Goal: Task Accomplishment & Management: Use online tool/utility

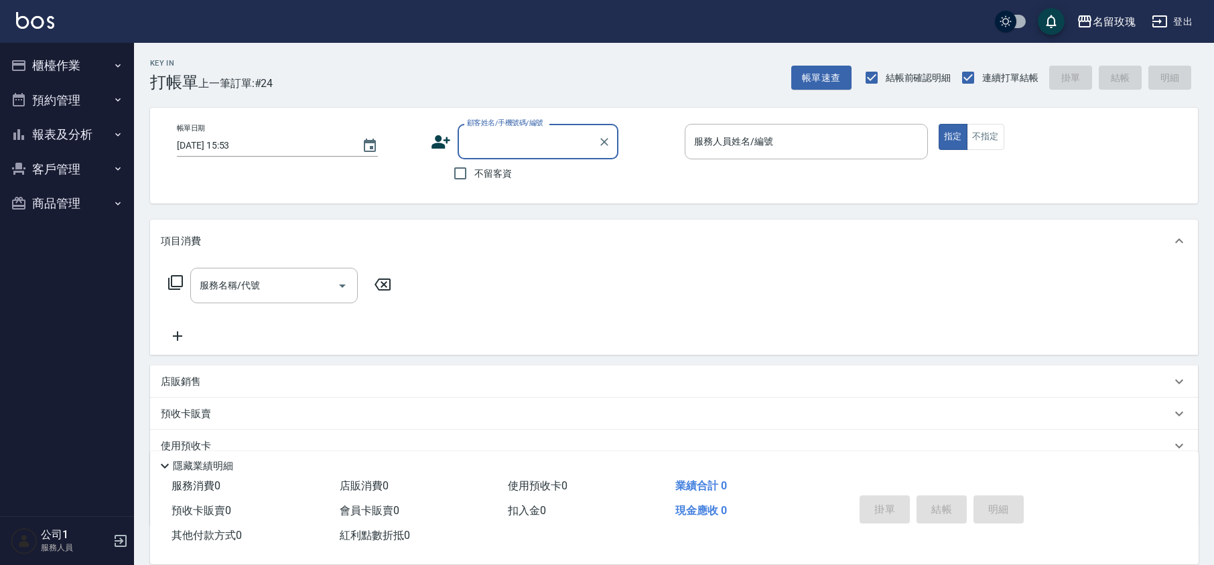
click at [499, 129] on div "顧客姓名/手機號碼/編號" at bounding box center [538, 142] width 161 height 36
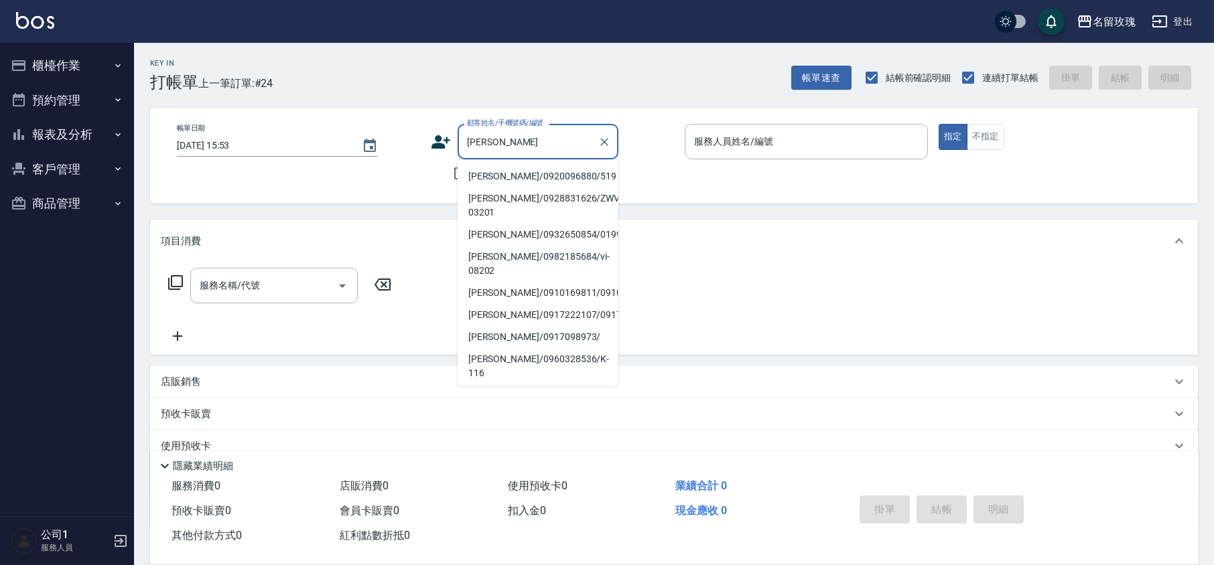
click at [541, 172] on li "[PERSON_NAME]/0920096880/519" at bounding box center [538, 176] width 161 height 22
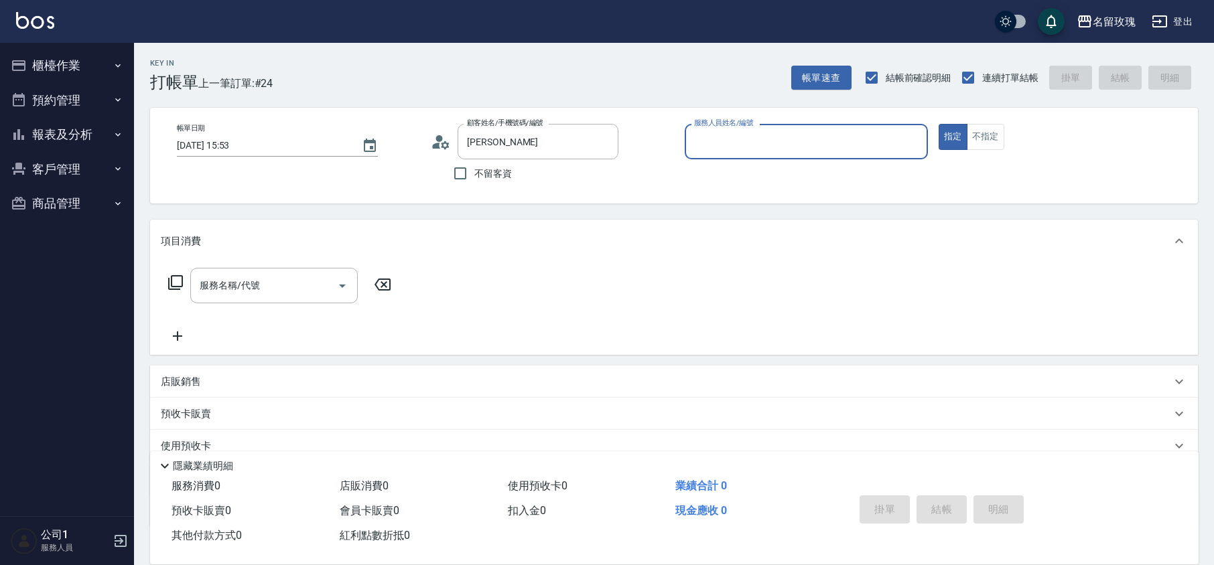
type input "[PERSON_NAME]/0920096880/519"
type input "ALICE-6"
click at [531, 135] on input "[PERSON_NAME]/0920096880/519" at bounding box center [528, 141] width 129 height 23
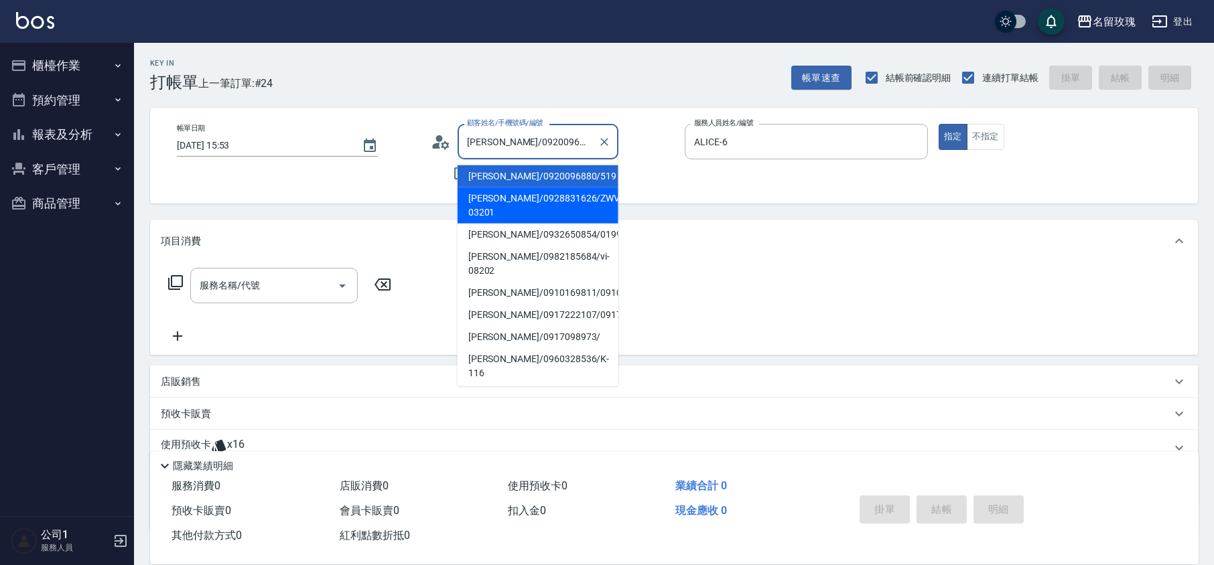
click at [501, 218] on li "[PERSON_NAME]/0928831626/ZWVI-03201" at bounding box center [538, 206] width 161 height 36
type input "[PERSON_NAME]/0928831626/ZWVI-03201"
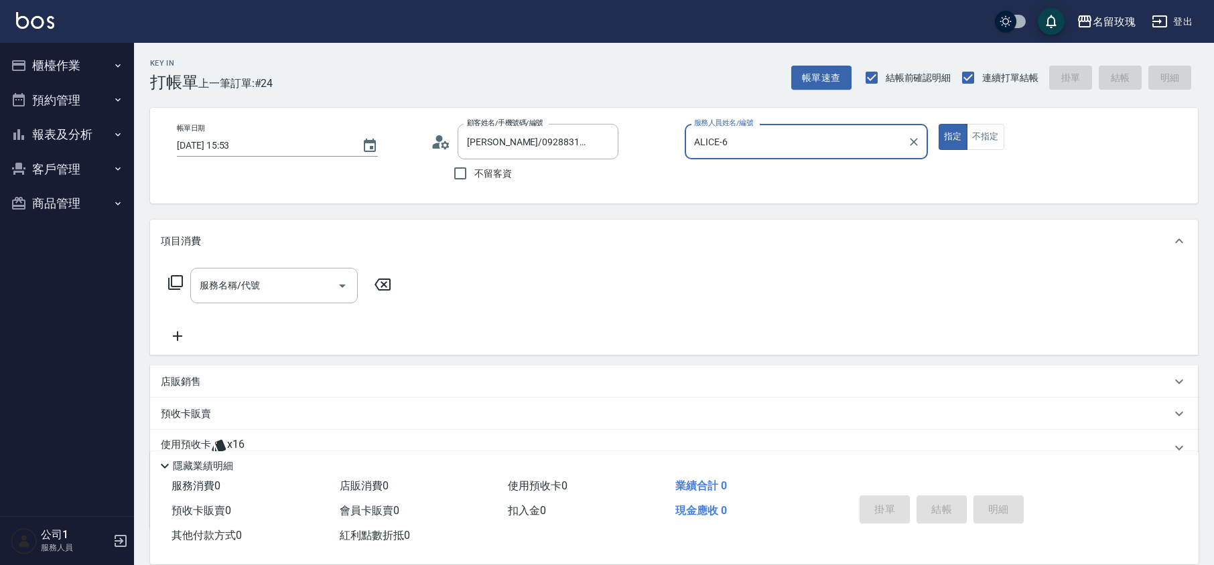
type input "VIVI-2"
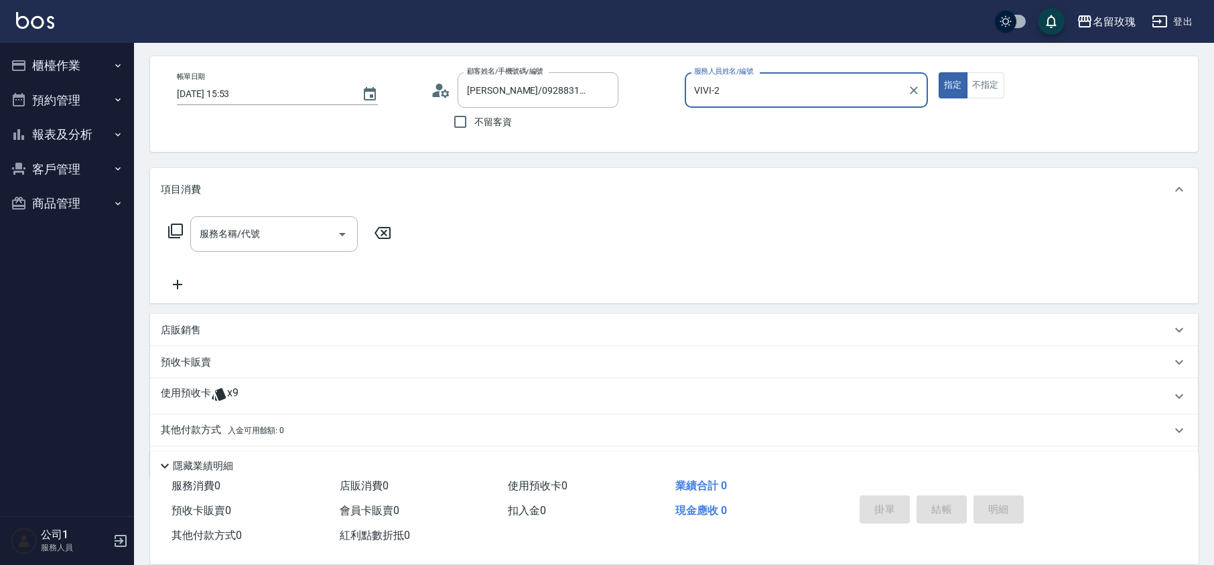
scroll to position [91, 0]
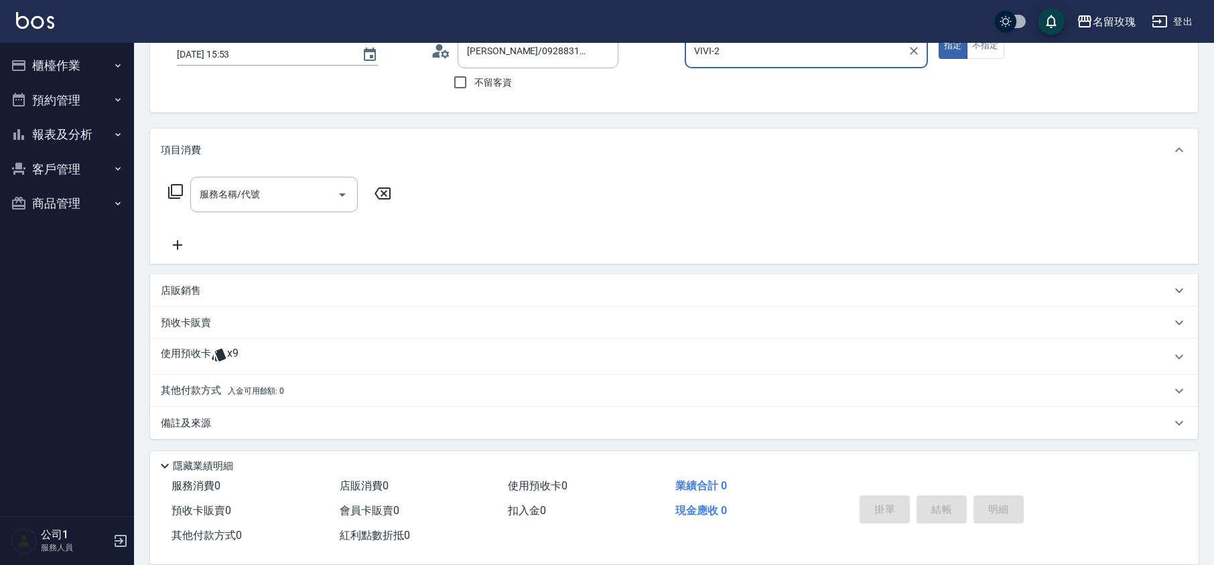
click at [247, 327] on div "預收卡販賣" at bounding box center [666, 323] width 1010 height 14
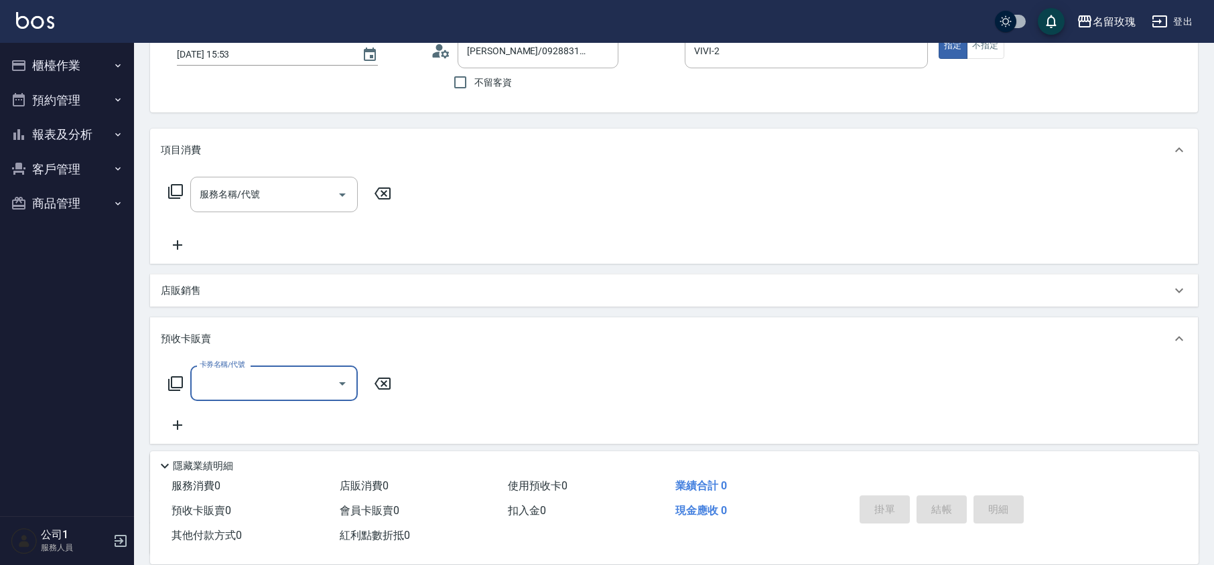
scroll to position [0, 0]
drag, startPoint x: 212, startPoint y: 328, endPoint x: 201, endPoint y: 358, distance: 31.4
click at [212, 330] on div "預收卡販賣" at bounding box center [674, 339] width 1048 height 43
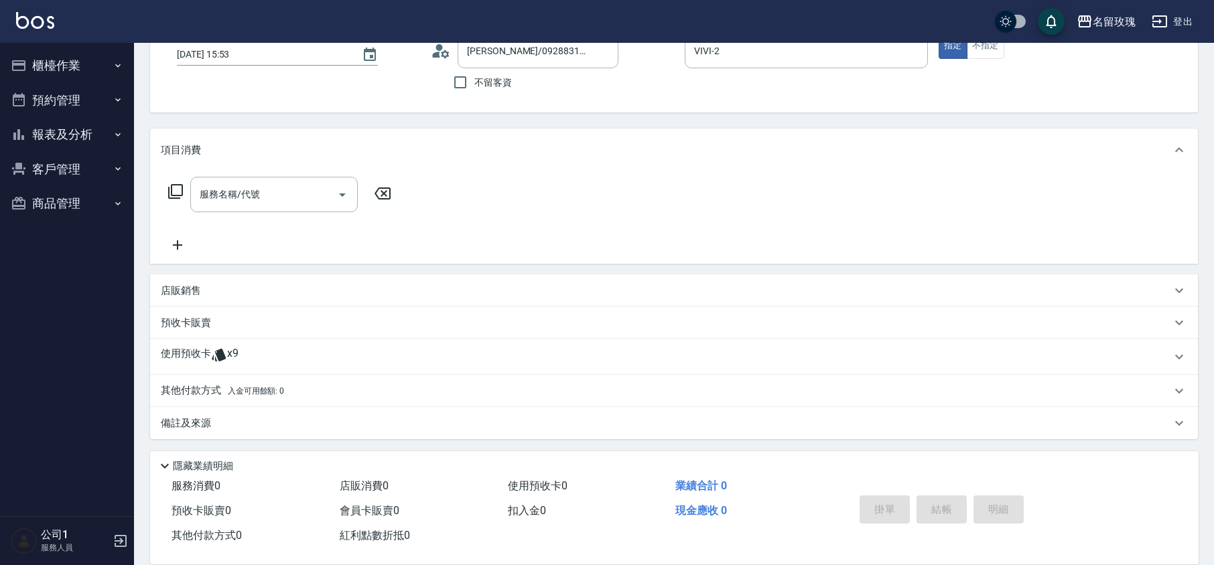
click at [202, 354] on p "使用預收卡" at bounding box center [186, 357] width 50 height 20
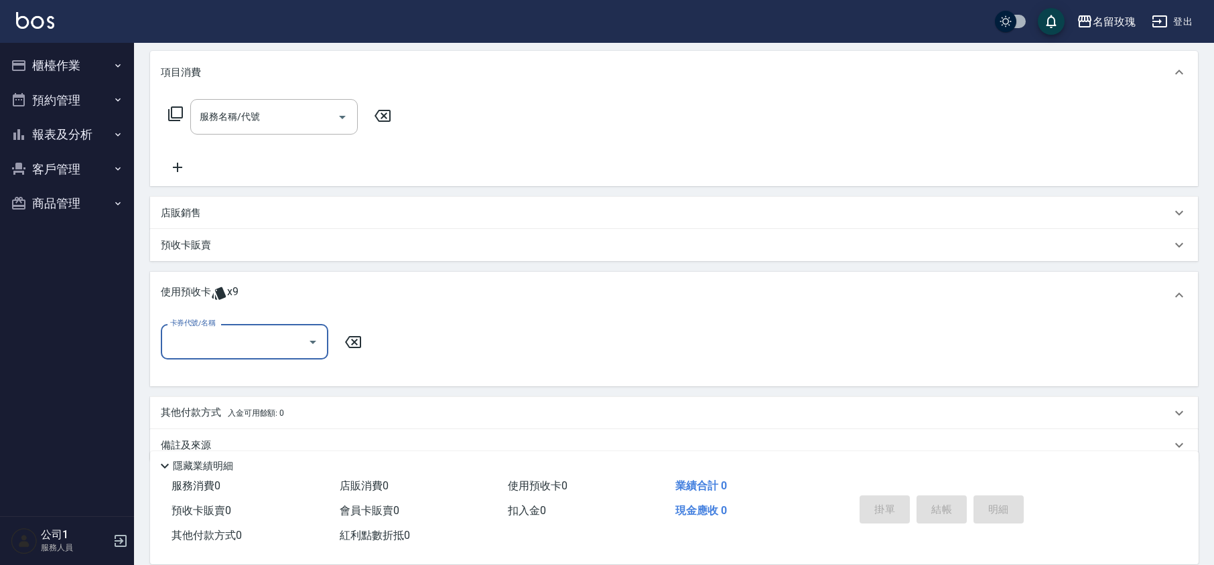
scroll to position [190, 0]
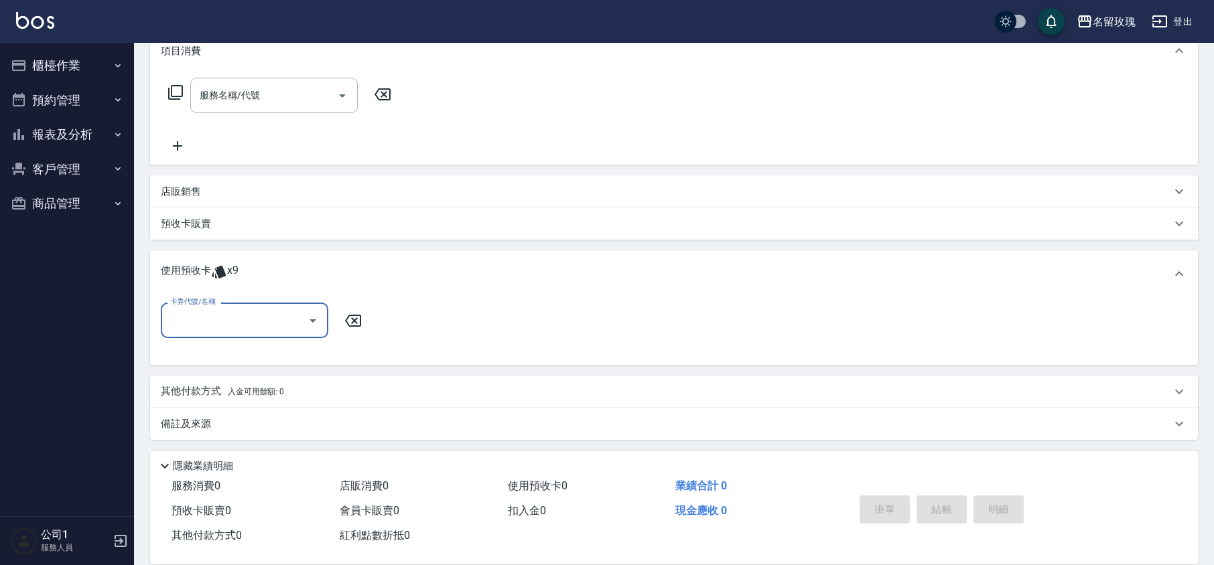
click at [210, 318] on input "卡券代號/名稱" at bounding box center [234, 320] width 135 height 23
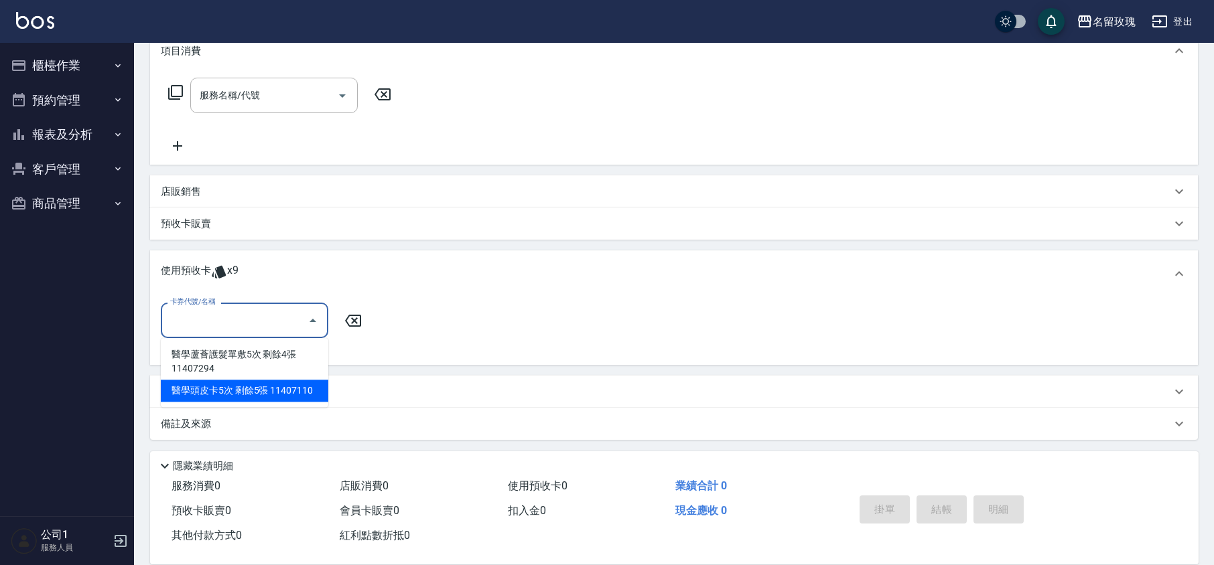
click at [228, 392] on div "醫學頭皮卡5次 剩餘5張 11407110" at bounding box center [244, 391] width 167 height 22
type input "醫學頭皮卡5次 11407110"
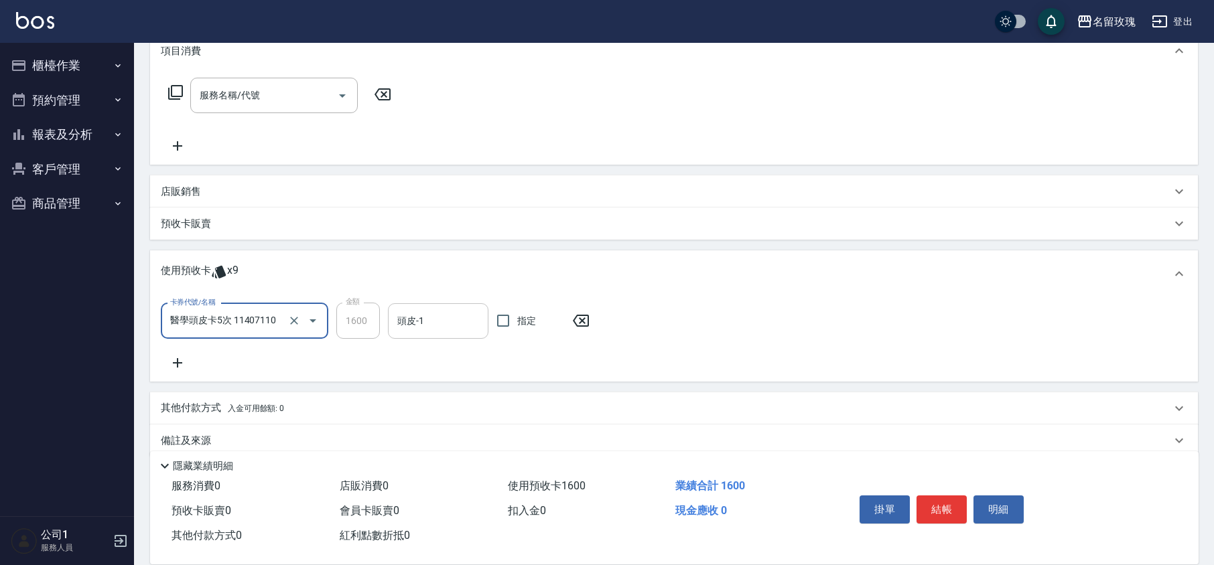
click at [435, 328] on input "頭皮-1" at bounding box center [438, 321] width 88 height 23
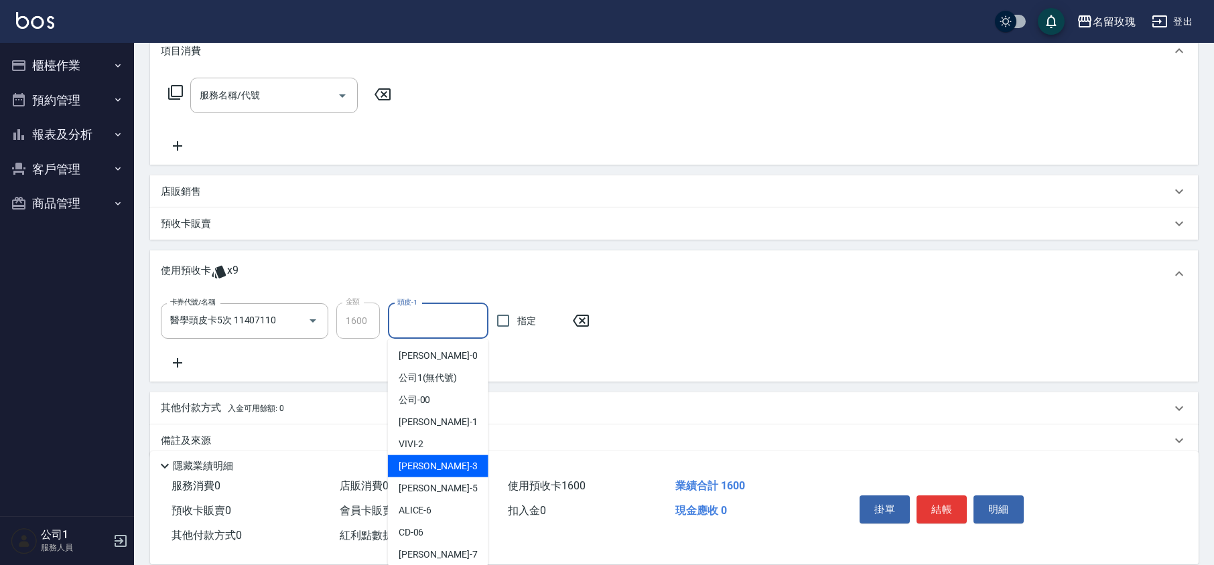
scroll to position [89, 0]
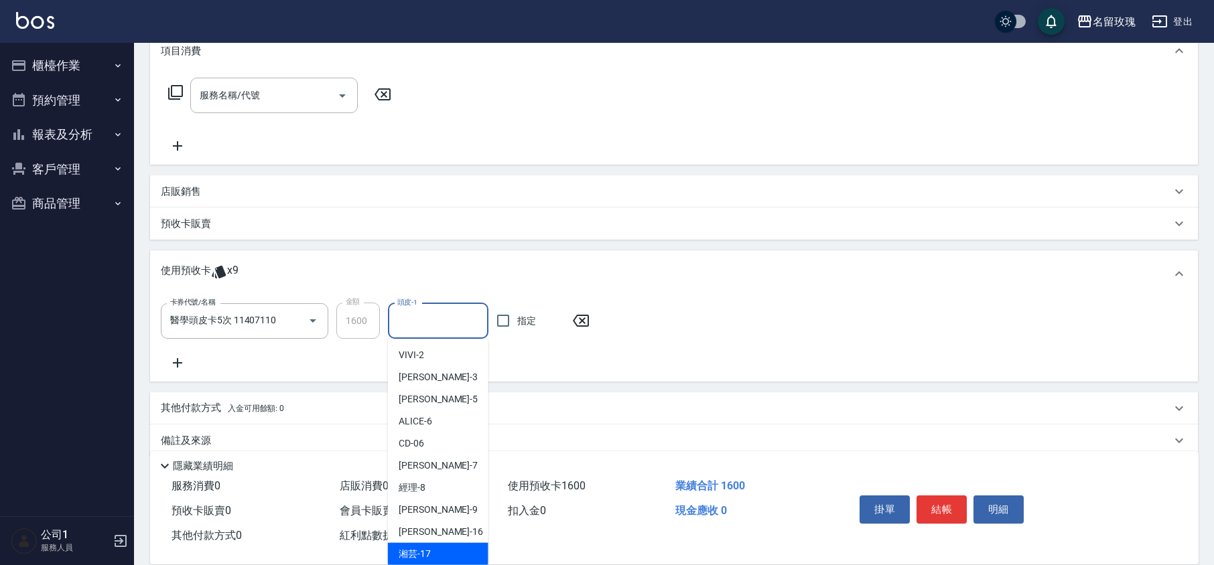
click at [429, 547] on span "湘芸 -17" at bounding box center [415, 554] width 32 height 14
type input "湘芸-17"
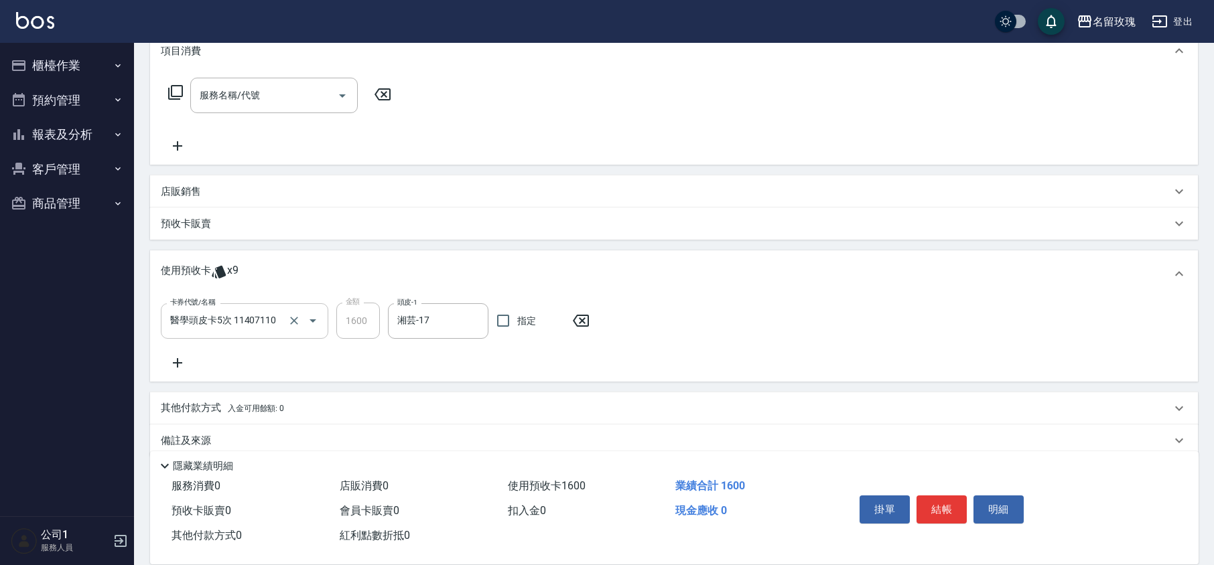
click at [201, 326] on input "醫學頭皮卡5次 11407110" at bounding box center [226, 321] width 118 height 23
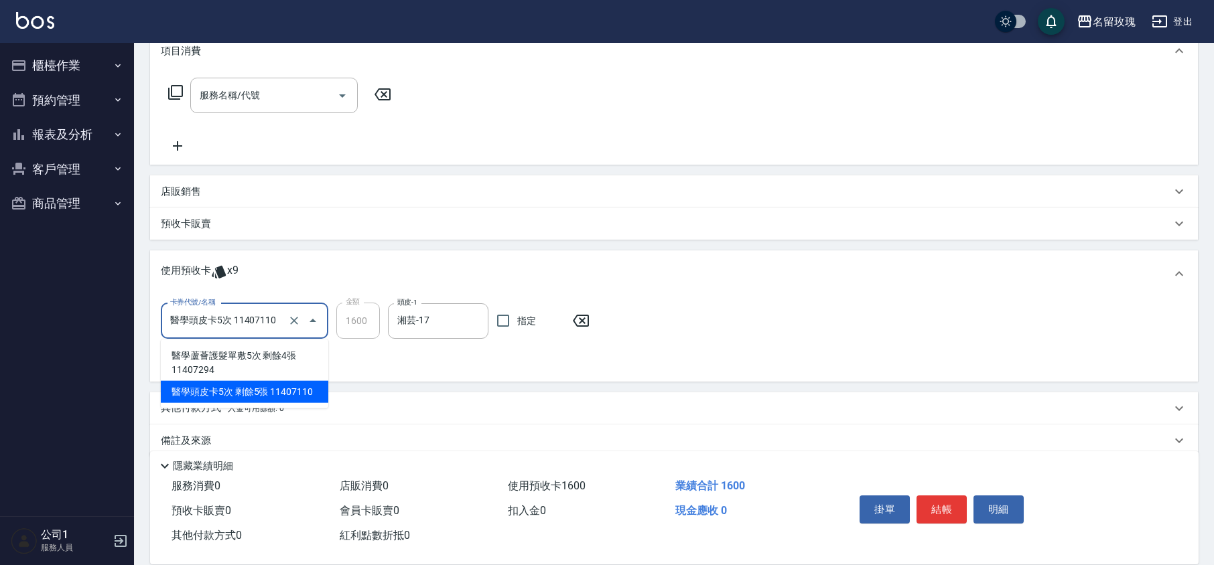
click at [201, 328] on input "醫學頭皮卡5次 11407110" at bounding box center [226, 321] width 118 height 23
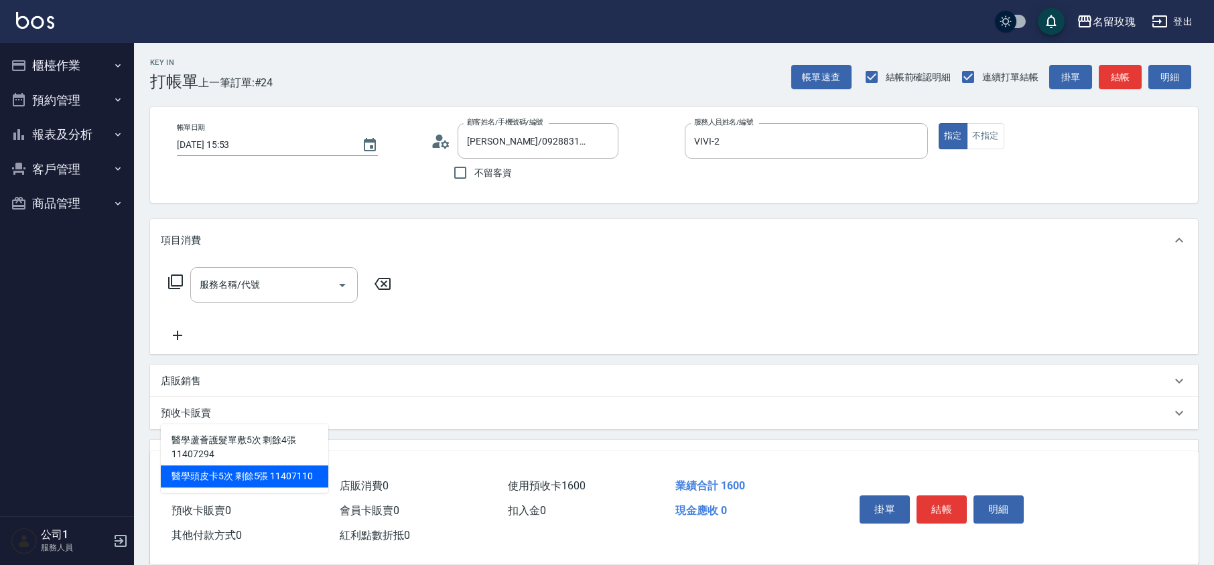
scroll to position [0, 0]
click at [440, 143] on icon at bounding box center [441, 142] width 20 height 20
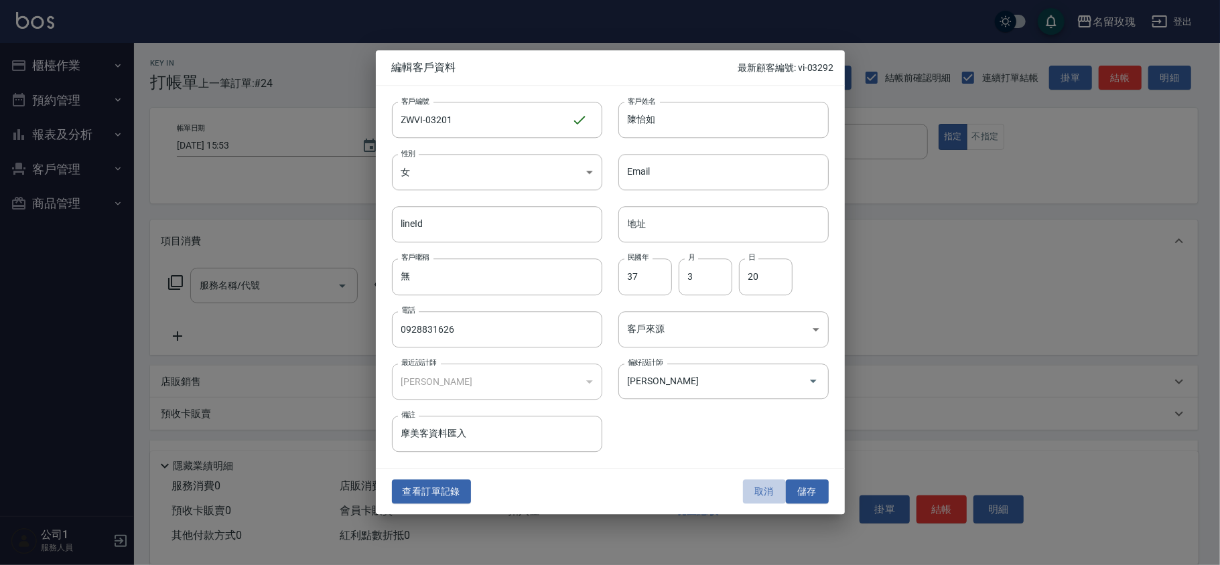
click at [754, 499] on button "取消" at bounding box center [764, 492] width 43 height 25
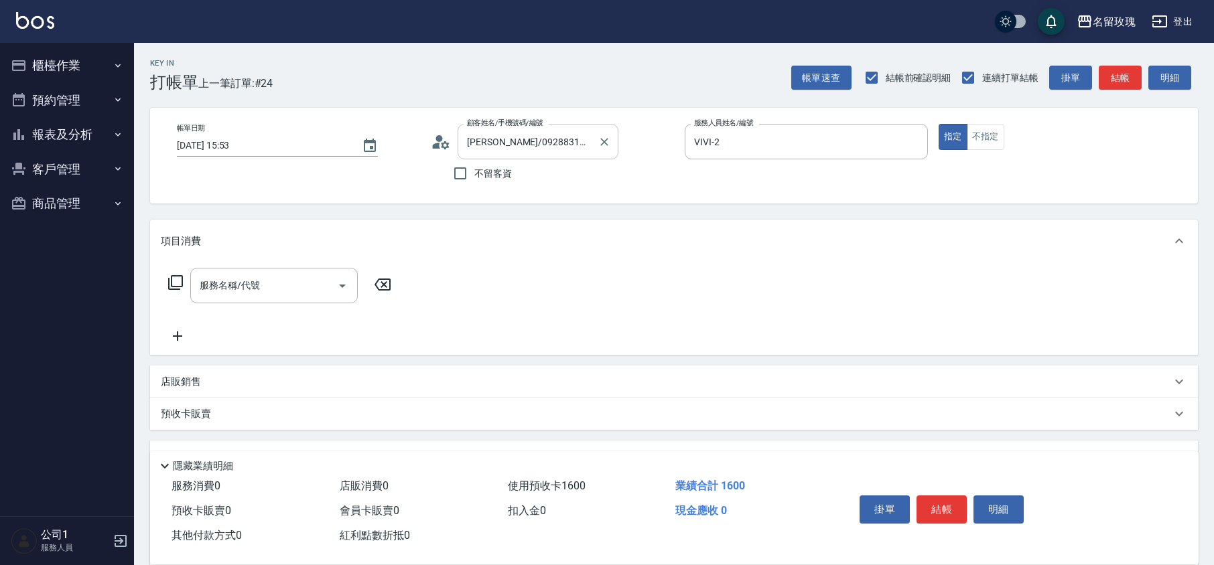
click at [569, 127] on div "[PERSON_NAME]/0928831626/ZWVI-03201 顧客姓名/手機號碼/編號" at bounding box center [538, 142] width 161 height 36
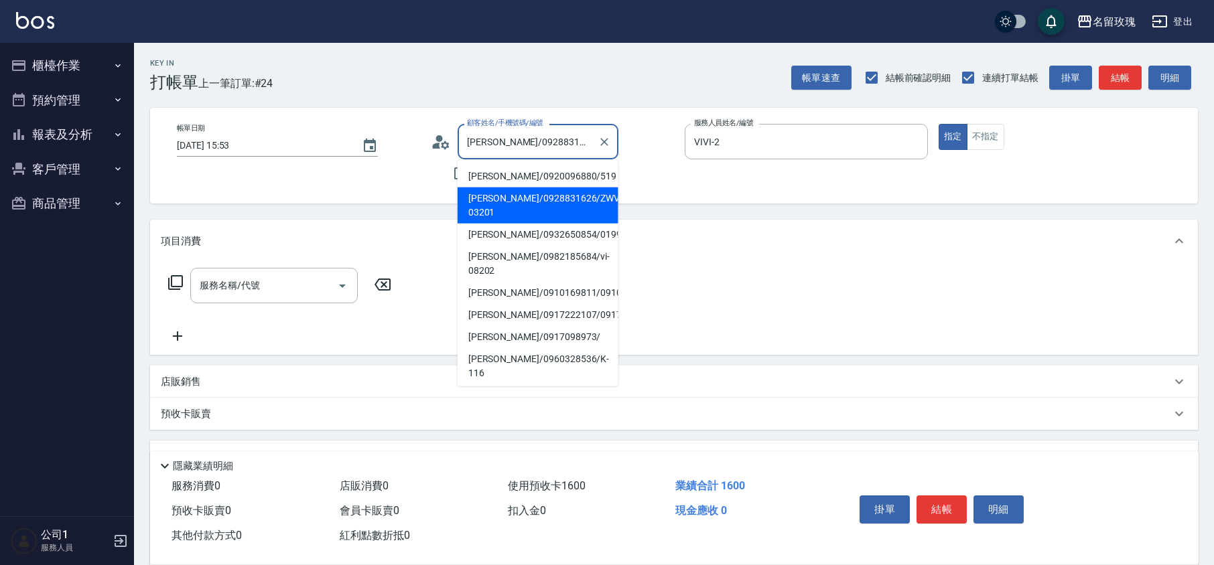
scroll to position [0, 17]
click at [569, 127] on div "[PERSON_NAME]/0928831626/ZWVI-03201 顧客姓名/手機號碼/編號" at bounding box center [538, 142] width 161 height 36
click at [569, 129] on div "[PERSON_NAME]/0928831626/ZWVI-03201 顧客姓名/手機號碼/編號" at bounding box center [538, 142] width 161 height 36
click at [560, 143] on input "[PERSON_NAME]/0928831626/ZWVI-03201" at bounding box center [528, 141] width 129 height 23
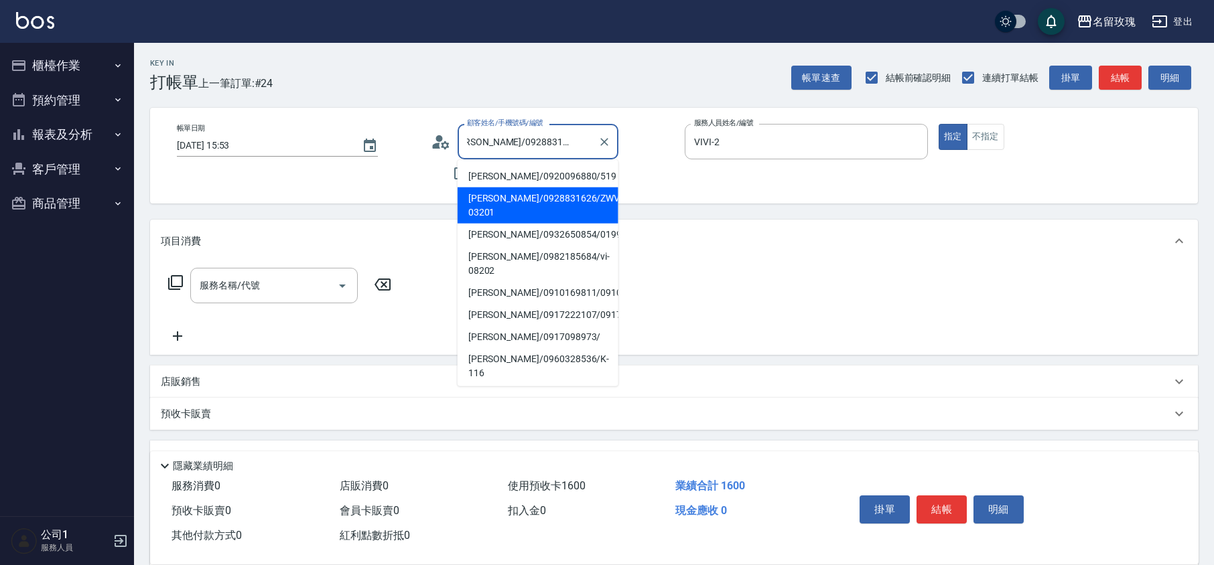
click at [560, 143] on input "[PERSON_NAME]/0928831626/ZWVI-03201" at bounding box center [528, 141] width 129 height 23
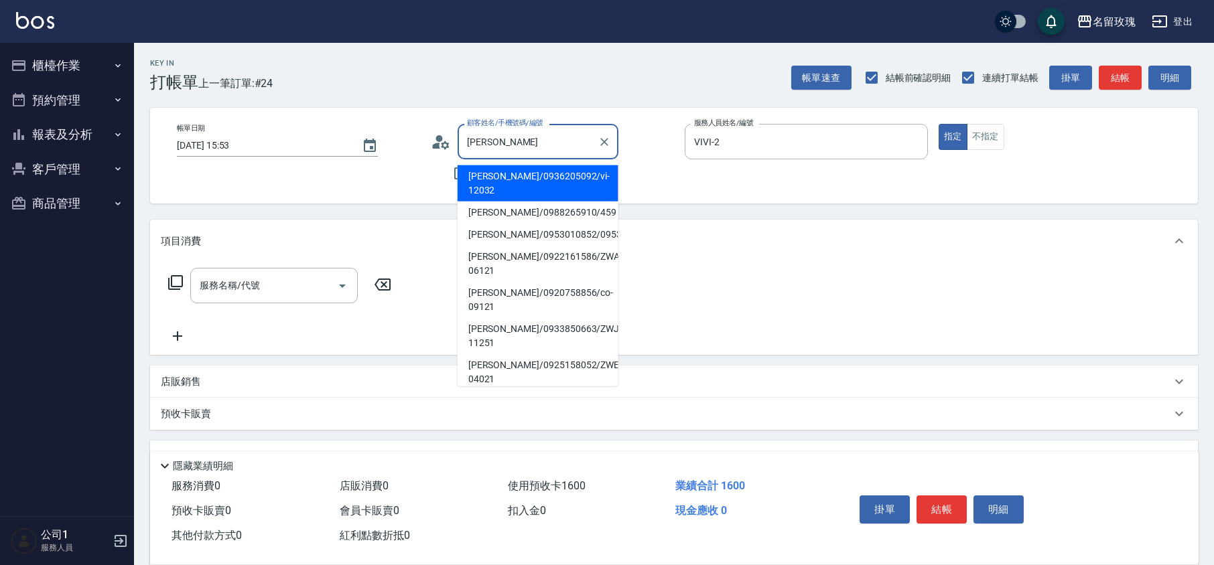
click at [516, 202] on li "[PERSON_NAME]/0988265910/459" at bounding box center [538, 213] width 161 height 22
type input "[PERSON_NAME]/0988265910/459"
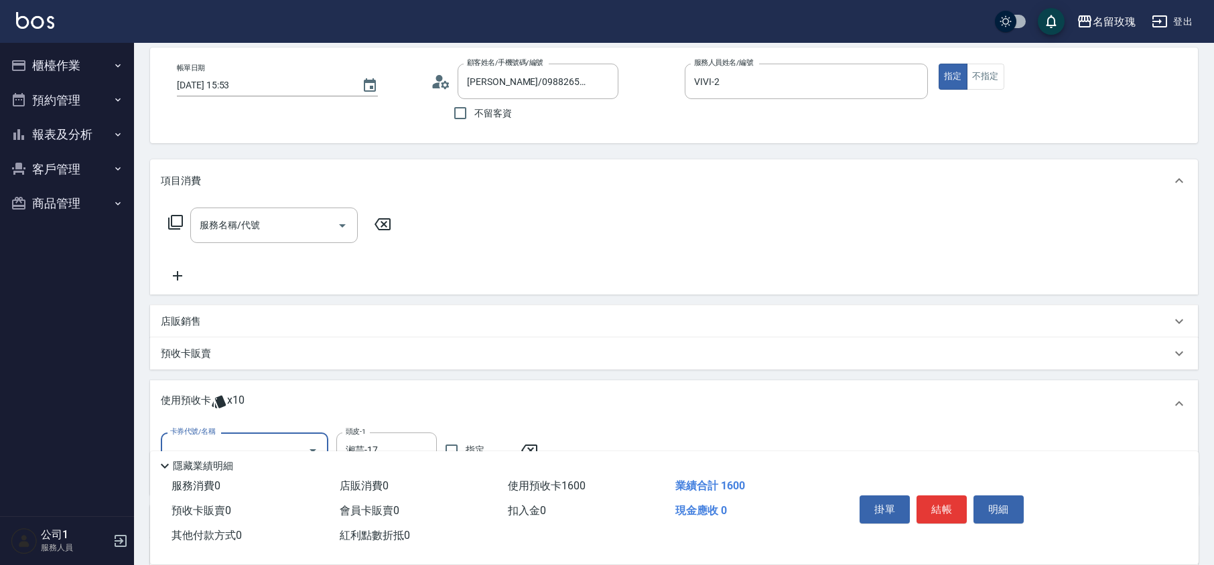
scroll to position [89, 0]
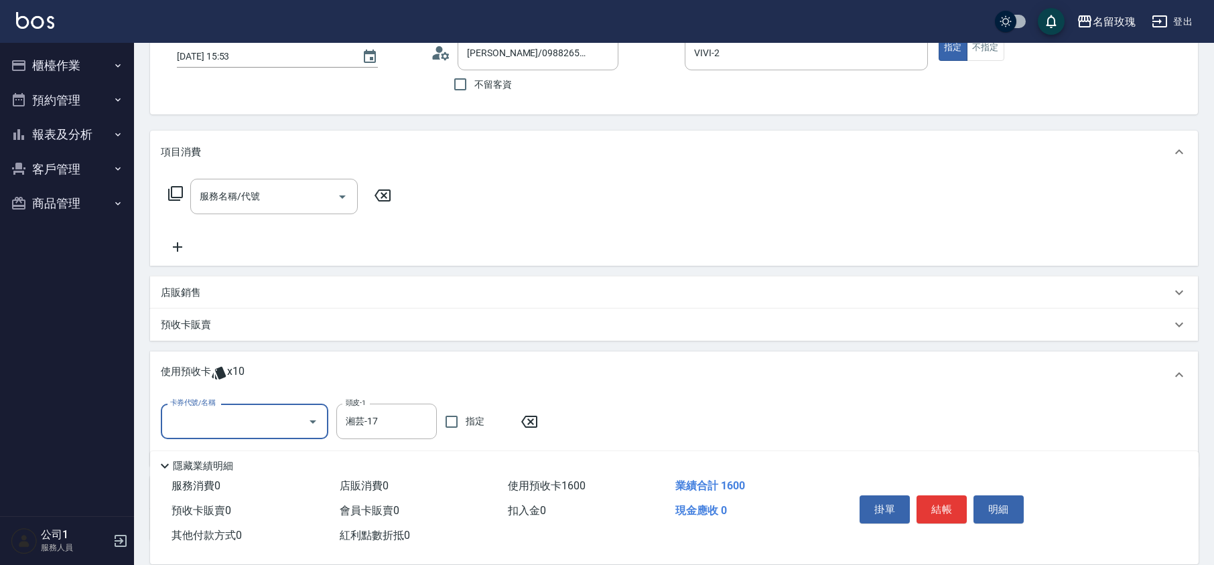
click at [239, 417] on input "卡券代號/名稱" at bounding box center [234, 421] width 135 height 23
click at [523, 421] on icon at bounding box center [529, 422] width 33 height 16
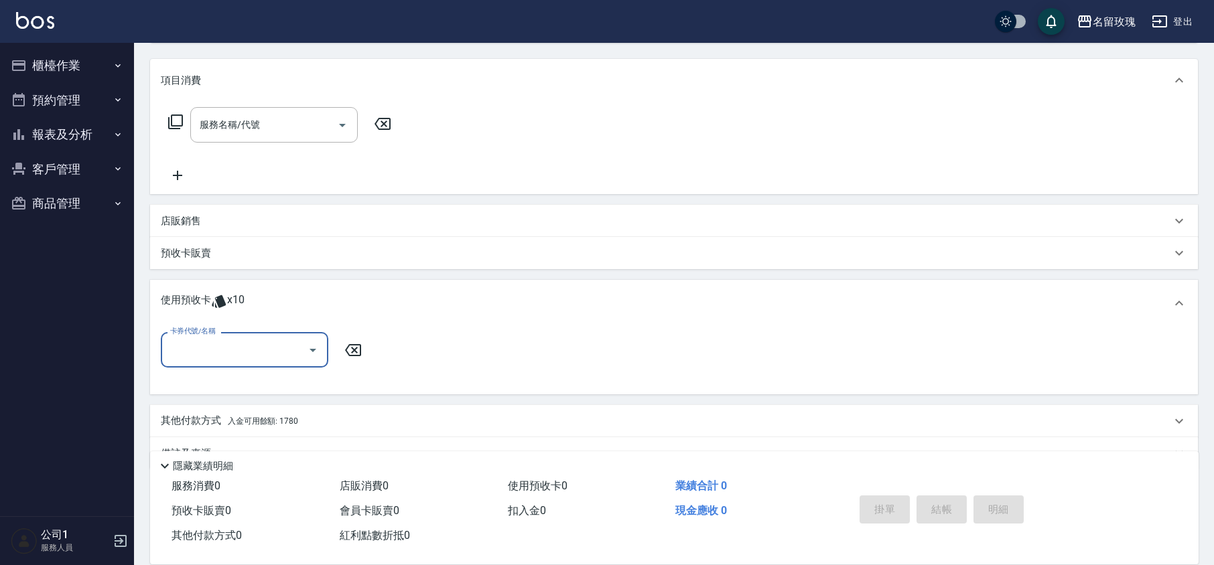
scroll to position [191, 0]
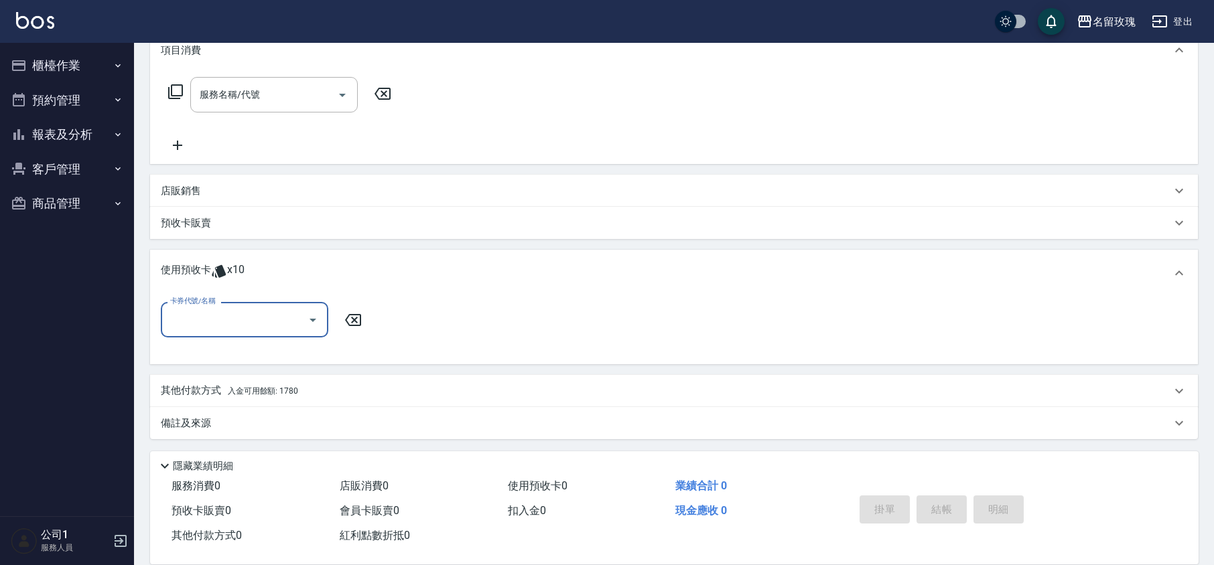
click at [207, 311] on input "卡券代號/名稱" at bounding box center [234, 319] width 135 height 23
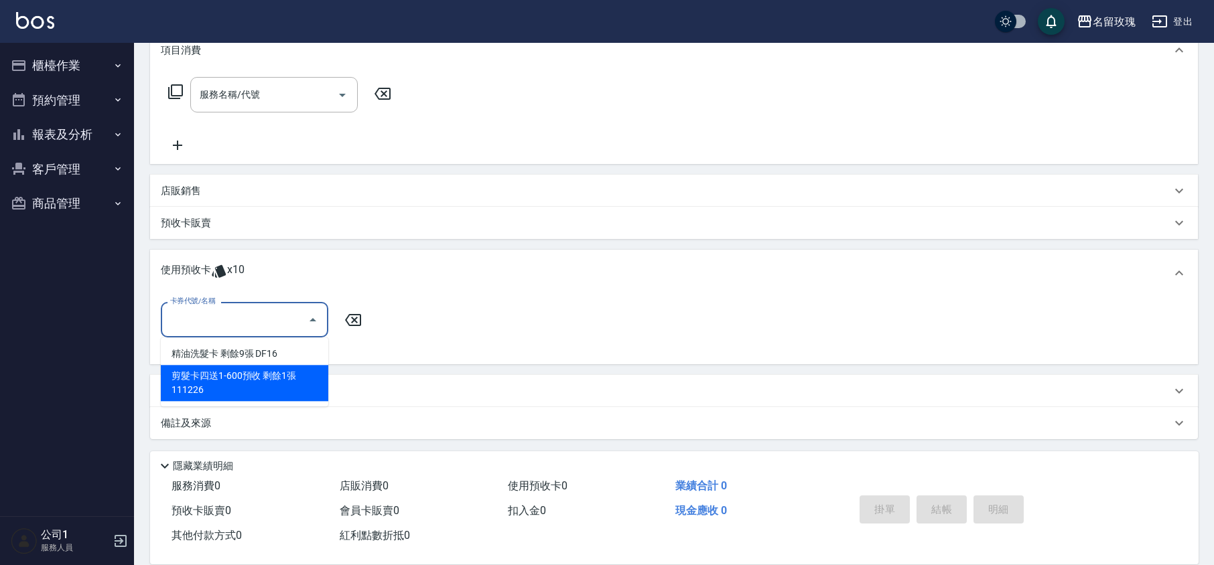
click at [233, 374] on div "剪髮卡四送1-600預收 剩餘1張 111226" at bounding box center [244, 383] width 167 height 36
type input "剪髮卡四送1-600預收 111226"
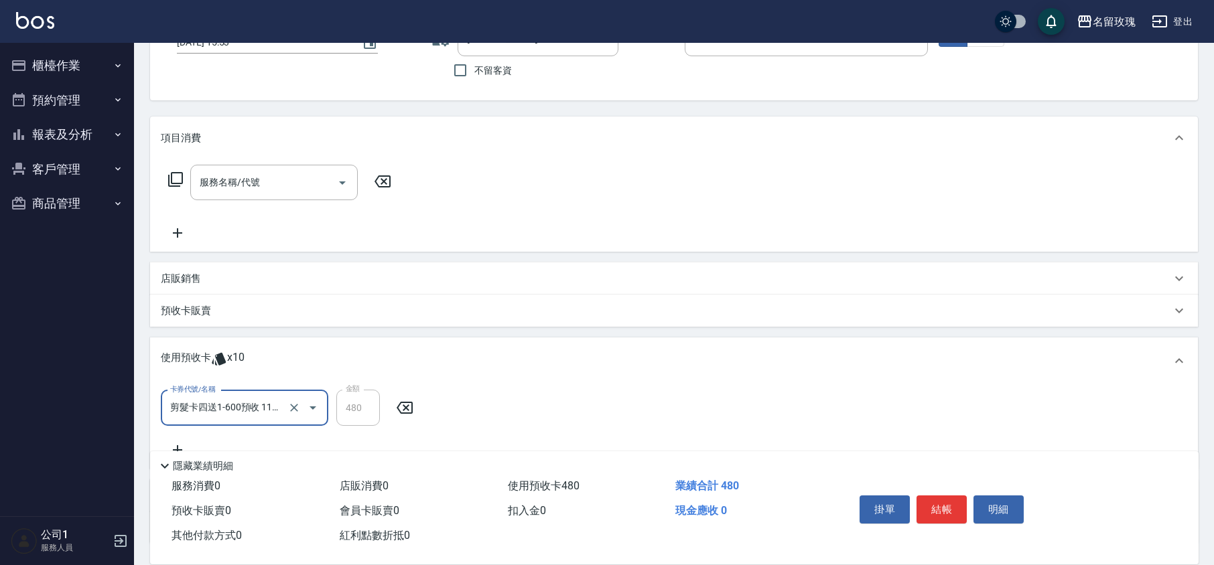
scroll to position [0, 0]
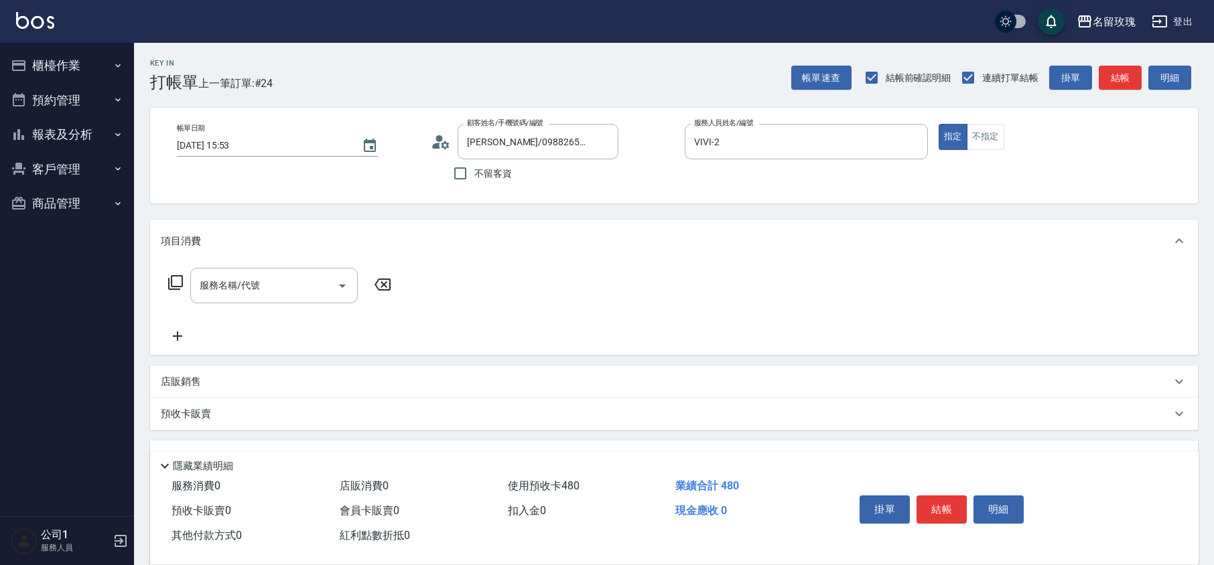
click at [442, 141] on icon at bounding box center [441, 142] width 20 height 20
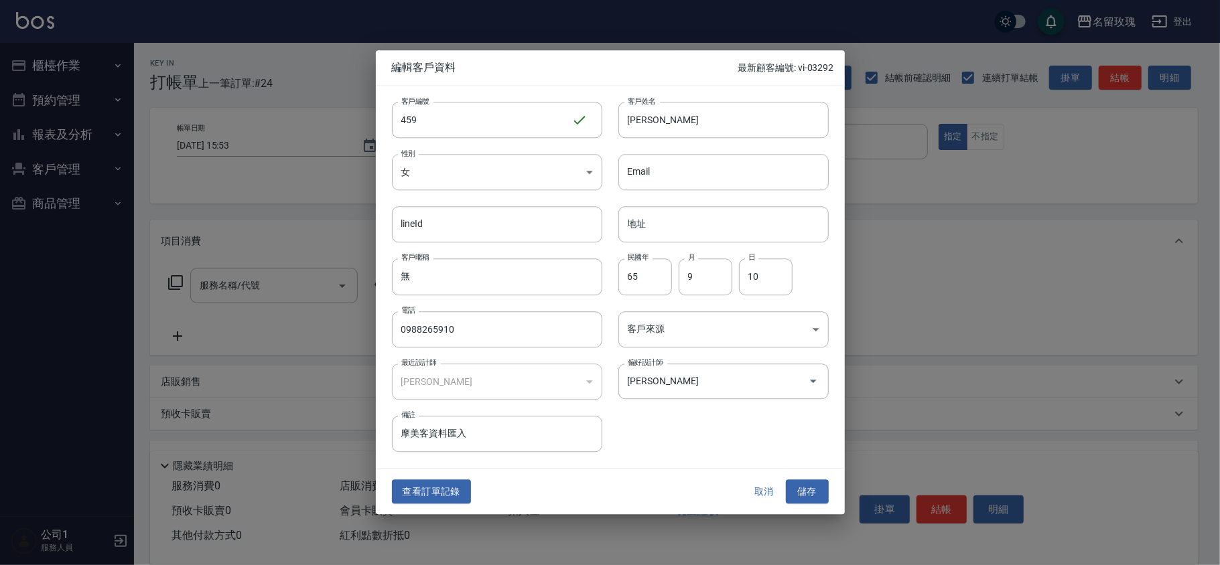
click at [768, 488] on button "取消" at bounding box center [764, 492] width 43 height 25
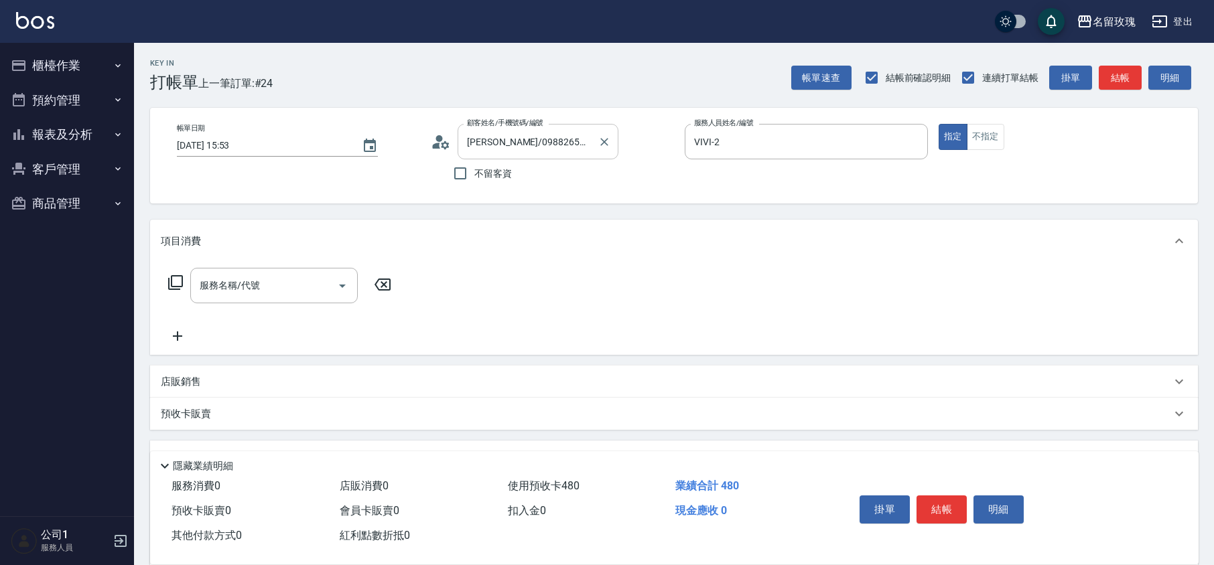
drag, startPoint x: 602, startPoint y: 143, endPoint x: 572, endPoint y: 140, distance: 29.7
click at [603, 145] on icon "Clear" at bounding box center [604, 141] width 13 height 13
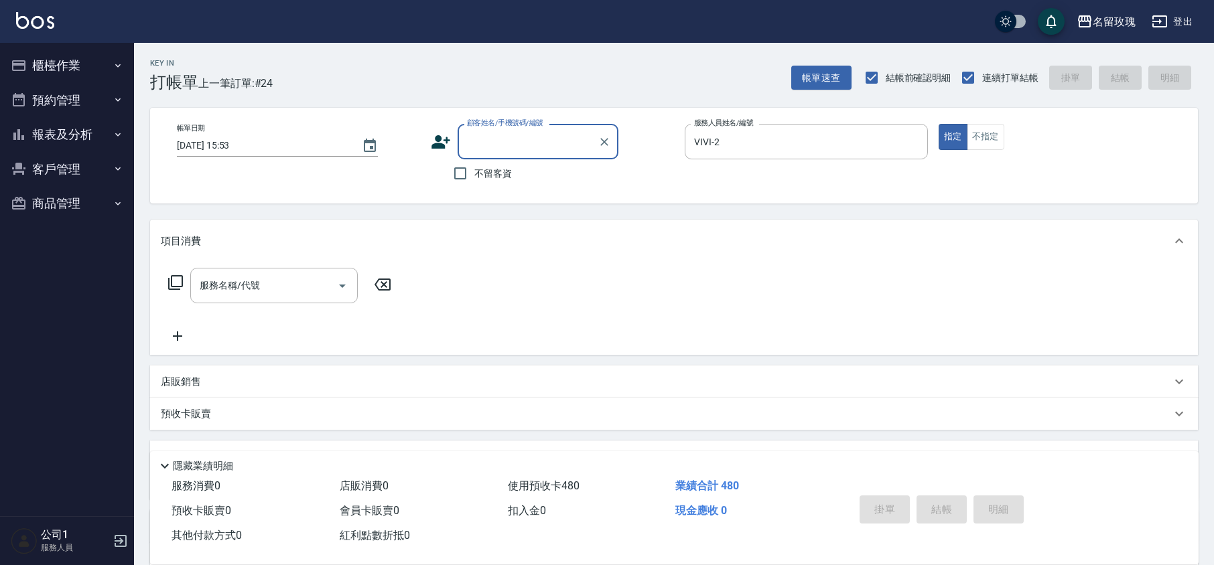
click at [568, 139] on input "顧客姓名/手機號碼/編號" at bounding box center [528, 141] width 129 height 23
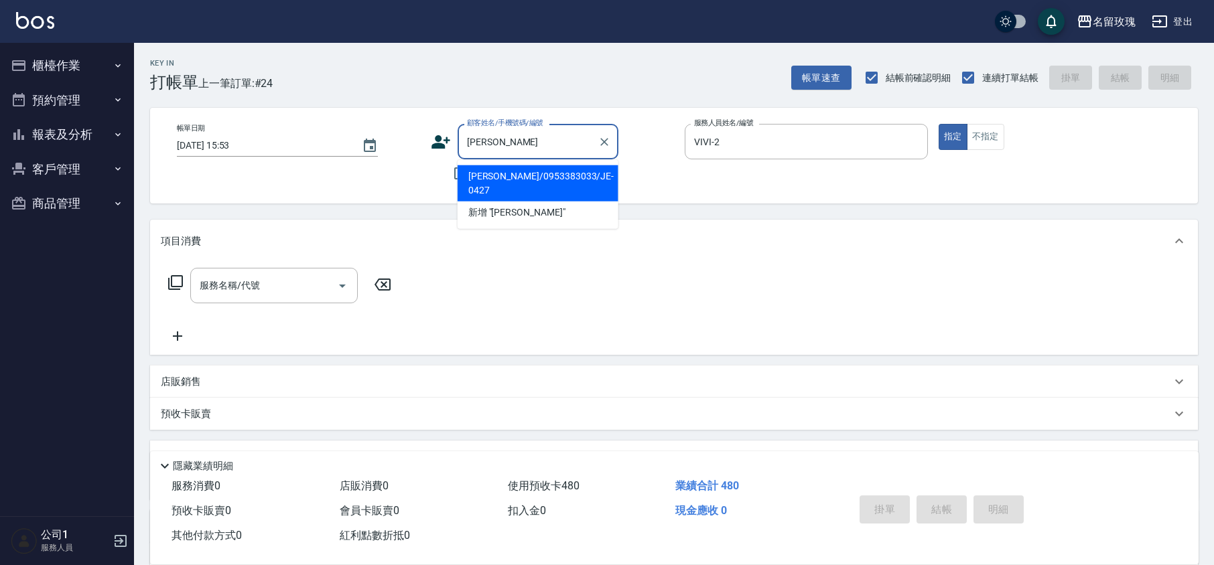
click at [588, 175] on li "[PERSON_NAME]/0953383033/JE-0427" at bounding box center [538, 183] width 161 height 36
type input "[PERSON_NAME]/0953383033/JE-0427"
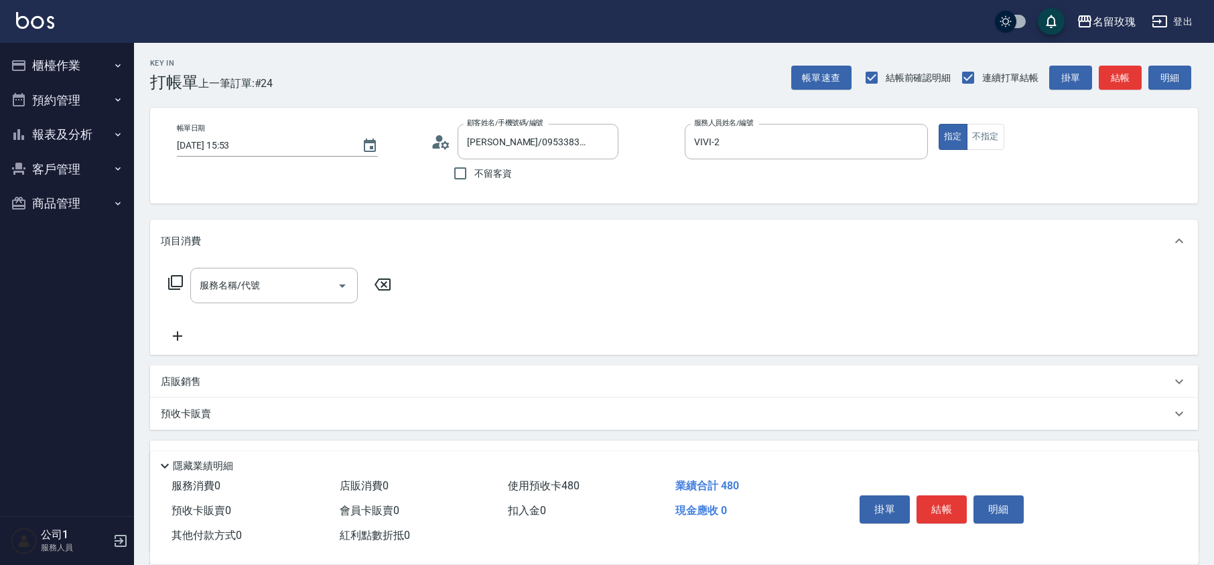
type input "公司1(無代號)"
click at [604, 135] on icon "Clear" at bounding box center [604, 141] width 13 height 13
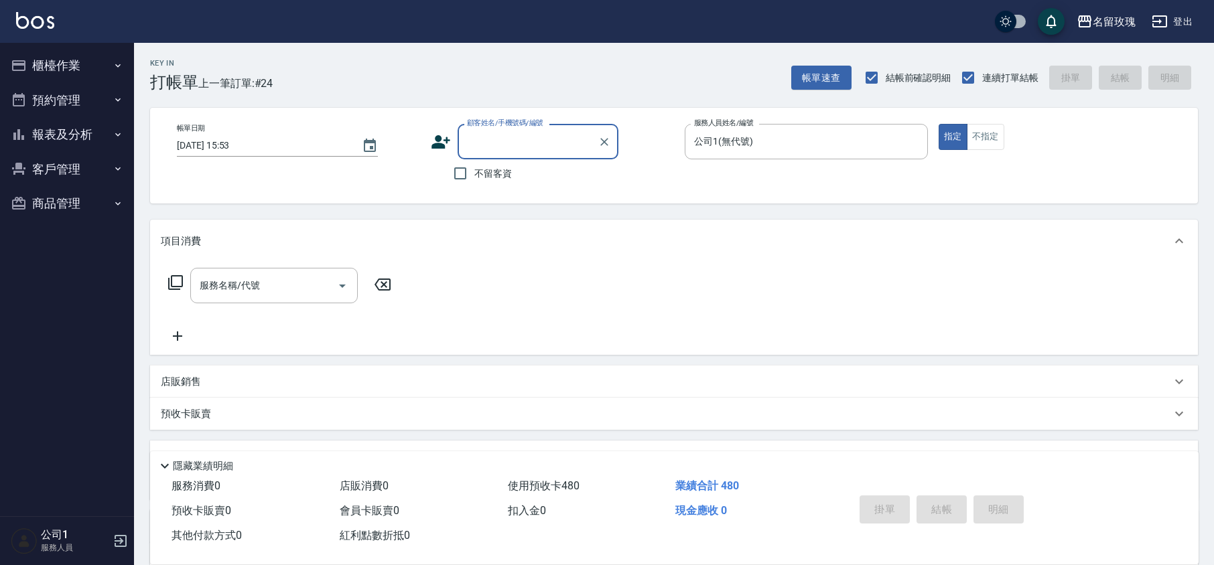
click at [484, 175] on span "不留客資" at bounding box center [493, 174] width 38 height 14
click at [474, 175] on input "不留客資" at bounding box center [460, 173] width 28 height 28
checkbox input "true"
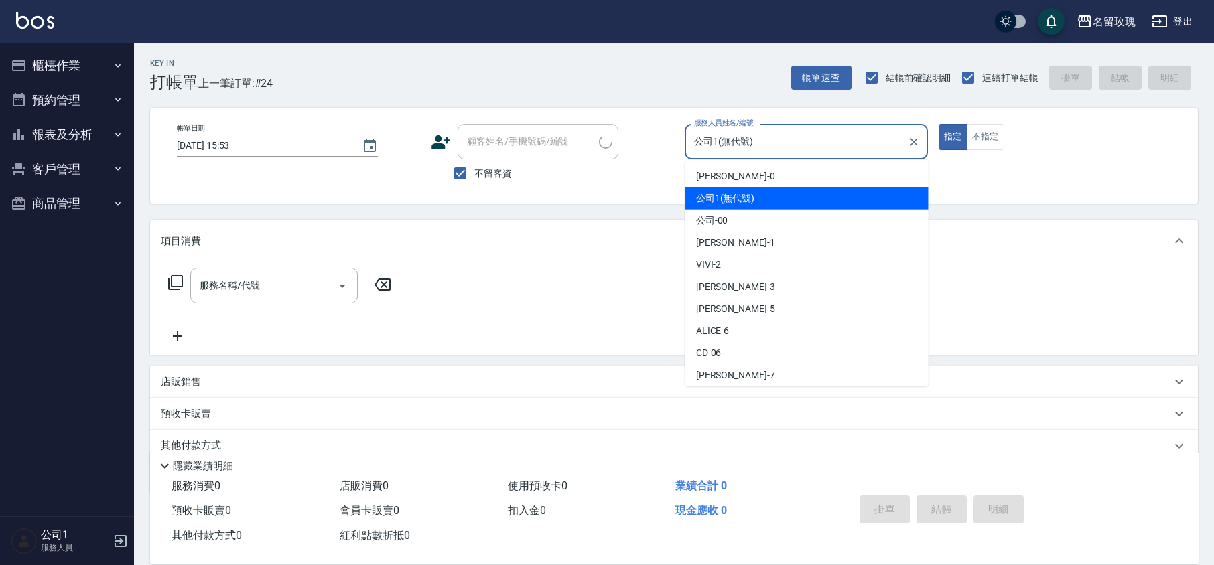
click at [762, 147] on input "公司1(無代號)" at bounding box center [796, 141] width 211 height 23
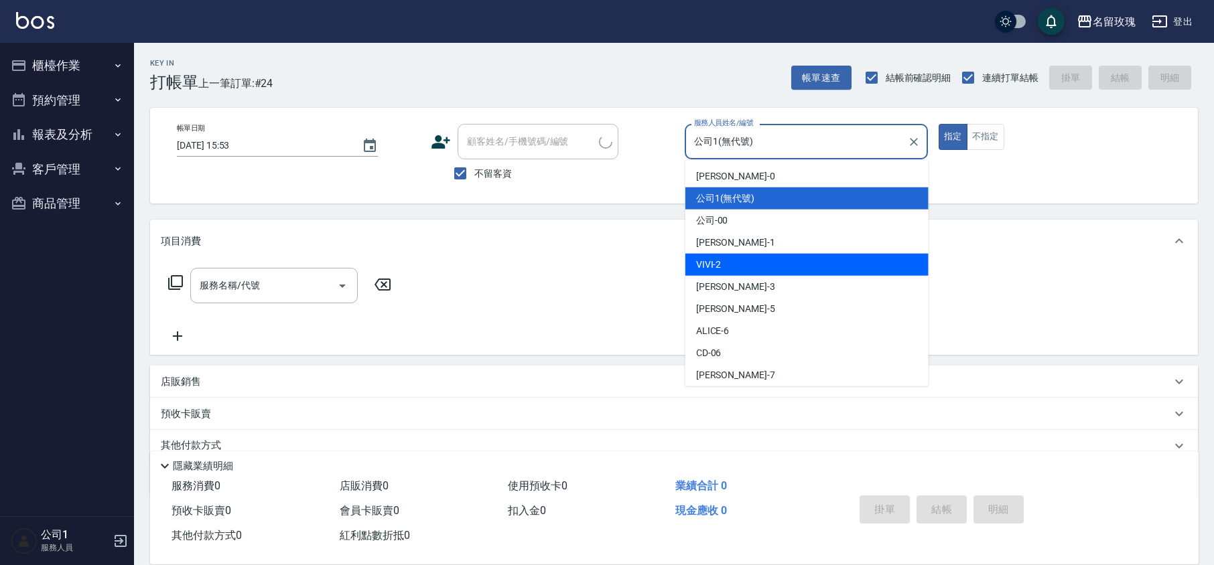
click at [728, 255] on div "VIVI -2" at bounding box center [806, 265] width 243 height 22
type input "VIVI-2"
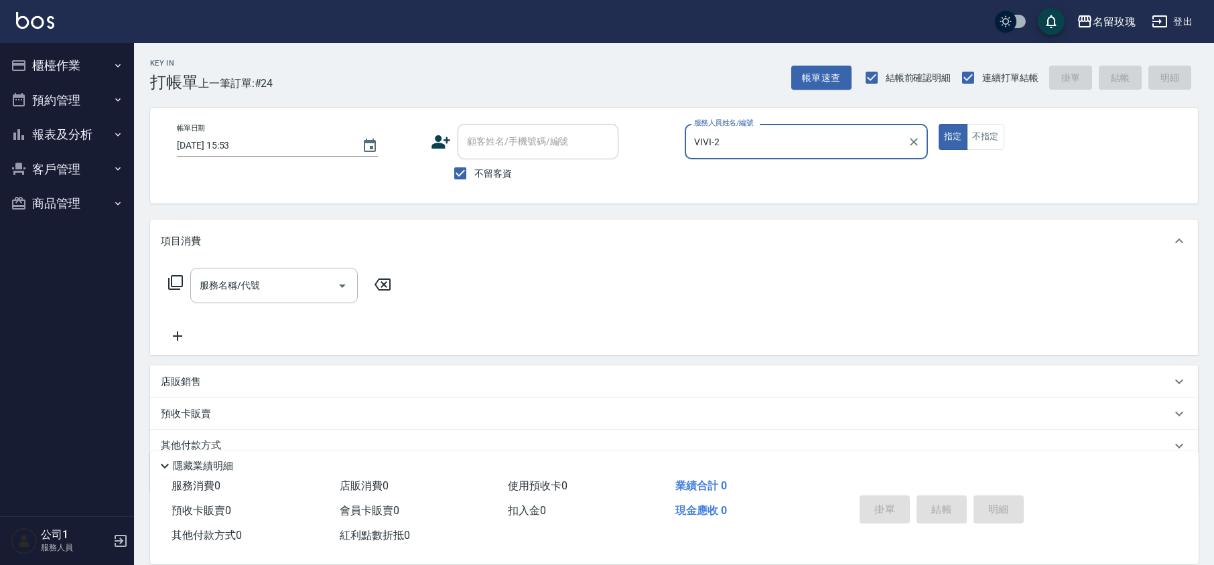
scroll to position [55, 0]
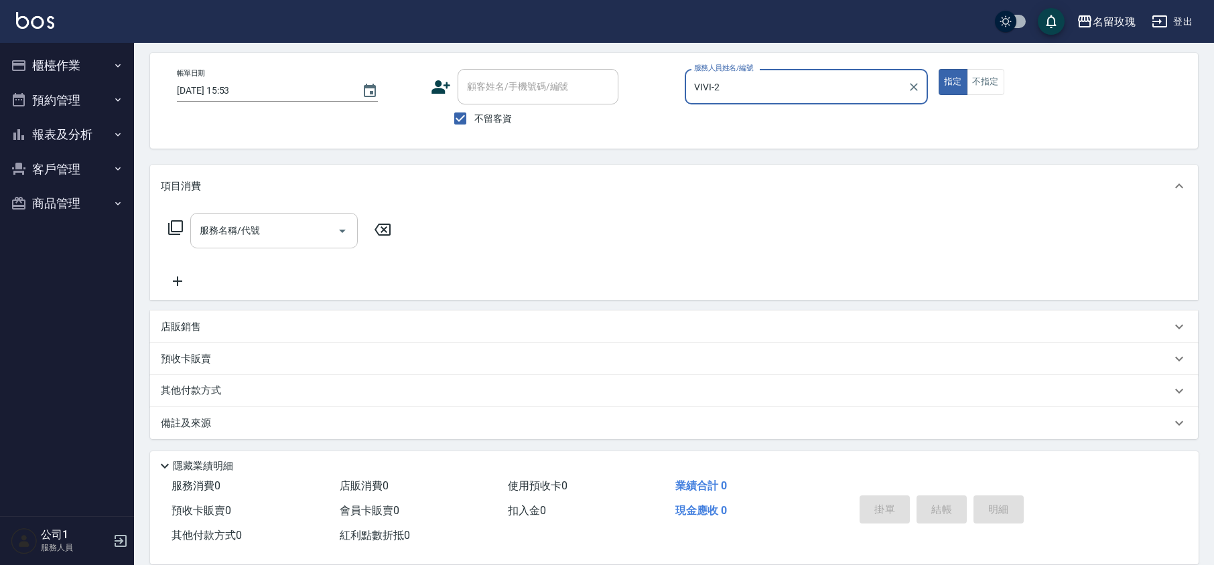
click at [205, 234] on input "服務名稱/代號" at bounding box center [263, 230] width 135 height 23
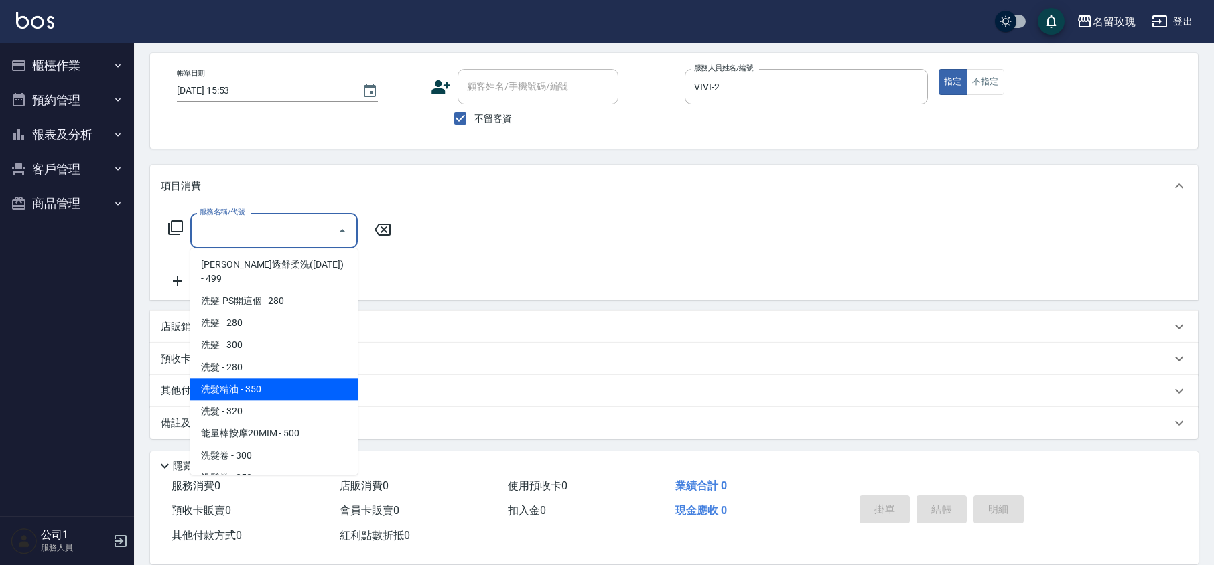
click at [269, 379] on span "洗髮精油 - 350" at bounding box center [273, 390] width 167 height 22
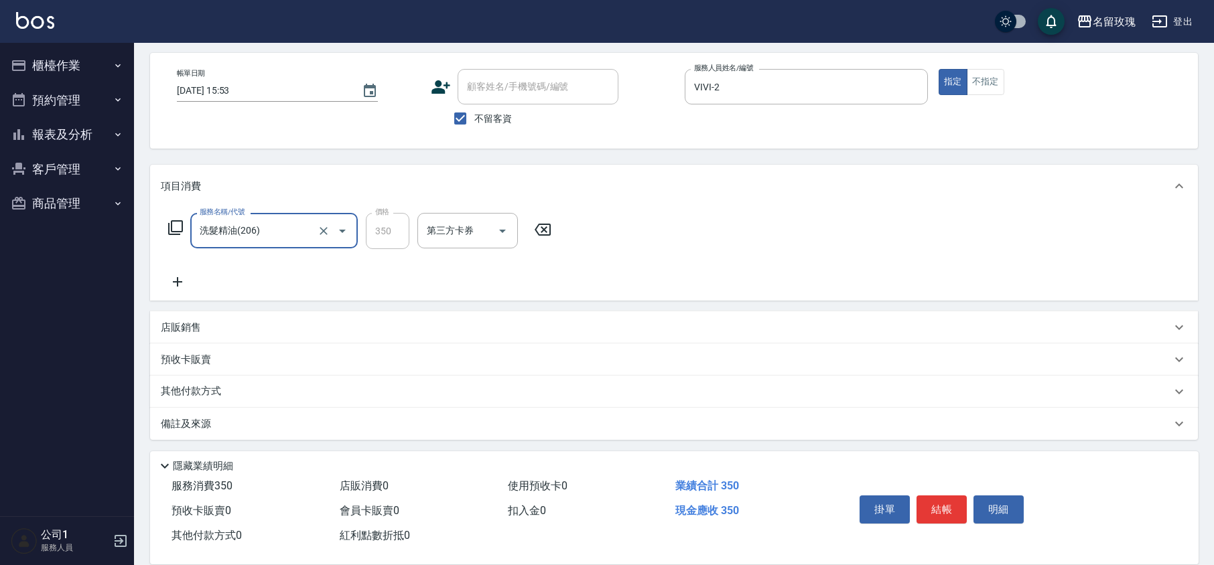
type input "洗髮精油(206)"
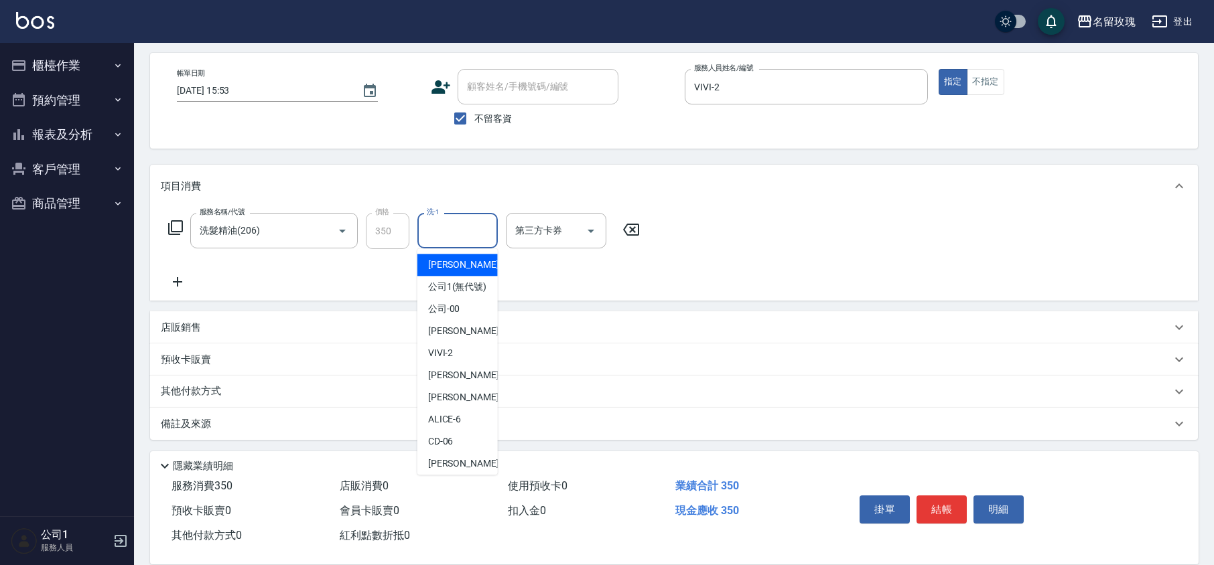
click at [446, 234] on input "洗-1" at bounding box center [457, 230] width 68 height 23
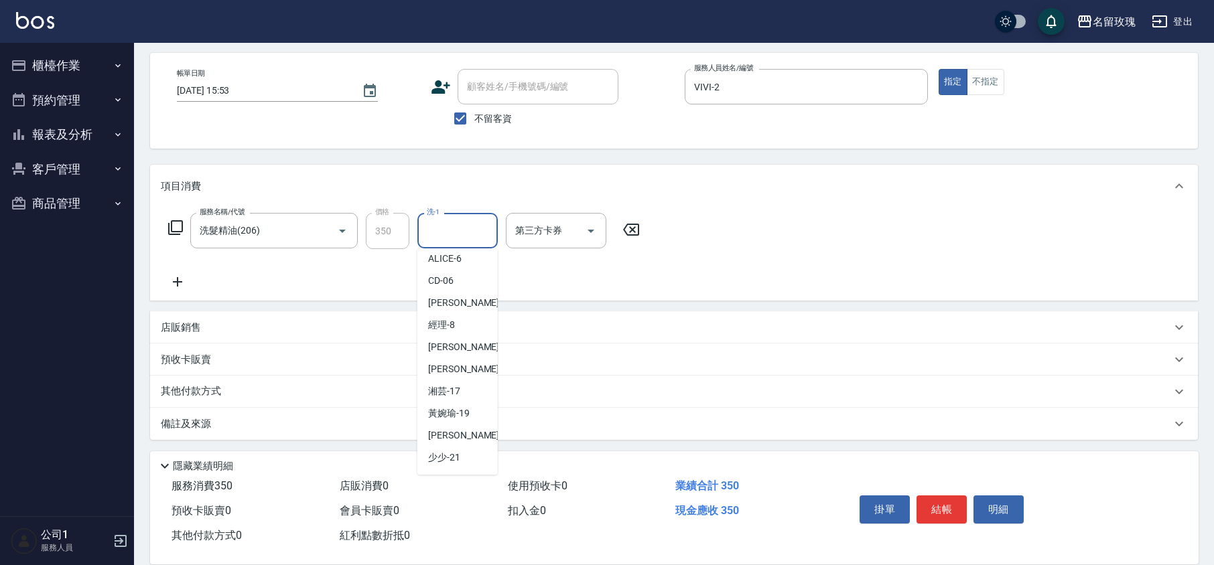
scroll to position [263, 0]
click at [453, 306] on span "湘芸 -17" at bounding box center [444, 304] width 32 height 14
type input "湘芸-17"
click at [939, 509] on button "結帳" at bounding box center [942, 510] width 50 height 28
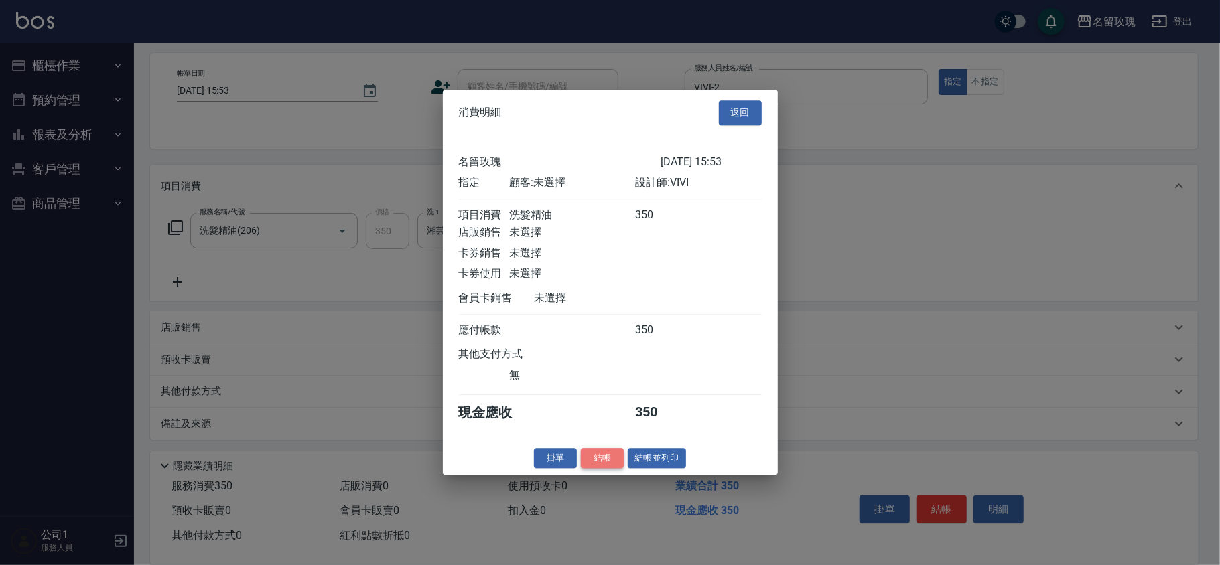
click at [603, 465] on button "結帳" at bounding box center [602, 458] width 43 height 21
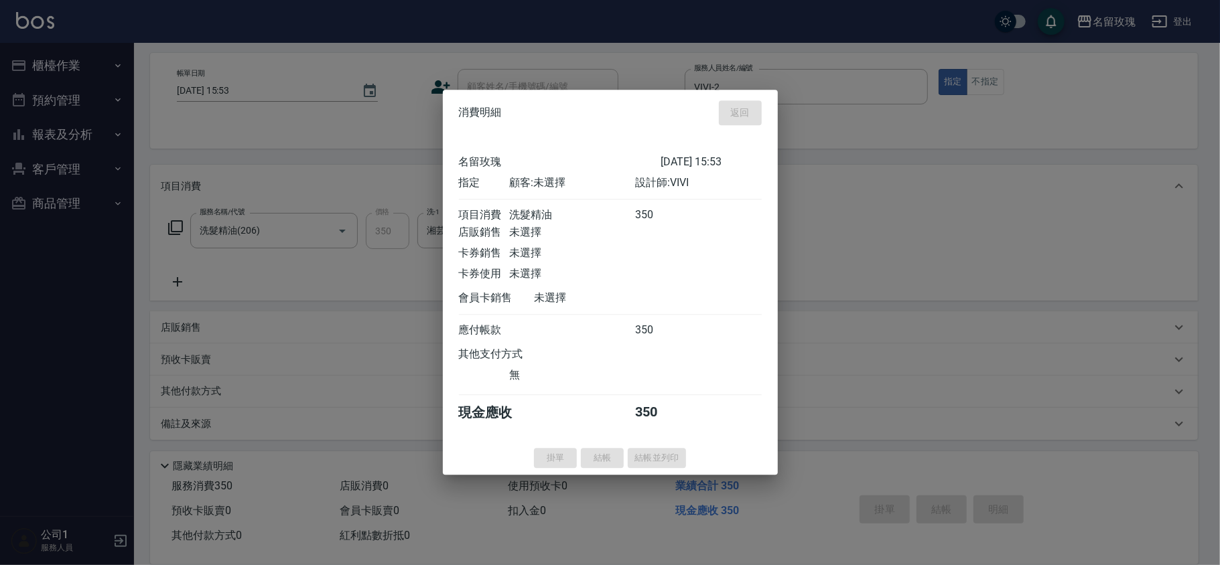
type input "[DATE] 16:58"
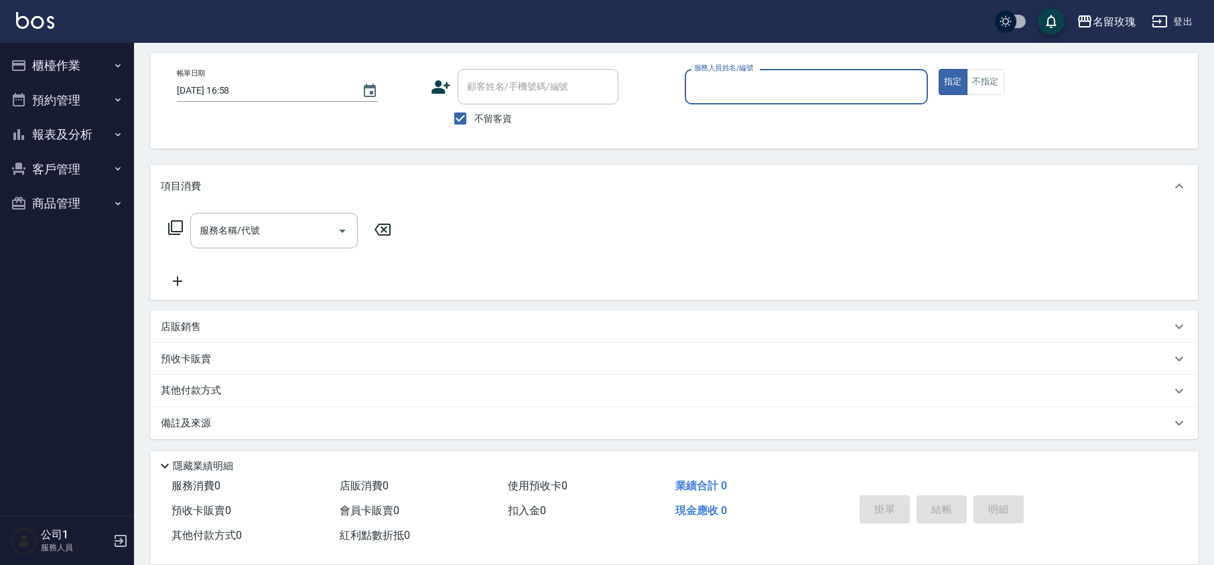
click at [491, 125] on span "不留客資" at bounding box center [493, 119] width 38 height 14
click at [474, 125] on input "不留客資" at bounding box center [460, 119] width 28 height 28
checkbox input "false"
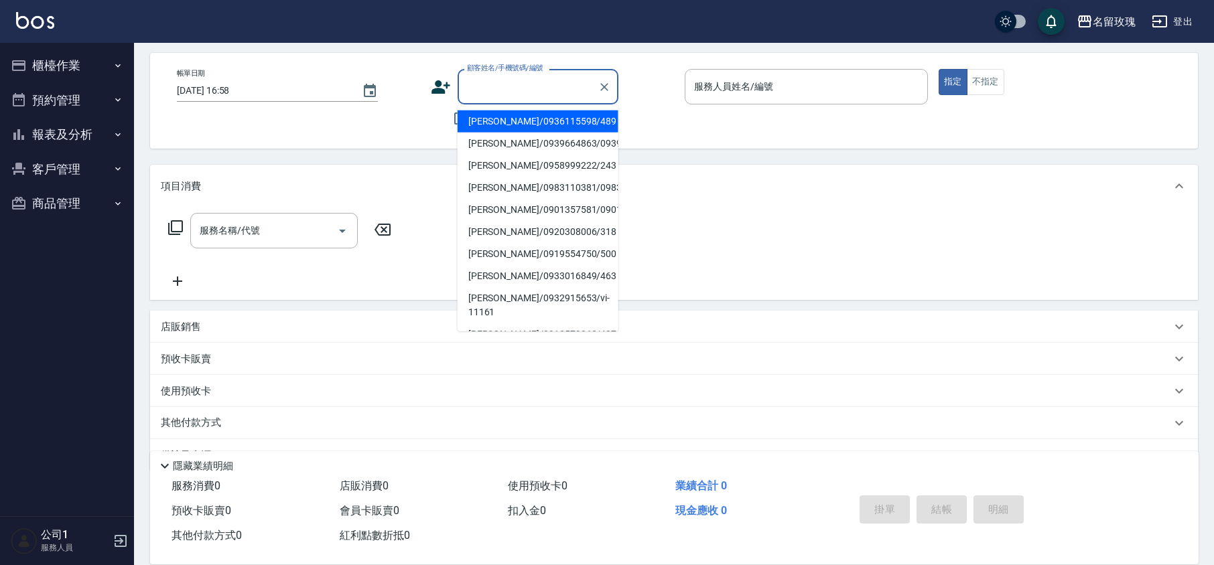
click at [506, 81] on input "顧客姓名/手機號碼/編號" at bounding box center [528, 86] width 129 height 23
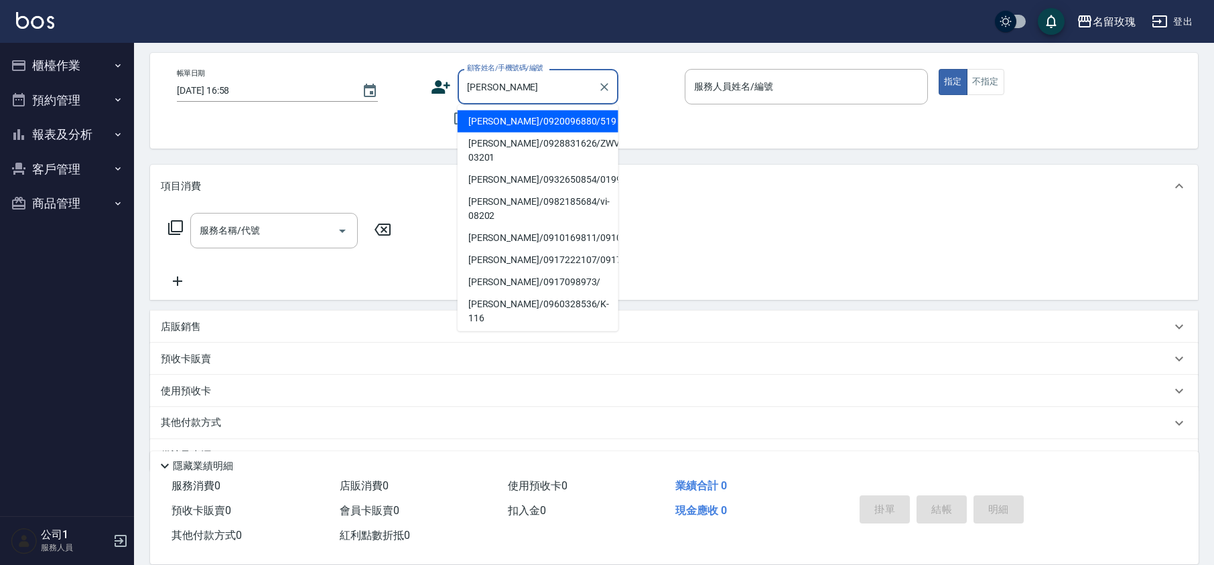
click at [509, 119] on li "[PERSON_NAME]/0920096880/519" at bounding box center [538, 122] width 161 height 22
type input "[PERSON_NAME]/0920096880/519"
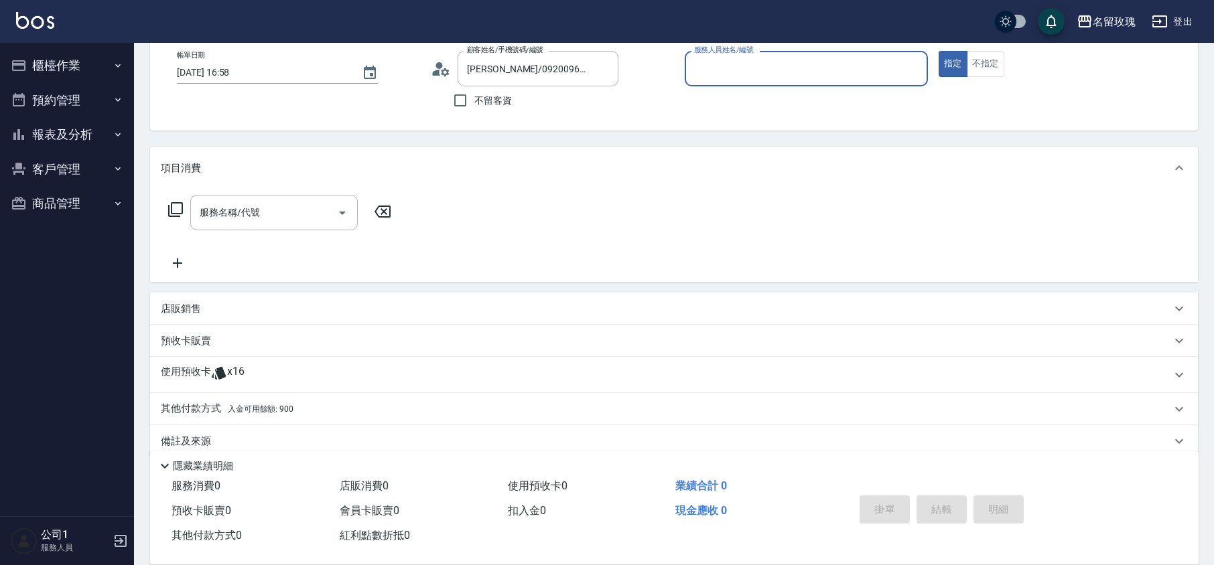
scroll to position [91, 0]
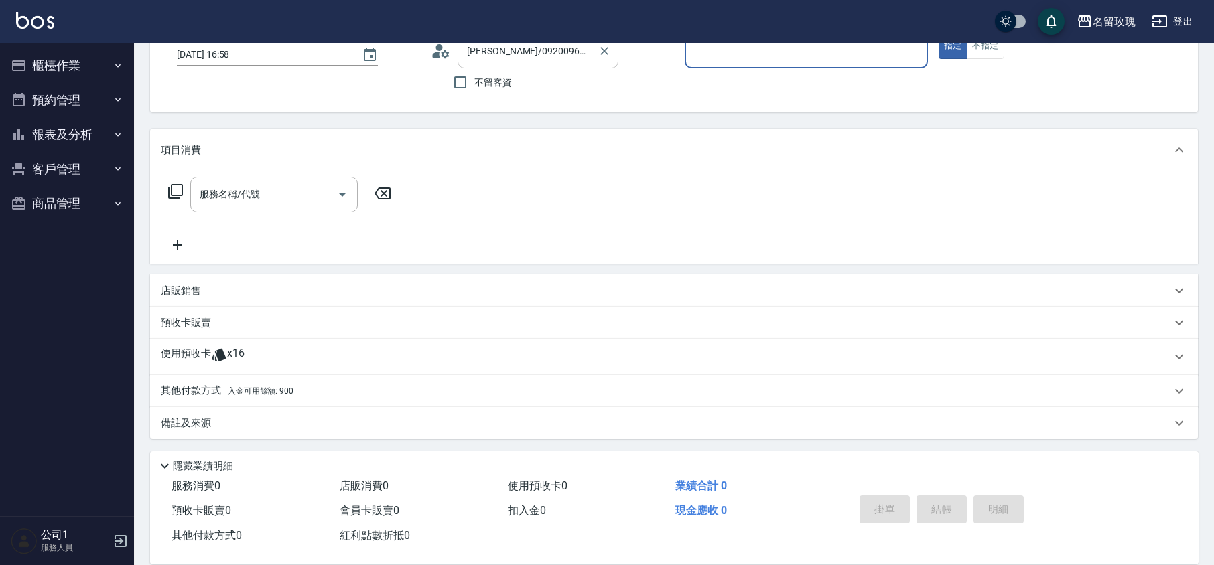
type input "ALICE-6"
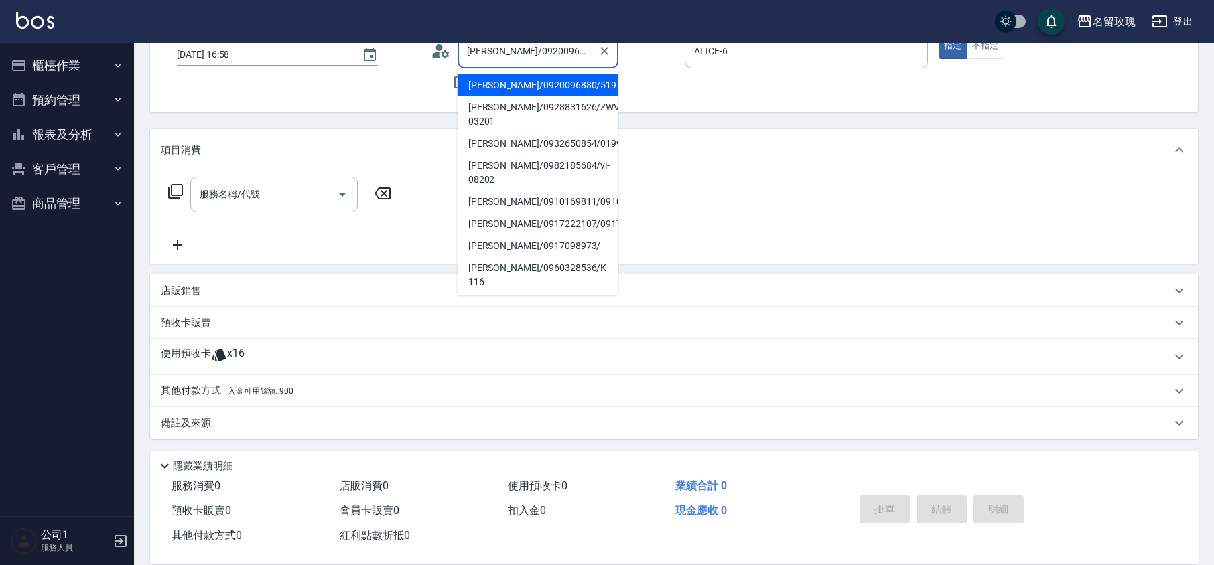
click at [553, 54] on input "[PERSON_NAME]/0920096880/519" at bounding box center [528, 50] width 129 height 23
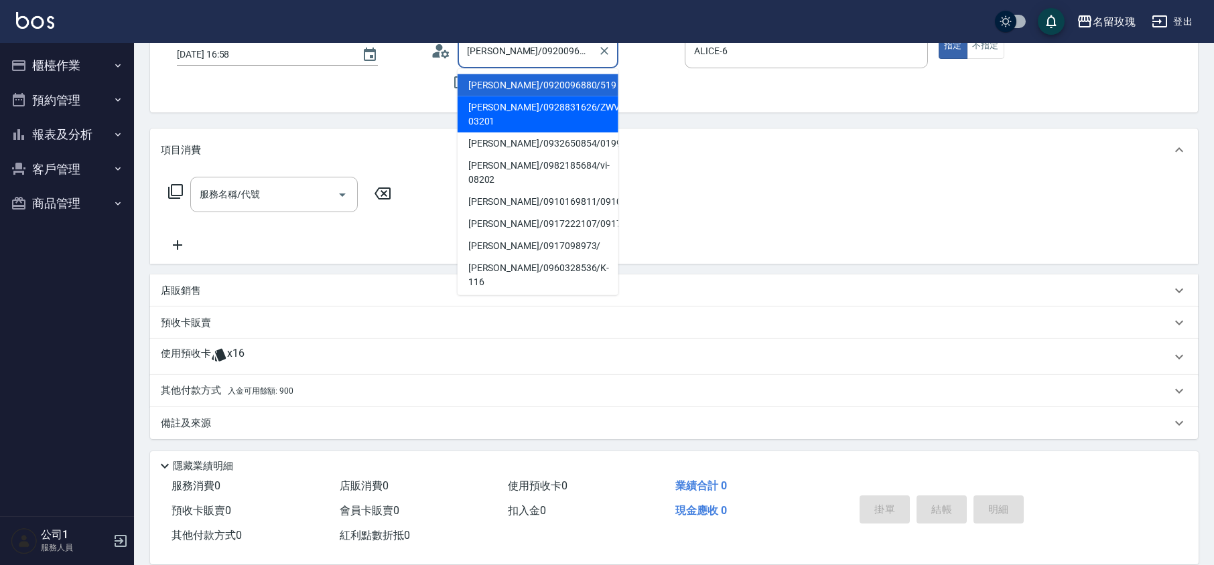
click at [556, 119] on li "[PERSON_NAME]/0928831626/ZWVI-03201" at bounding box center [538, 114] width 161 height 36
type input "[PERSON_NAME]/0928831626/ZWVI-03201"
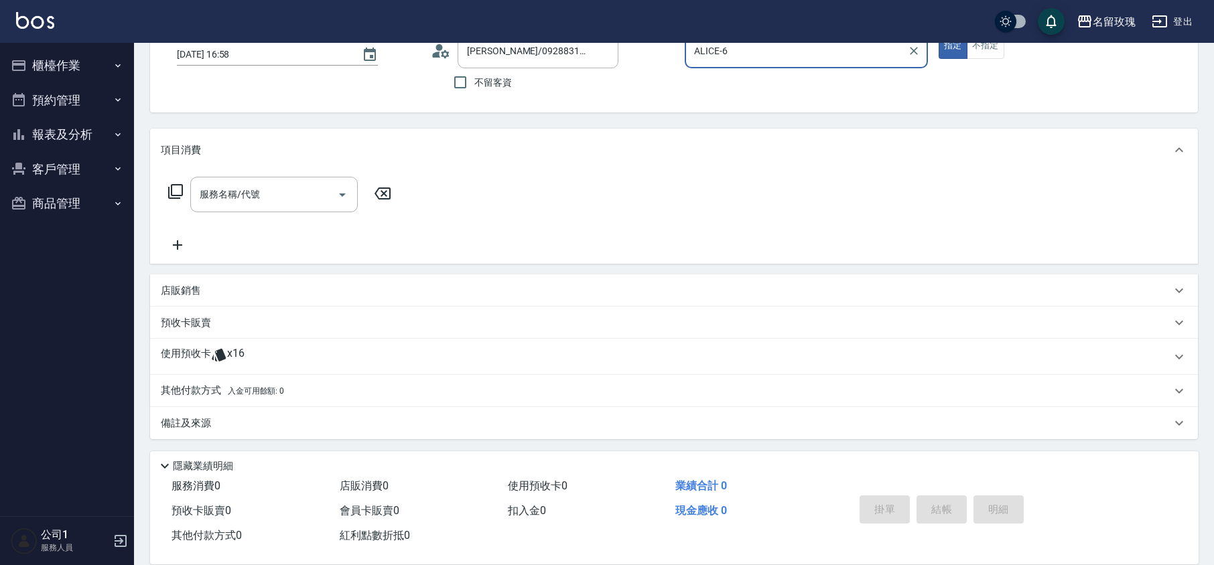
type input "VIVI-2"
click at [239, 349] on div "使用預收卡 x9" at bounding box center [666, 357] width 1010 height 20
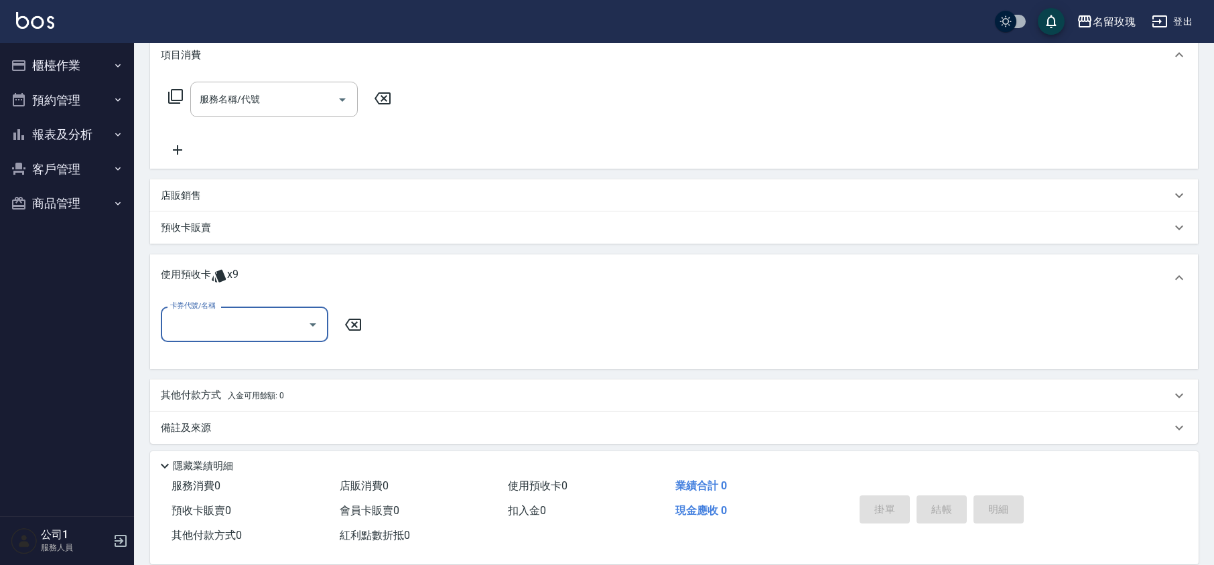
scroll to position [191, 0]
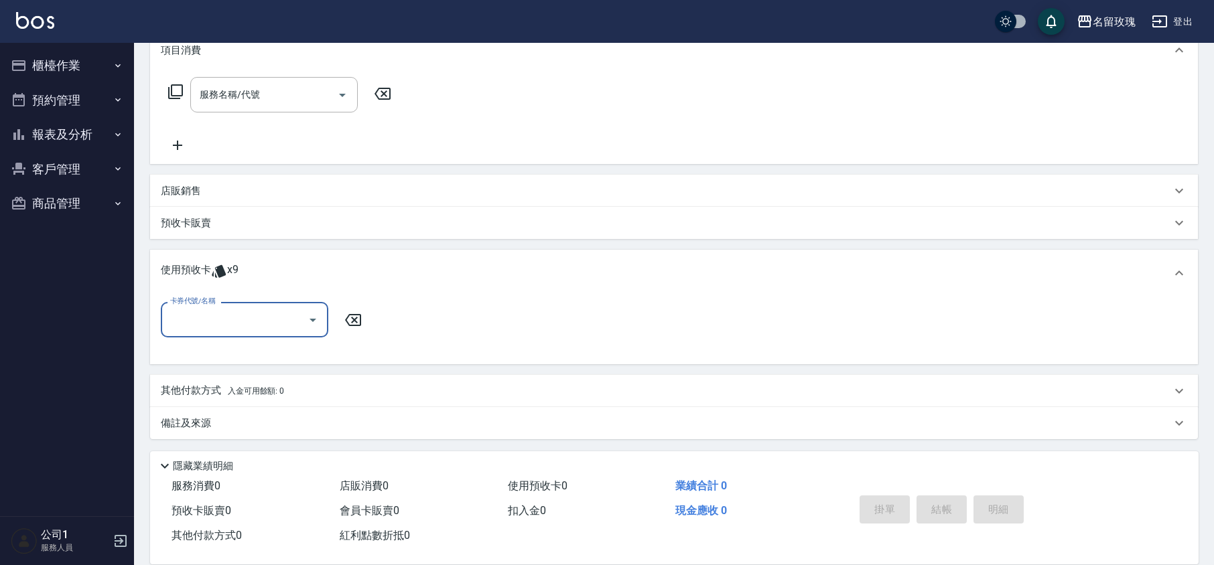
click at [234, 331] on input "卡券代號/名稱" at bounding box center [234, 319] width 135 height 23
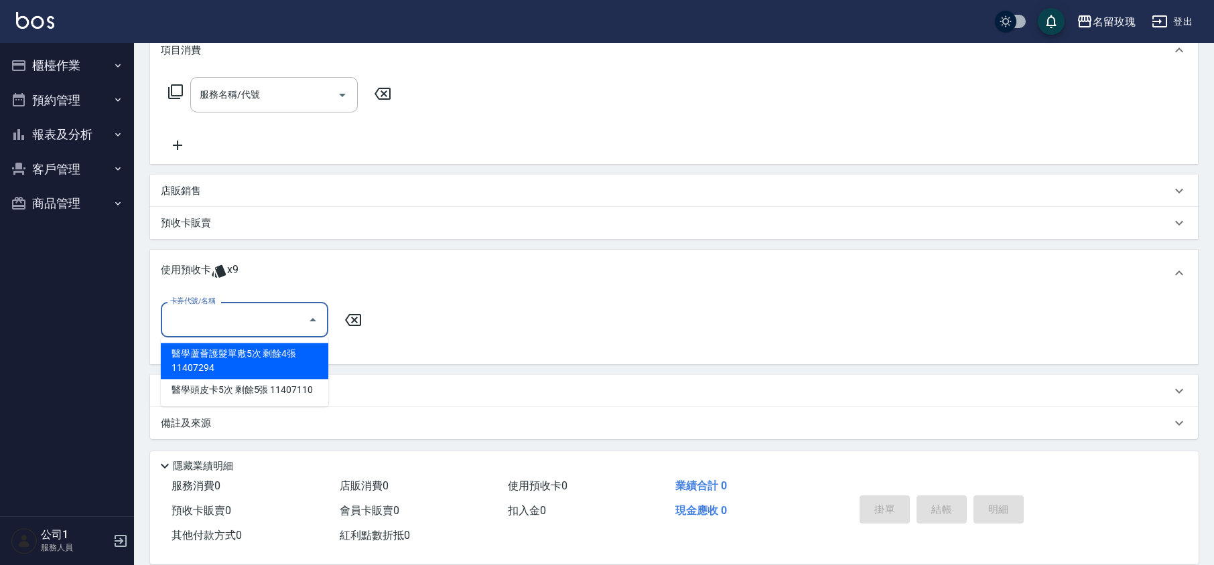
click at [240, 357] on div "醫學蘆薈護髮單敷5次 剩餘4張 11407294" at bounding box center [244, 361] width 167 height 36
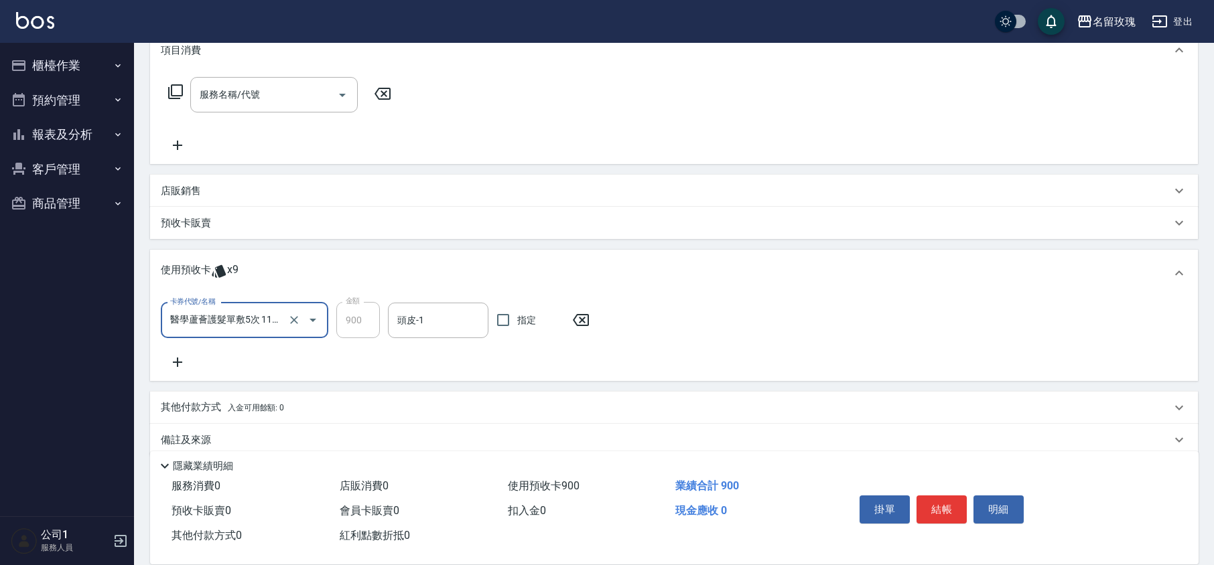
click at [450, 300] on div "卡券代號/名稱 醫學蘆薈護髮單敷5次 11407294 卡券代號/名稱 金額 900 金額 頭皮-1 頭皮-1 指定" at bounding box center [674, 339] width 1048 height 84
click at [251, 322] on input "醫學蘆薈護髮單敷5次 11407294" at bounding box center [226, 320] width 118 height 23
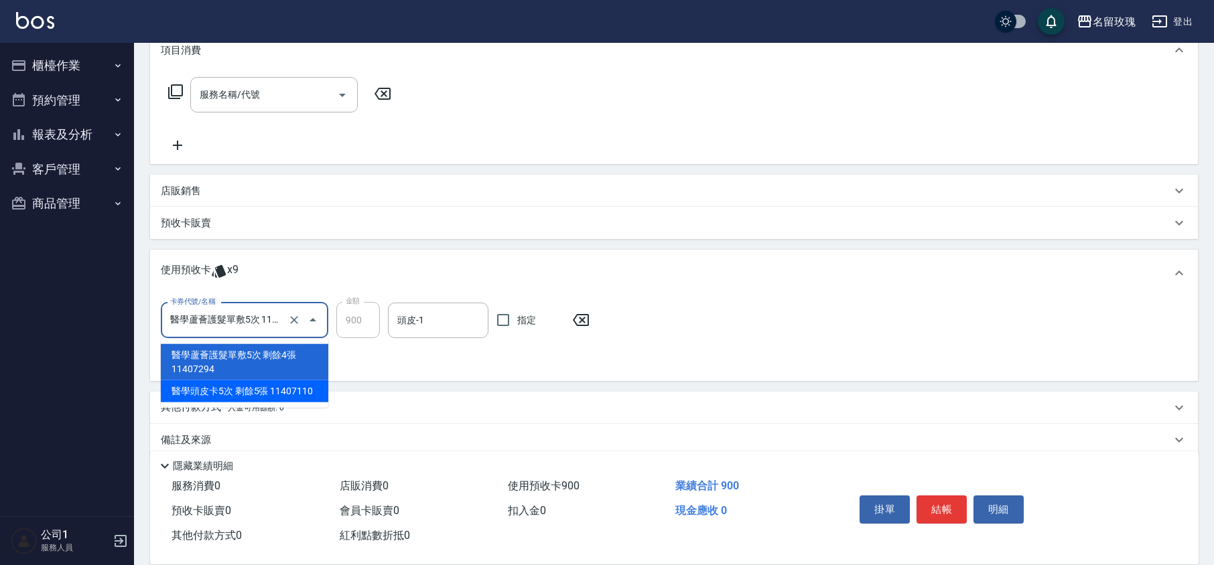
click at [253, 390] on div "醫學頭皮卡5次 剩餘5張 11407110" at bounding box center [244, 392] width 167 height 22
type input "醫學頭皮卡5次 11407110"
type input "1600"
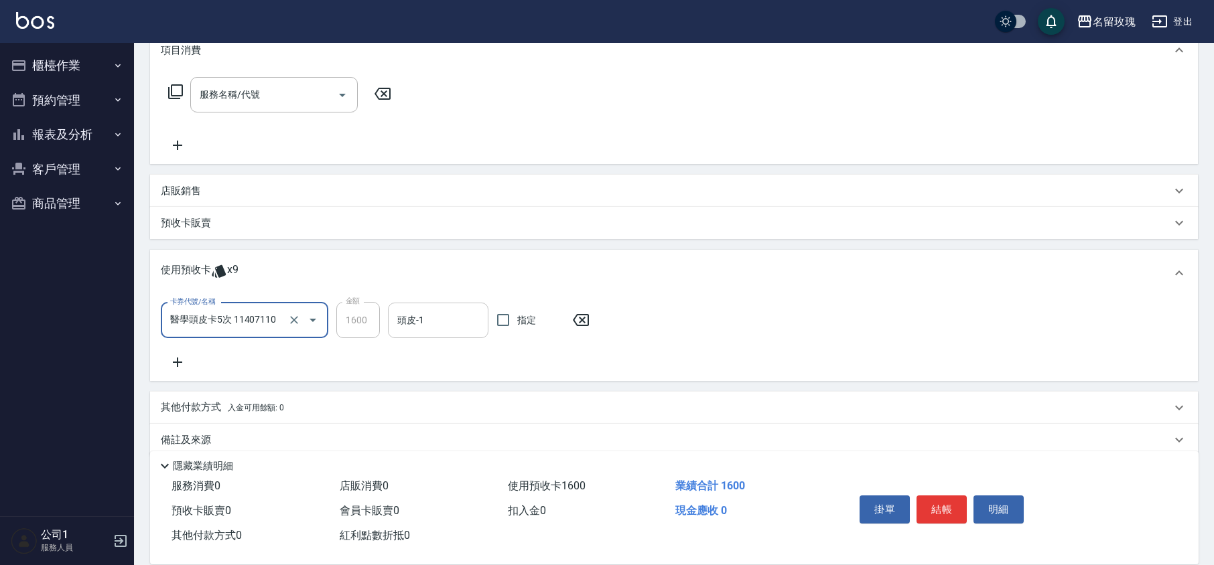
click at [435, 326] on input "頭皮-1" at bounding box center [438, 320] width 88 height 23
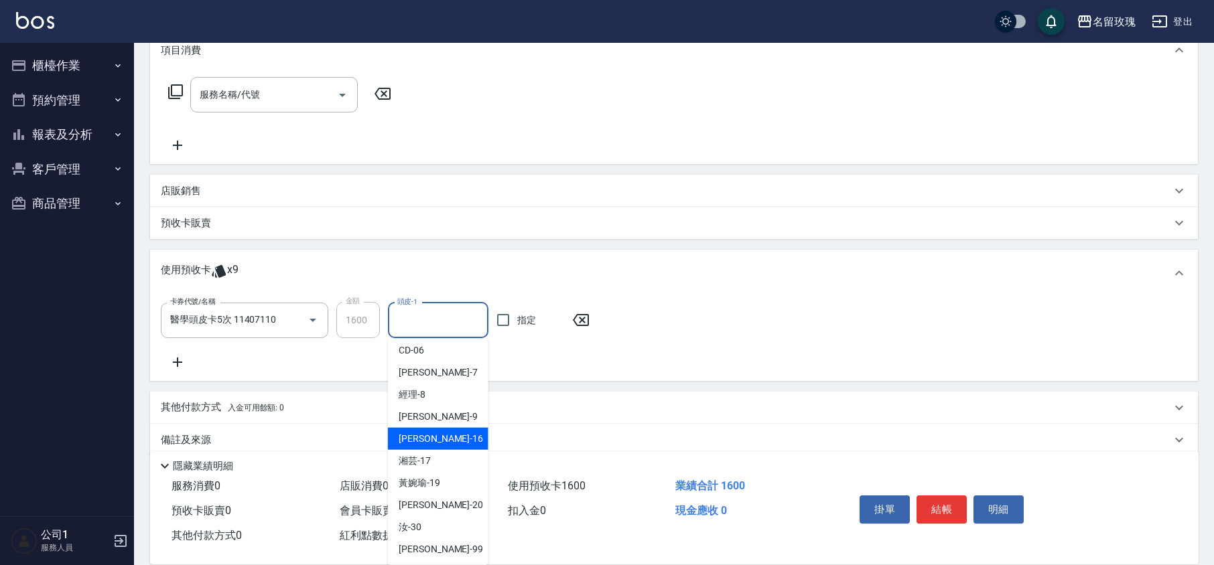
scroll to position [249, 0]
click at [430, 456] on div "湘芸 -17" at bounding box center [438, 461] width 100 height 22
type input "湘芸-17"
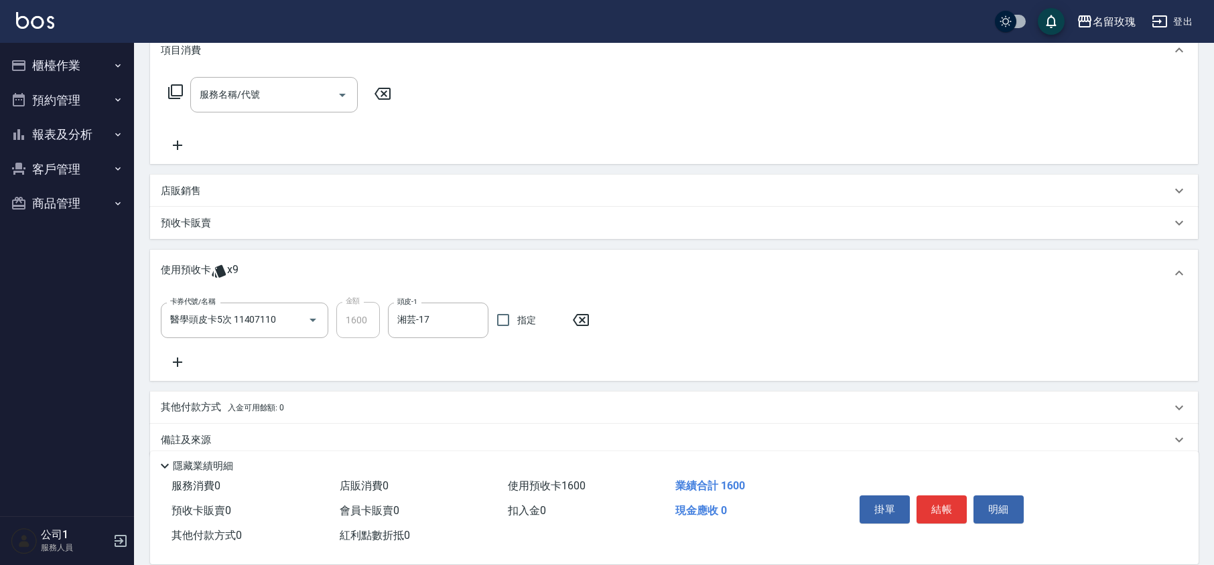
click at [177, 86] on icon at bounding box center [175, 92] width 16 height 16
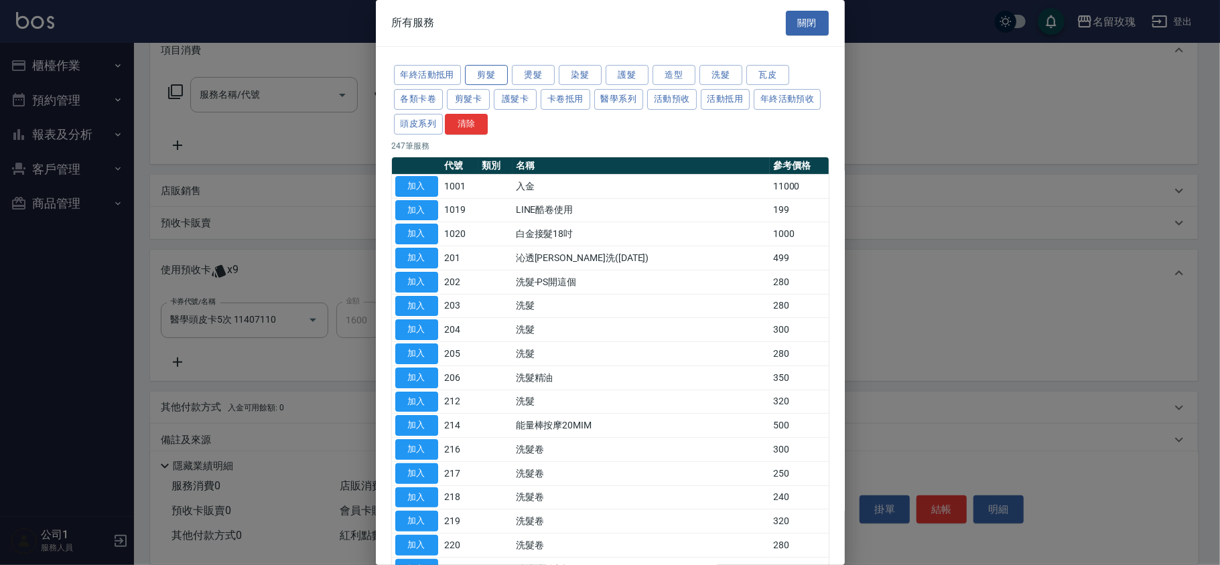
click at [489, 79] on button "剪髮" at bounding box center [486, 75] width 43 height 21
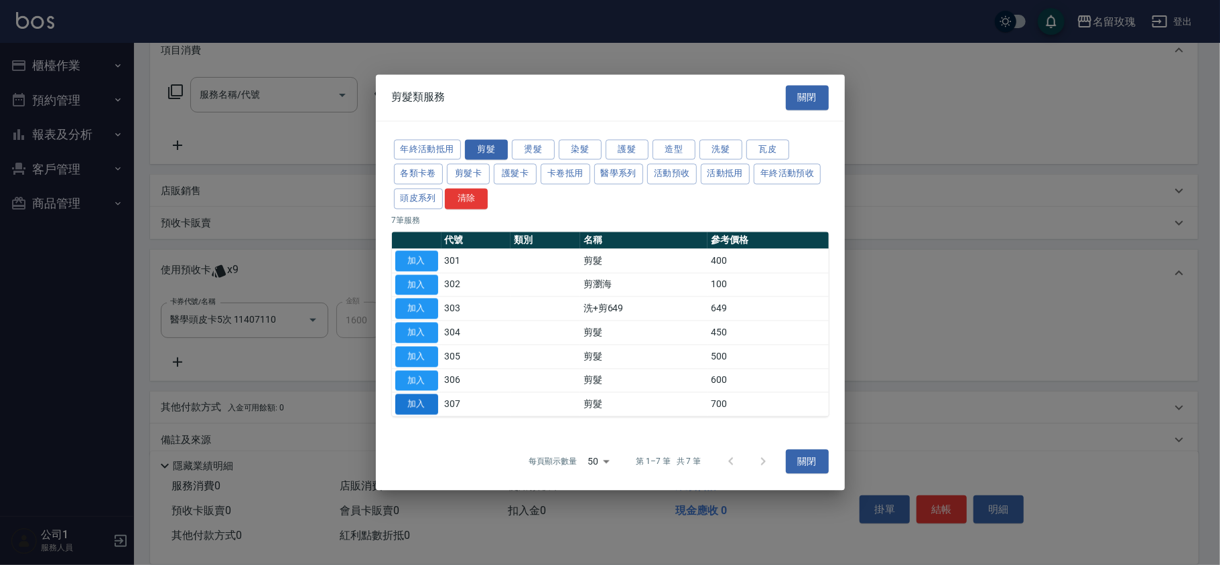
click at [432, 407] on button "加入" at bounding box center [416, 405] width 43 height 21
type input "剪髮(307)"
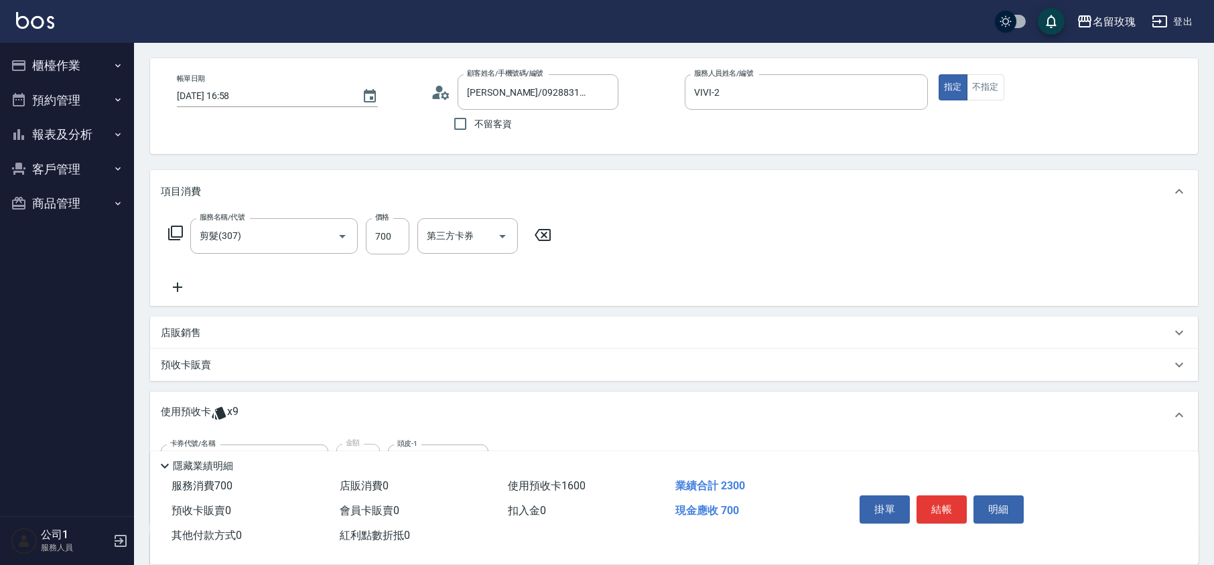
scroll to position [0, 0]
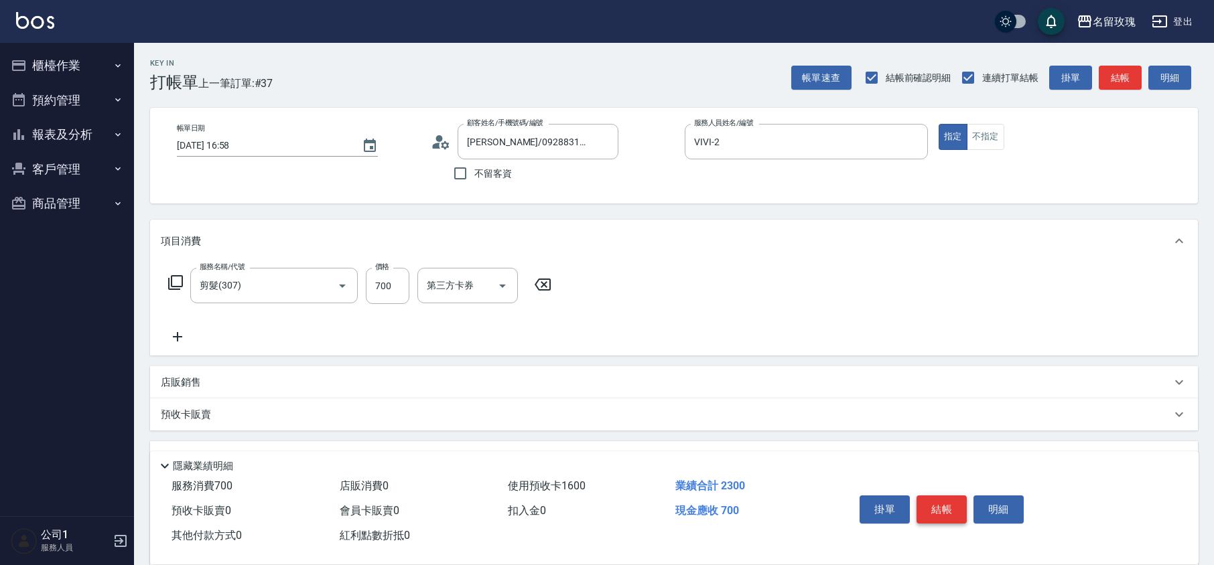
click at [941, 512] on button "結帳" at bounding box center [942, 510] width 50 height 28
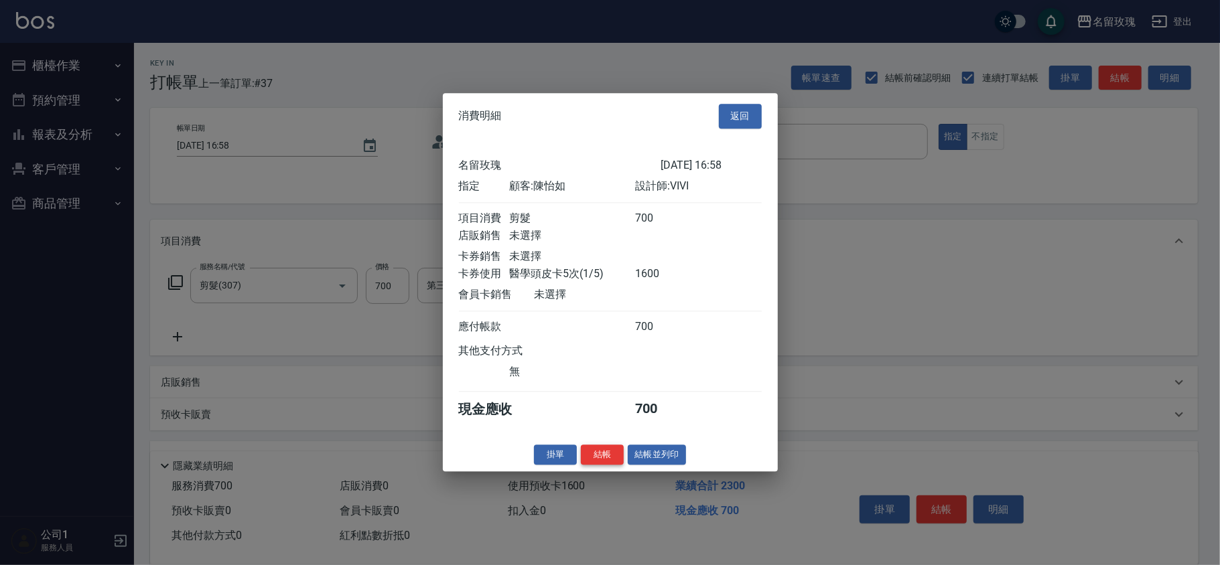
click at [594, 466] on button "結帳" at bounding box center [602, 455] width 43 height 21
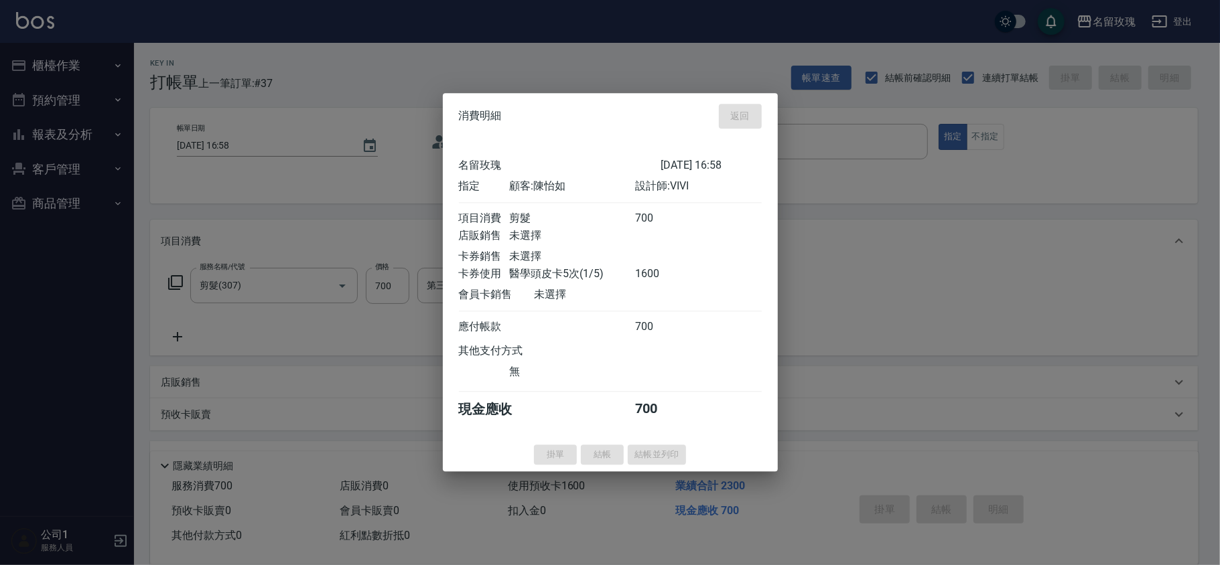
type input "[DATE] 17:08"
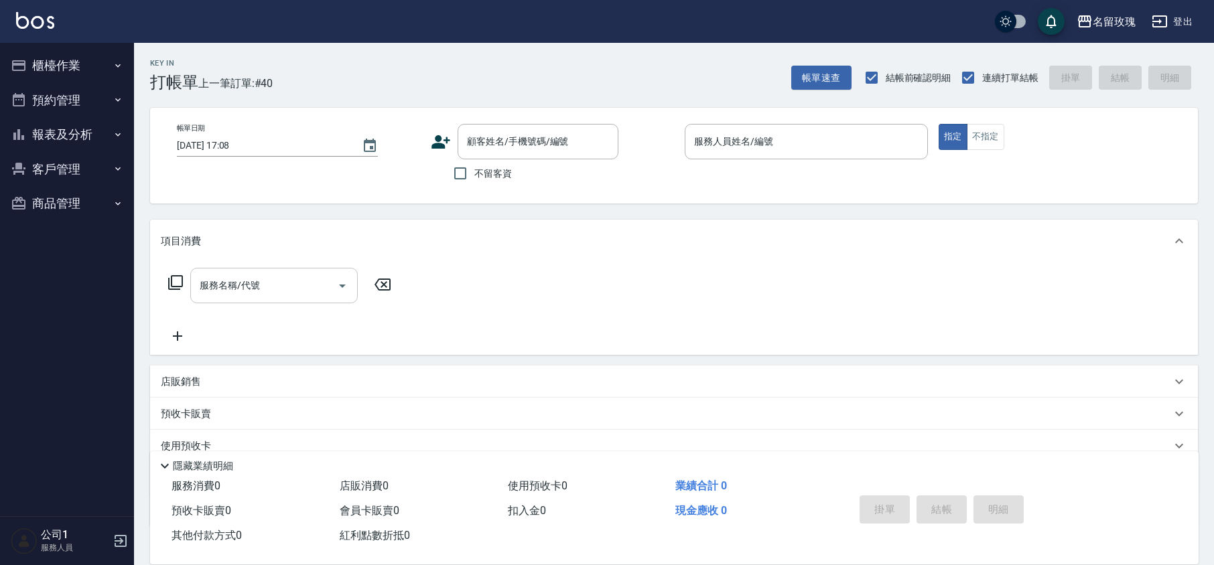
click at [192, 280] on div "服務名稱/代號" at bounding box center [273, 286] width 167 height 36
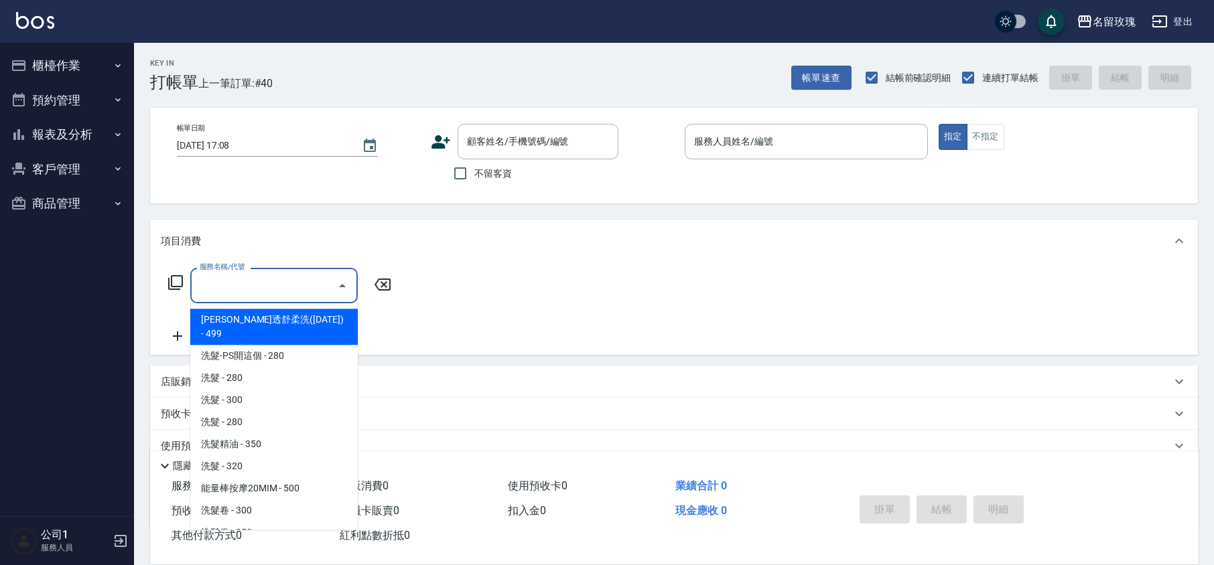
click at [167, 285] on icon at bounding box center [175, 283] width 16 height 16
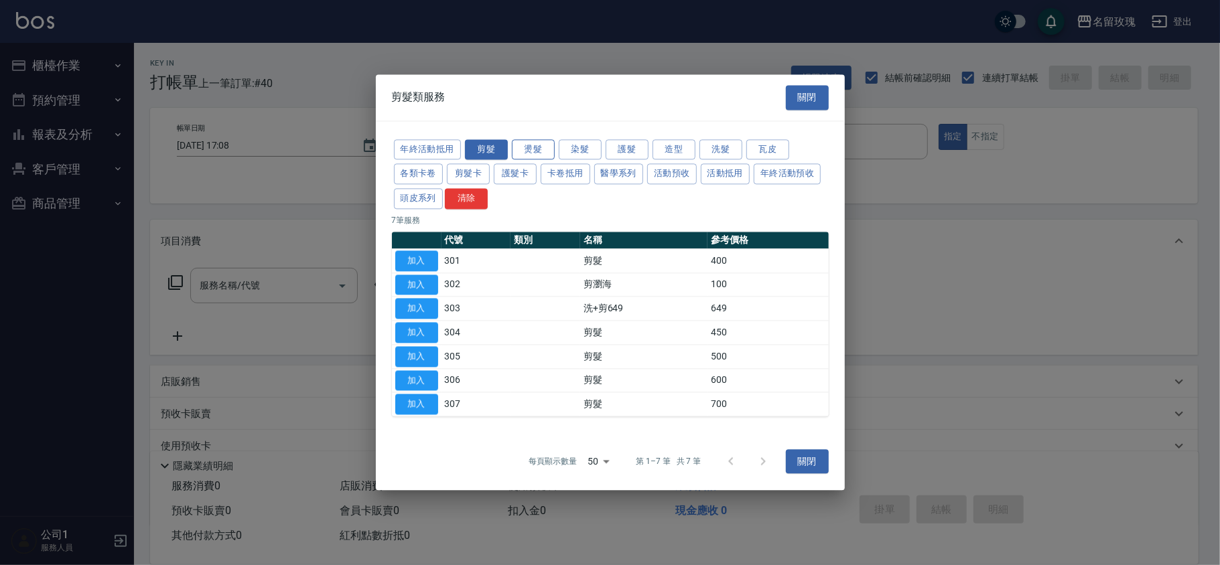
click at [524, 153] on button "燙髮" at bounding box center [533, 149] width 43 height 21
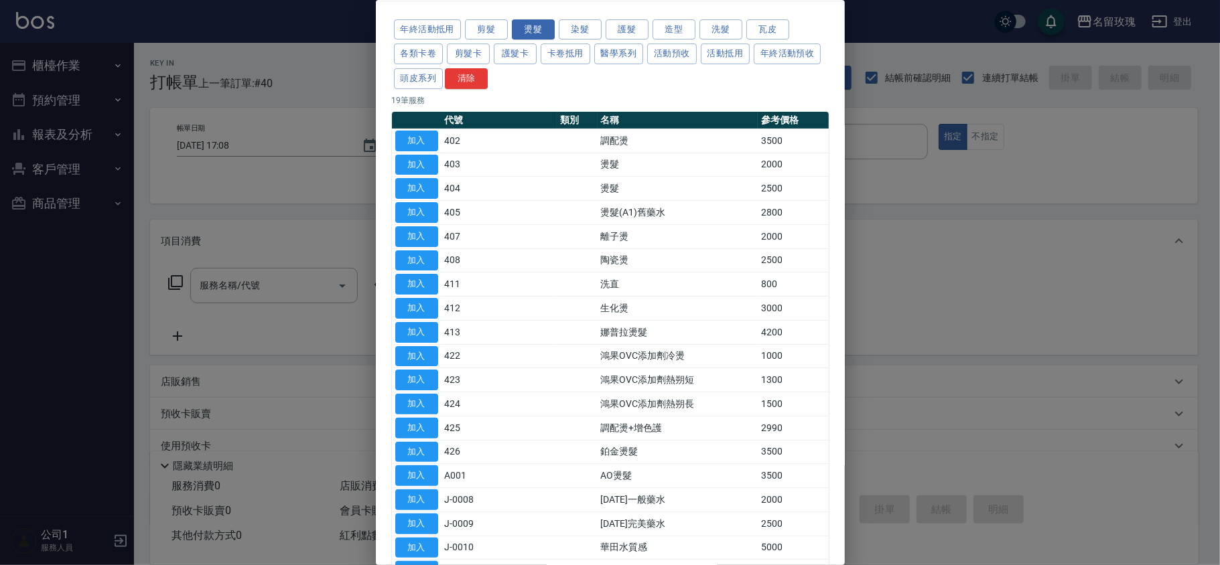
scroll to position [89, 0]
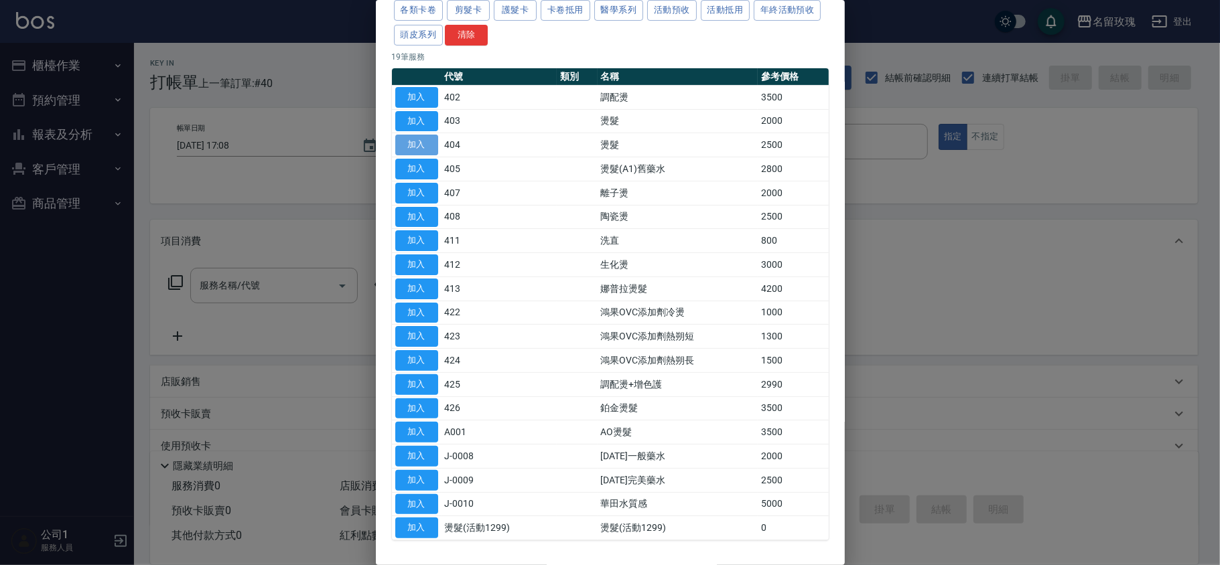
click at [423, 143] on button "加入" at bounding box center [416, 145] width 43 height 21
type input "燙髮(404)"
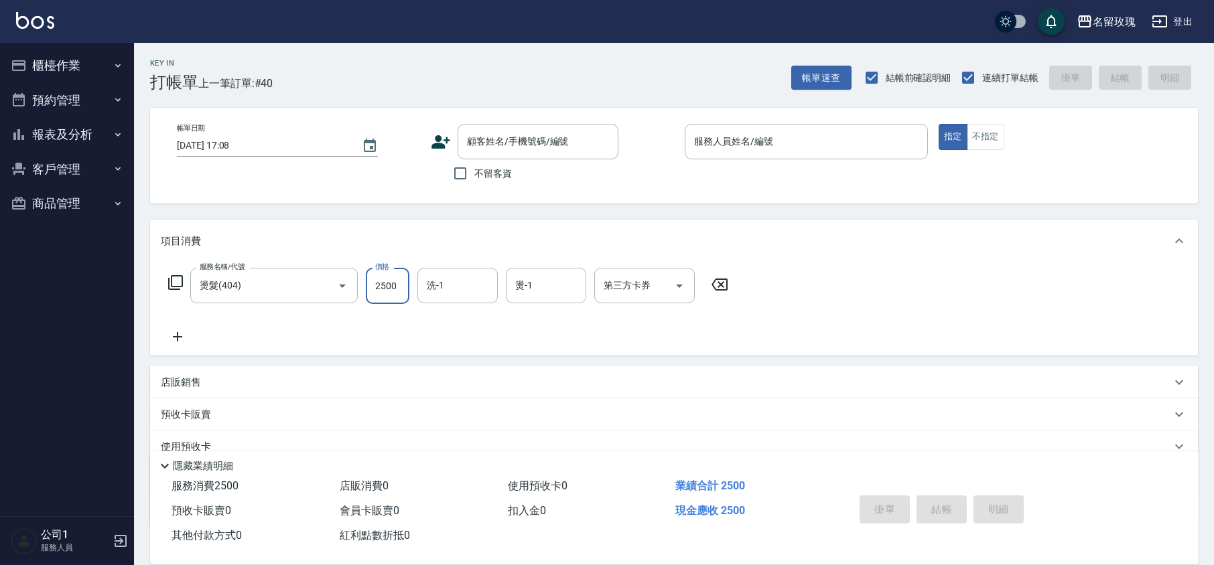
click at [381, 287] on input "2500" at bounding box center [388, 286] width 44 height 36
type input "3000"
click at [182, 284] on icon at bounding box center [175, 282] width 15 height 15
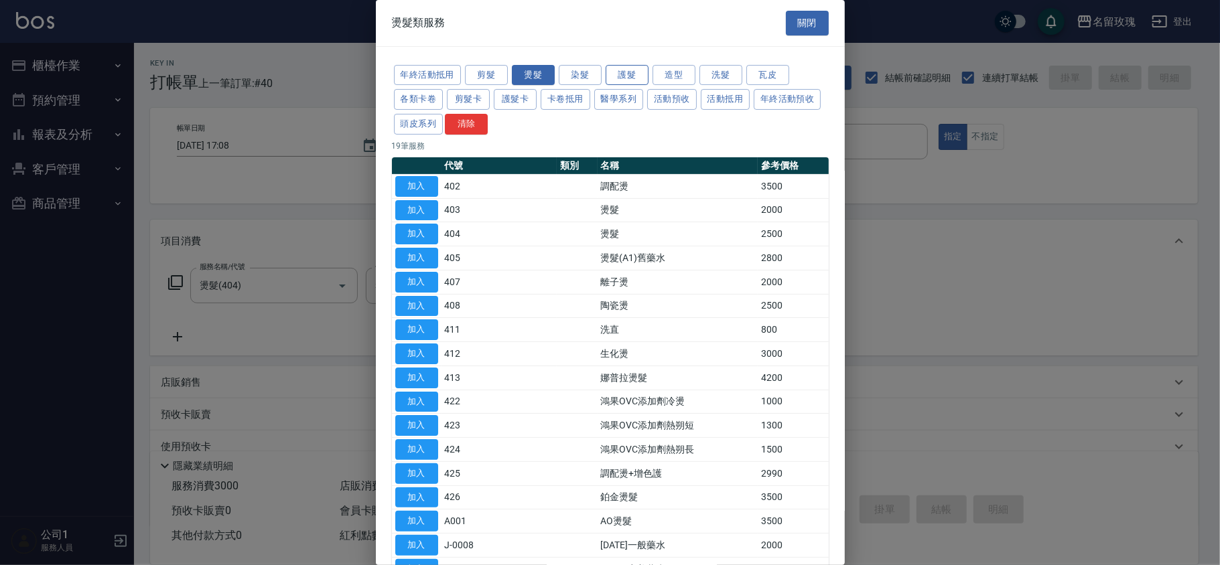
click at [615, 79] on button "護髮" at bounding box center [627, 75] width 43 height 21
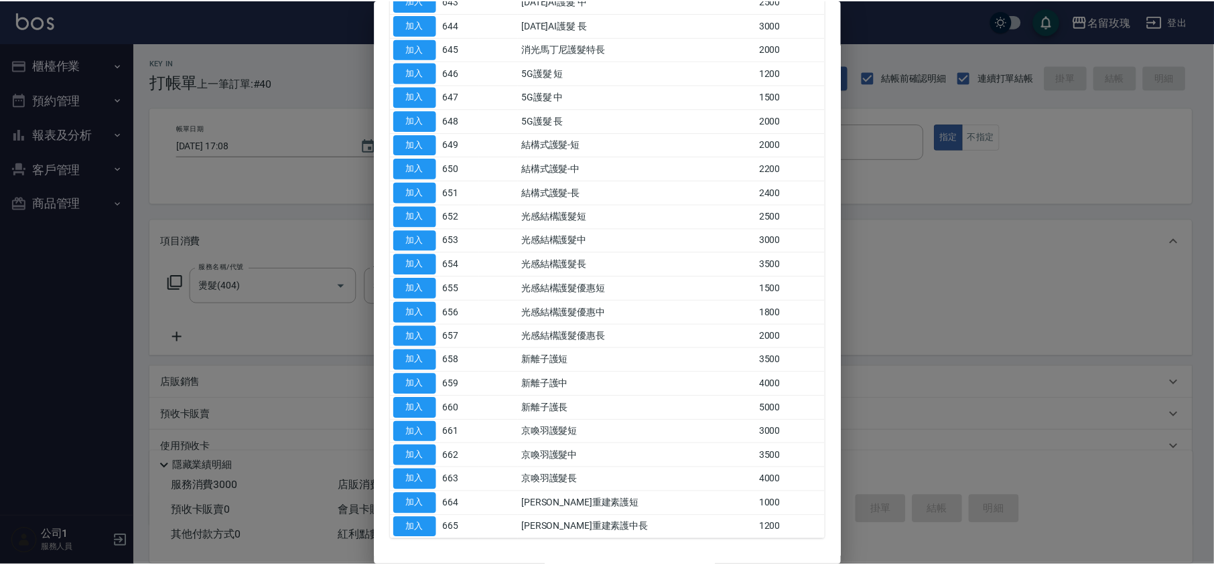
scroll to position [610, 0]
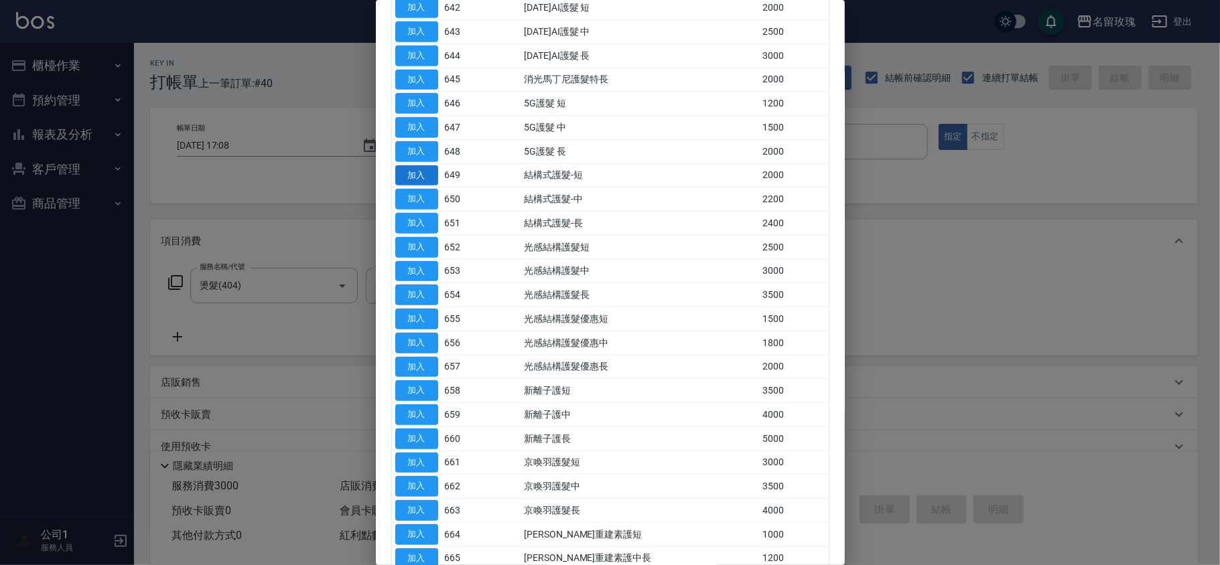
click at [430, 183] on button "加入" at bounding box center [416, 175] width 43 height 21
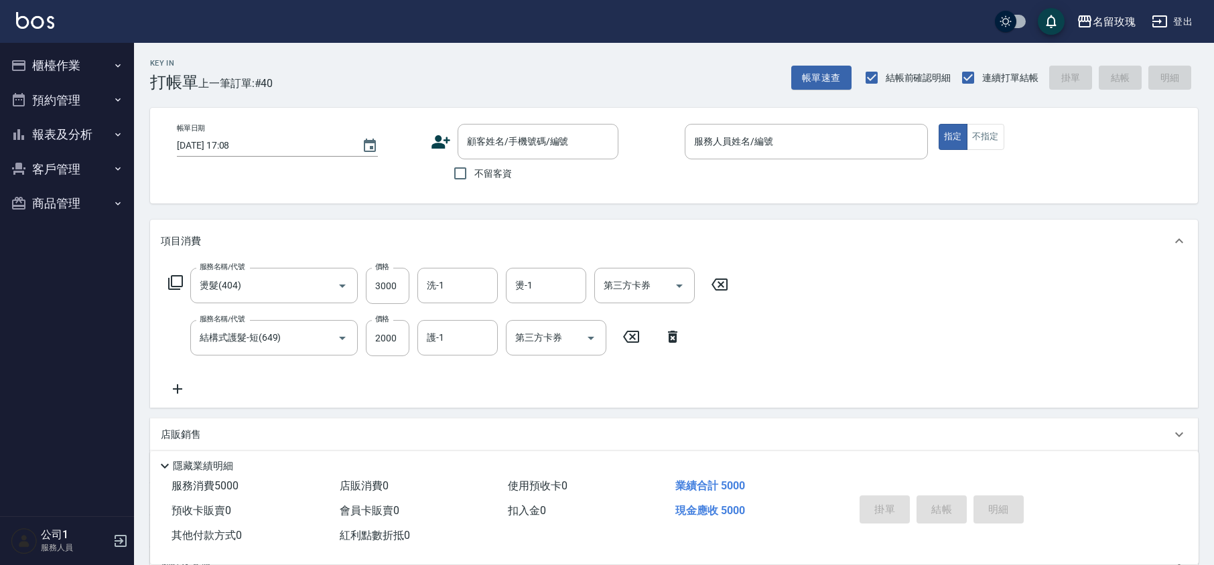
click at [167, 279] on icon at bounding box center [175, 283] width 16 height 16
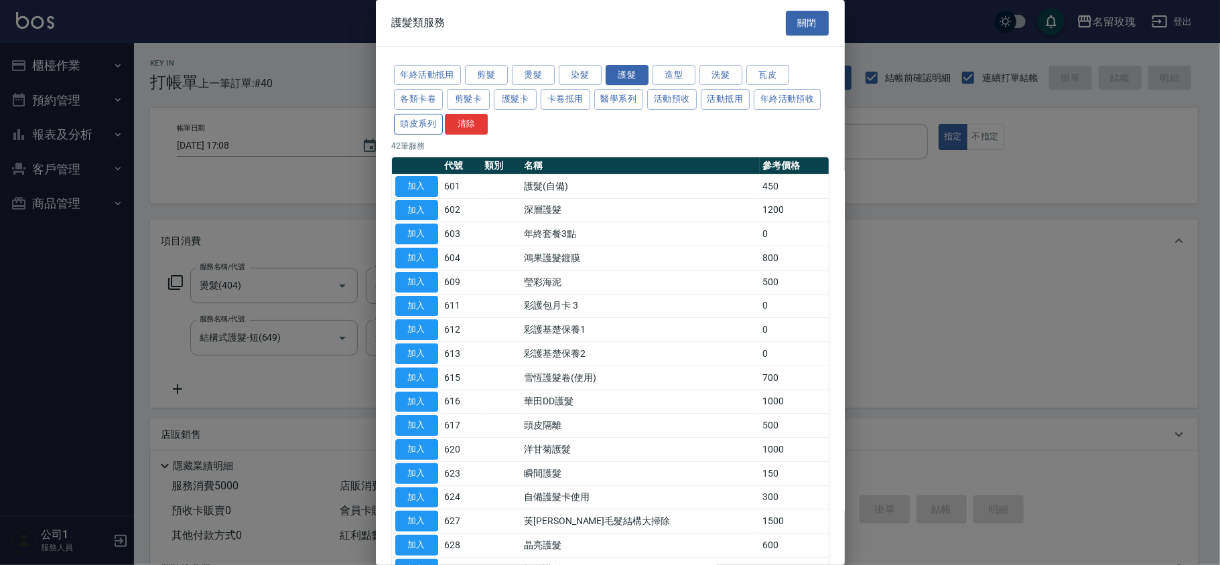
click at [444, 124] on button "頭皮系列" at bounding box center [419, 124] width 50 height 21
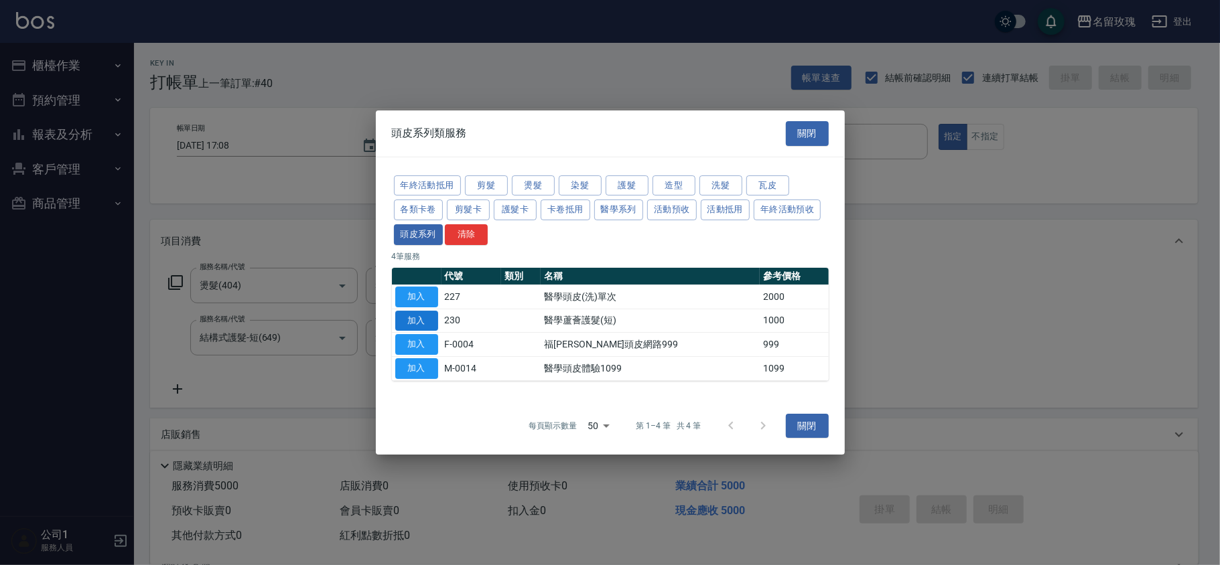
click at [408, 322] on button "加入" at bounding box center [416, 321] width 43 height 21
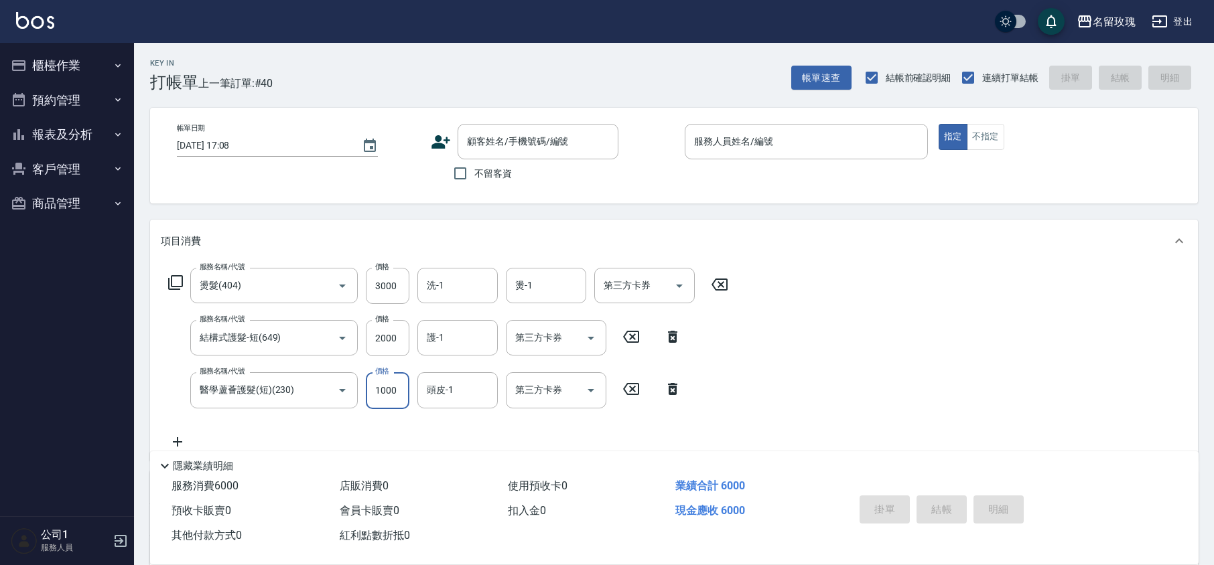
click at [387, 395] on input "1000" at bounding box center [388, 390] width 44 height 36
type input "900"
click at [448, 295] on input "洗-1" at bounding box center [457, 285] width 68 height 23
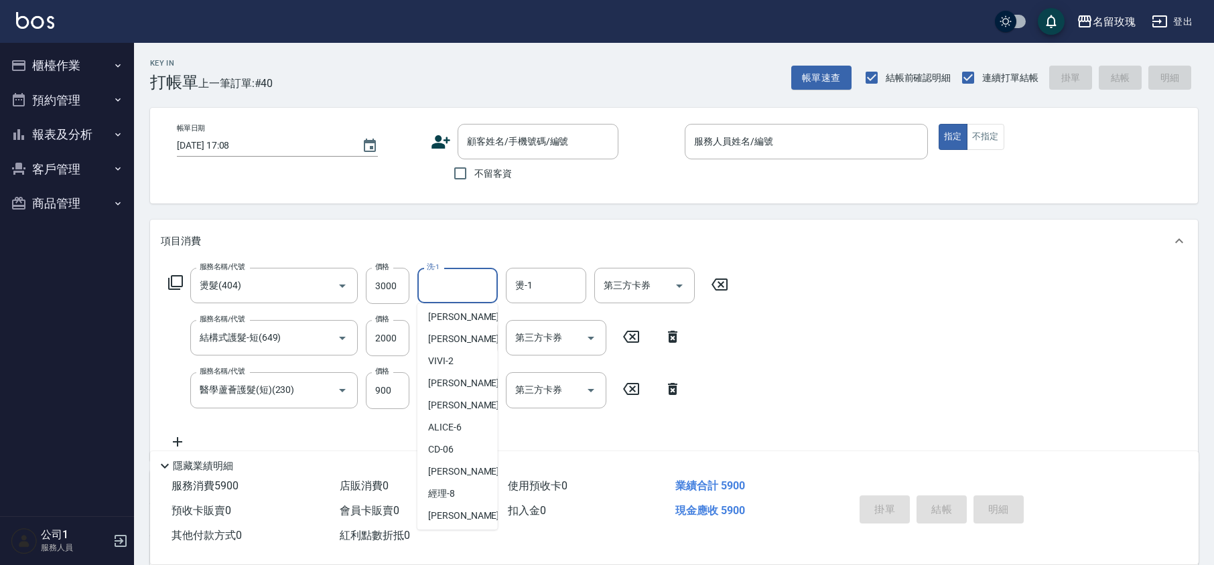
scroll to position [263, 0]
click at [457, 425] on span "湘芸 -17" at bounding box center [444, 425] width 32 height 14
type input "湘芸-17"
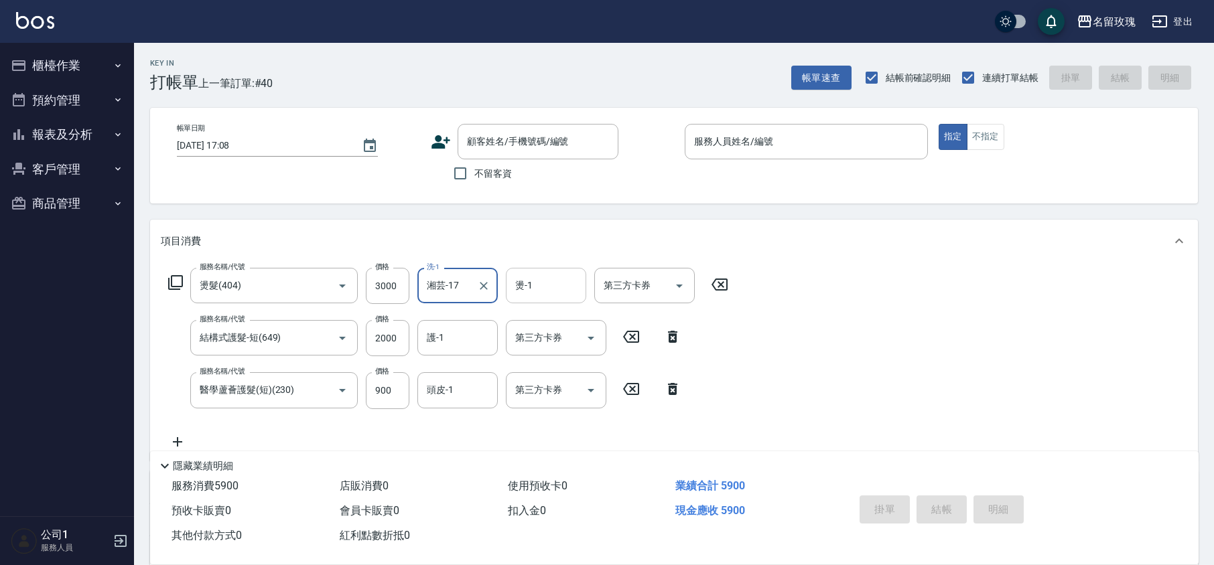
click at [543, 293] on input "燙-1" at bounding box center [546, 285] width 68 height 23
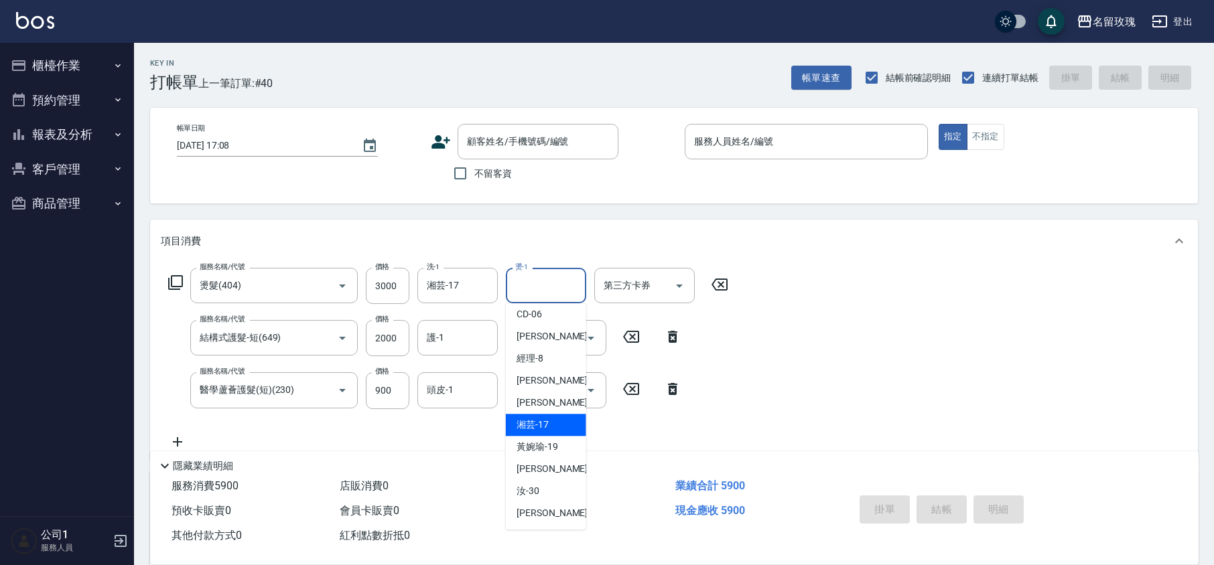
click at [548, 432] on div "湘芸 -17" at bounding box center [546, 425] width 80 height 22
type input "湘芸-17"
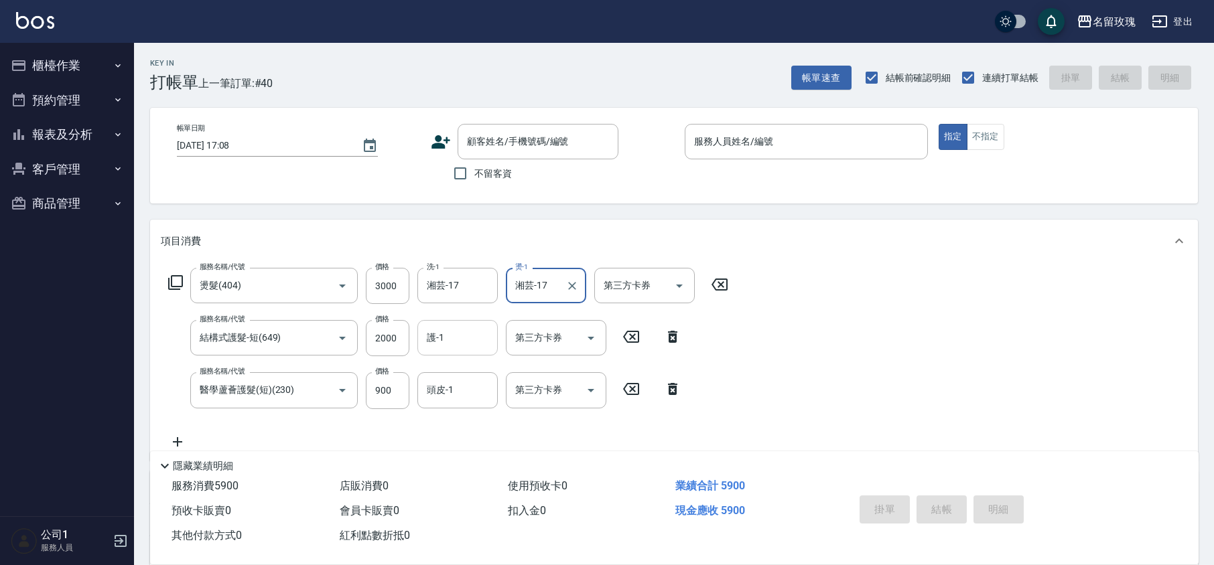
click at [443, 343] on input "護-1" at bounding box center [457, 337] width 68 height 23
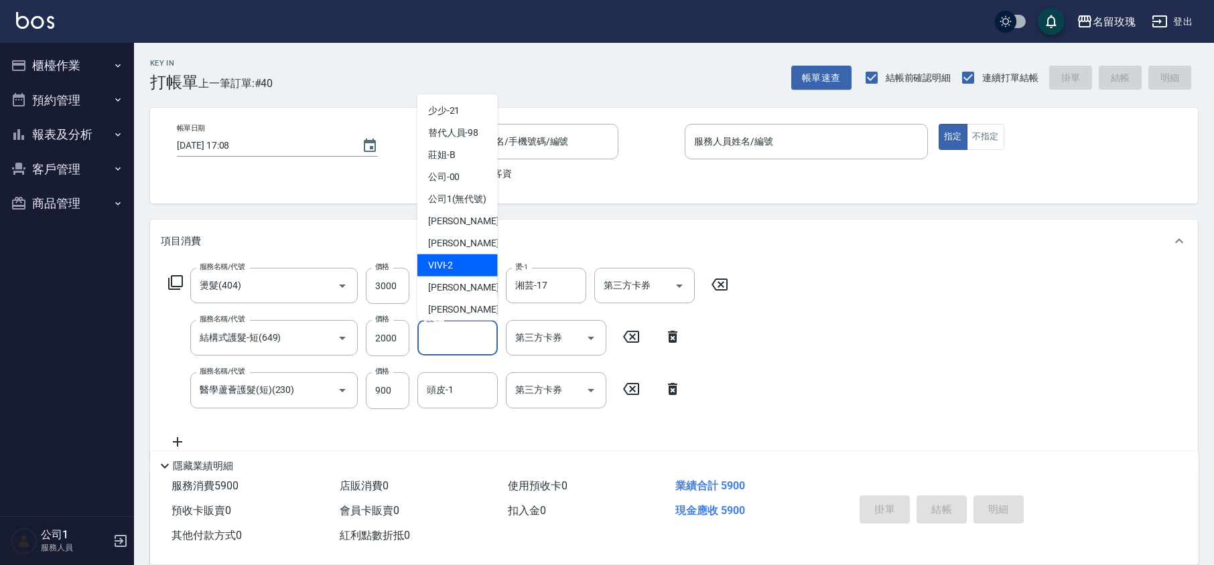
scroll to position [263, 0]
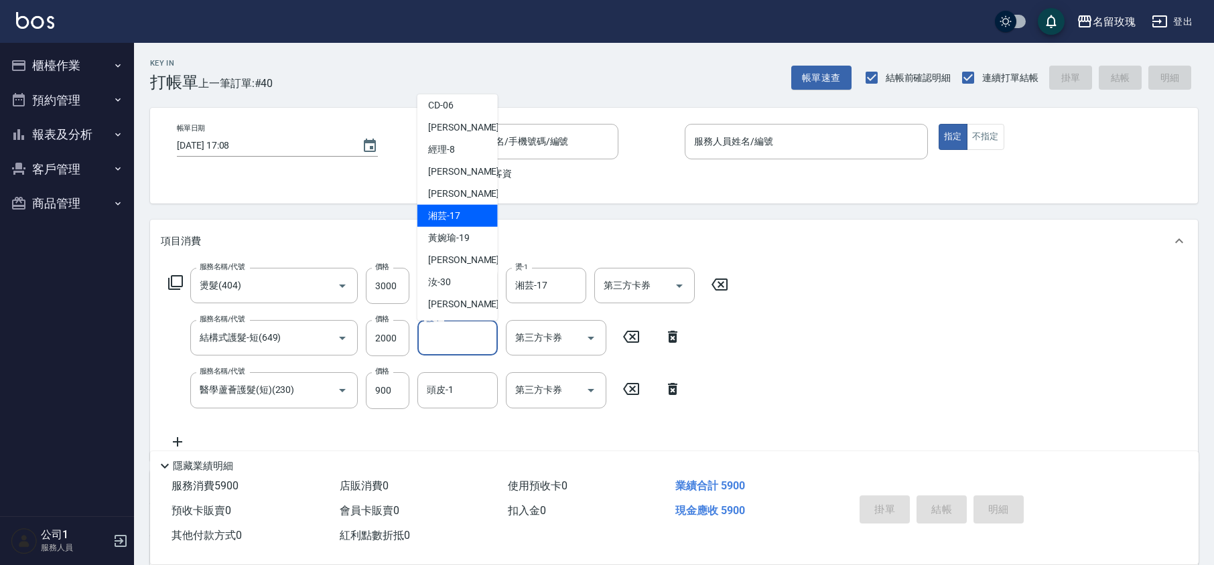
drag, startPoint x: 468, startPoint y: 214, endPoint x: 480, endPoint y: 295, distance: 82.0
click at [468, 216] on div "湘芸 -17" at bounding box center [457, 216] width 80 height 22
type input "湘芸-17"
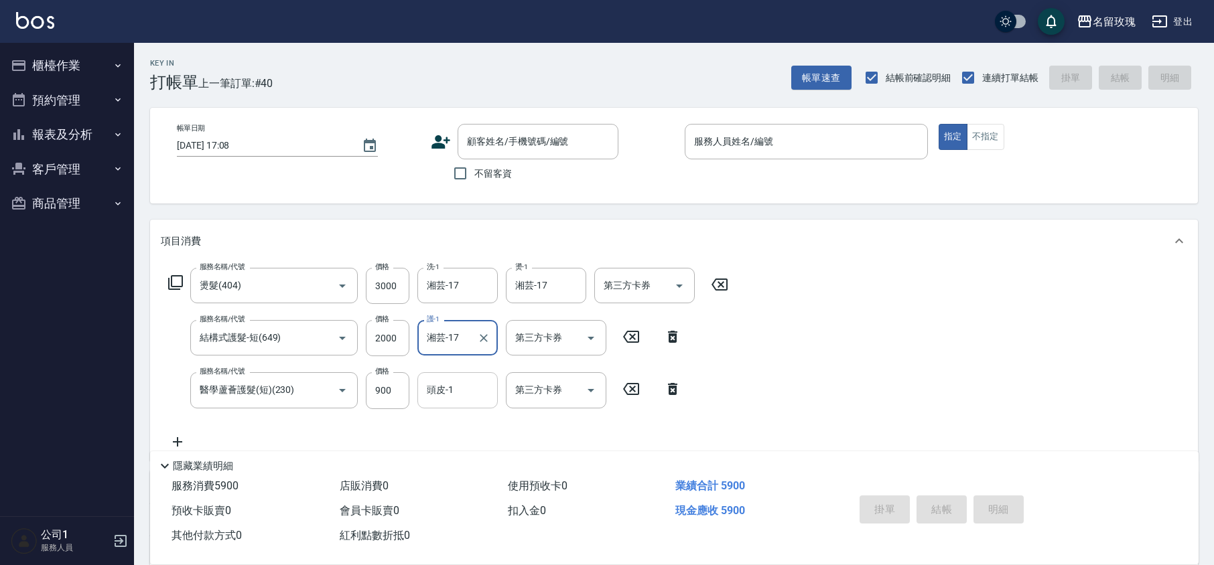
click at [437, 387] on div "頭皮-1 頭皮-1" at bounding box center [457, 390] width 80 height 36
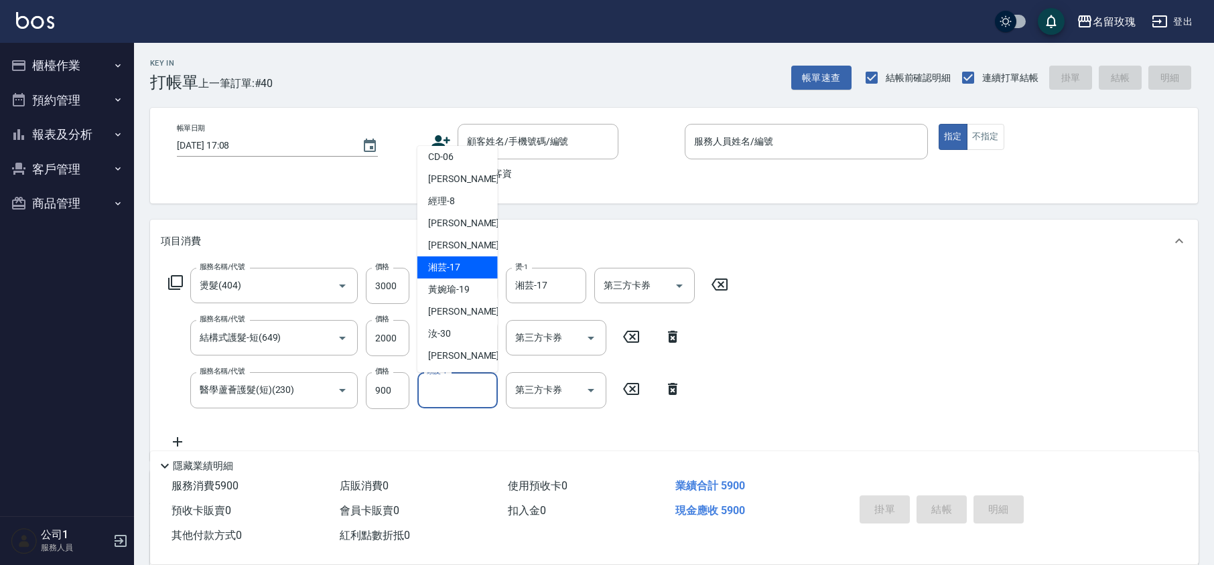
click at [461, 269] on div "湘芸 -17" at bounding box center [457, 268] width 80 height 22
type input "湘芸-17"
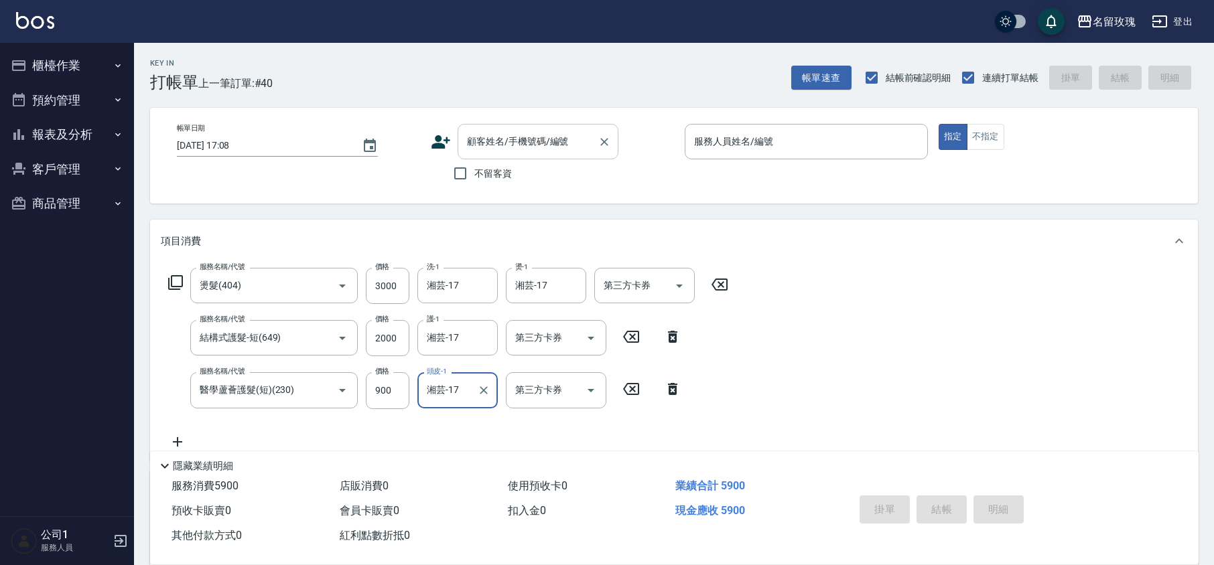
click at [513, 149] on input "顧客姓名/手機號碼/編號" at bounding box center [528, 141] width 129 height 23
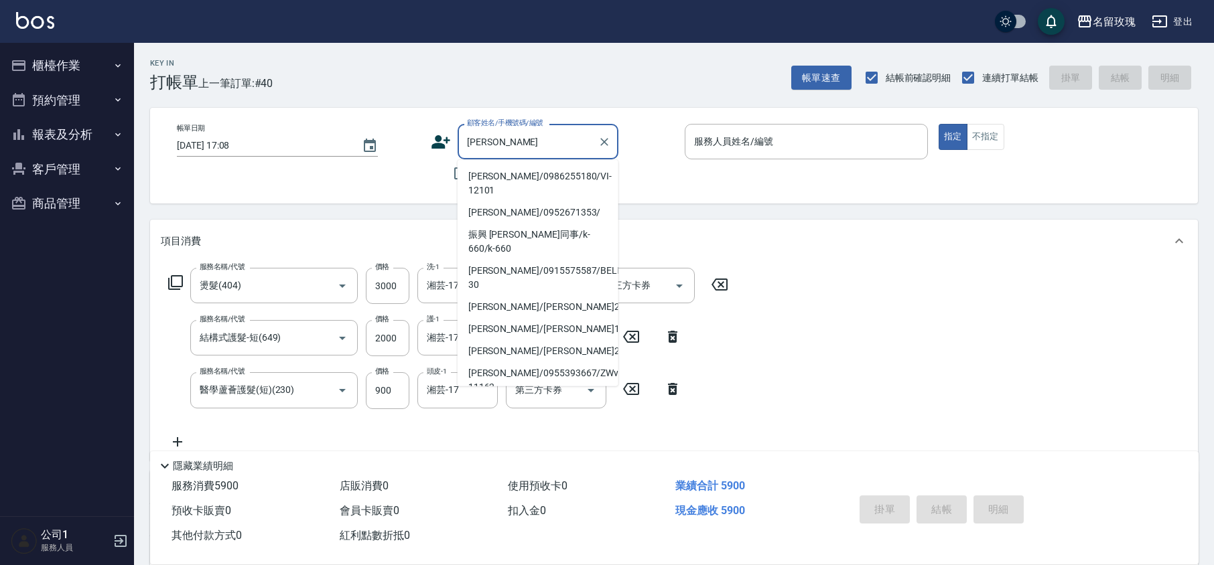
click at [501, 176] on li "[PERSON_NAME]/0986255180/VI-12101" at bounding box center [538, 183] width 161 height 36
type input "[PERSON_NAME]/0986255180/VI-12101"
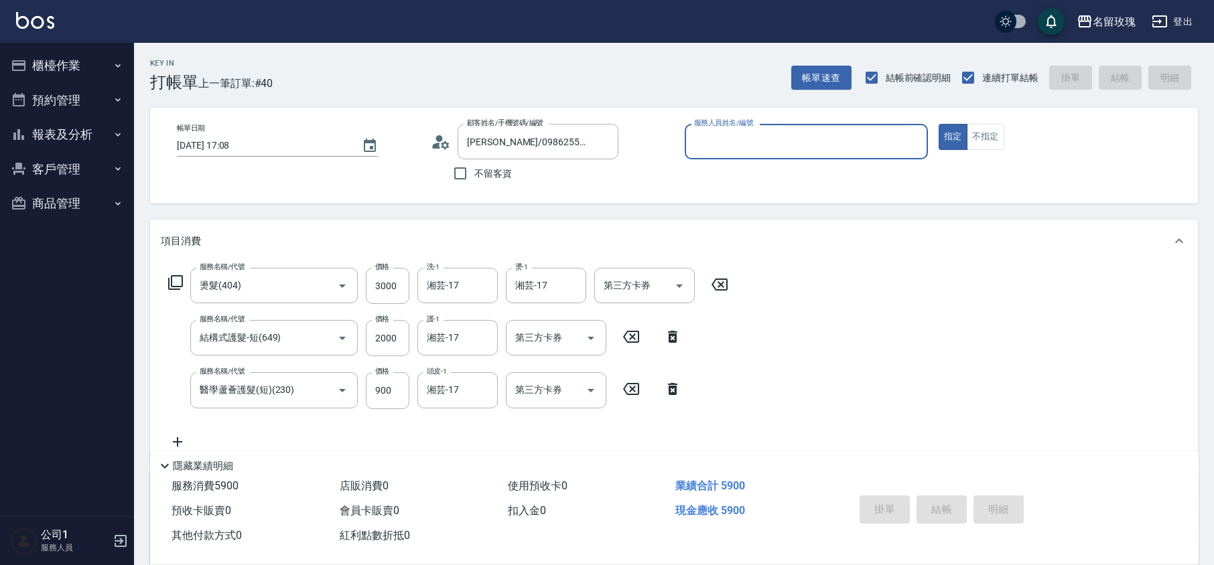
type input "VIVI-2"
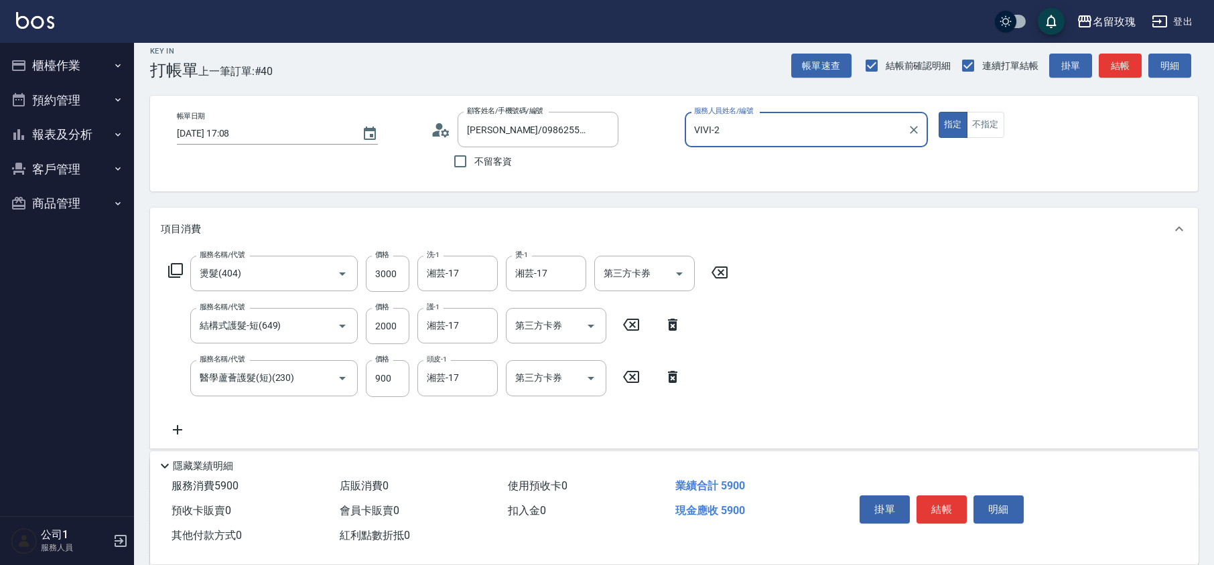
scroll to position [0, 0]
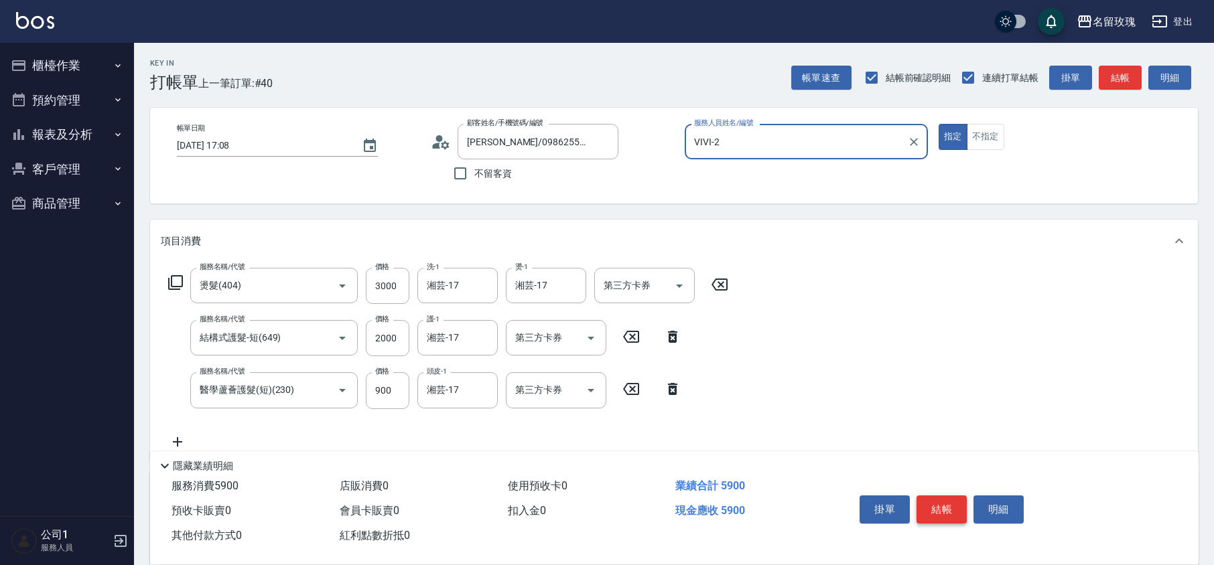
click at [946, 500] on button "結帳" at bounding box center [942, 510] width 50 height 28
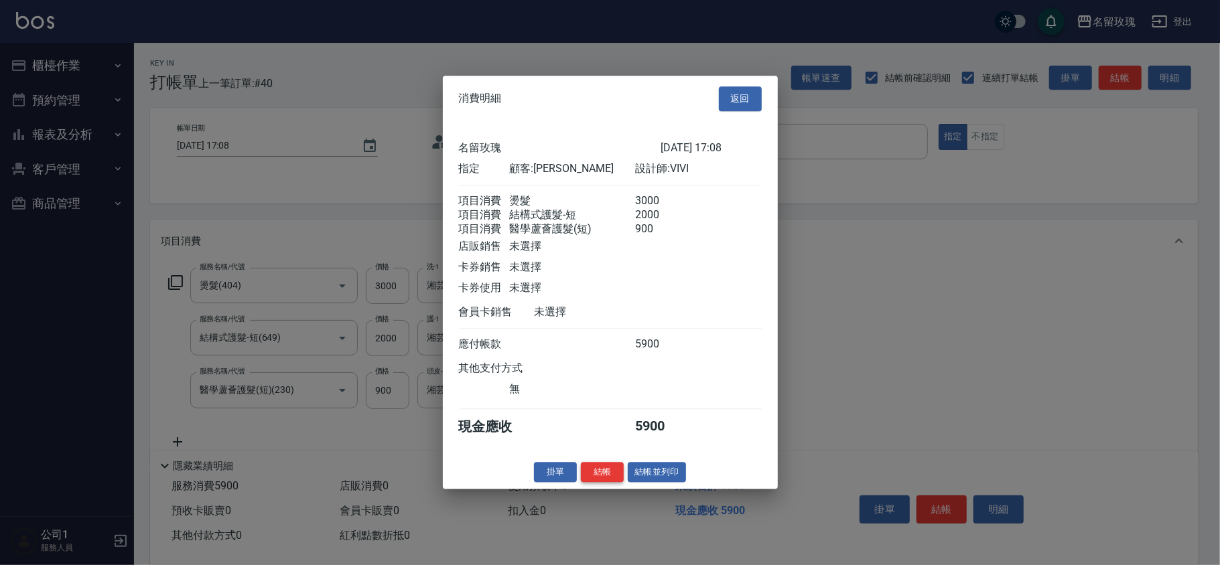
click at [594, 480] on button "結帳" at bounding box center [602, 472] width 43 height 21
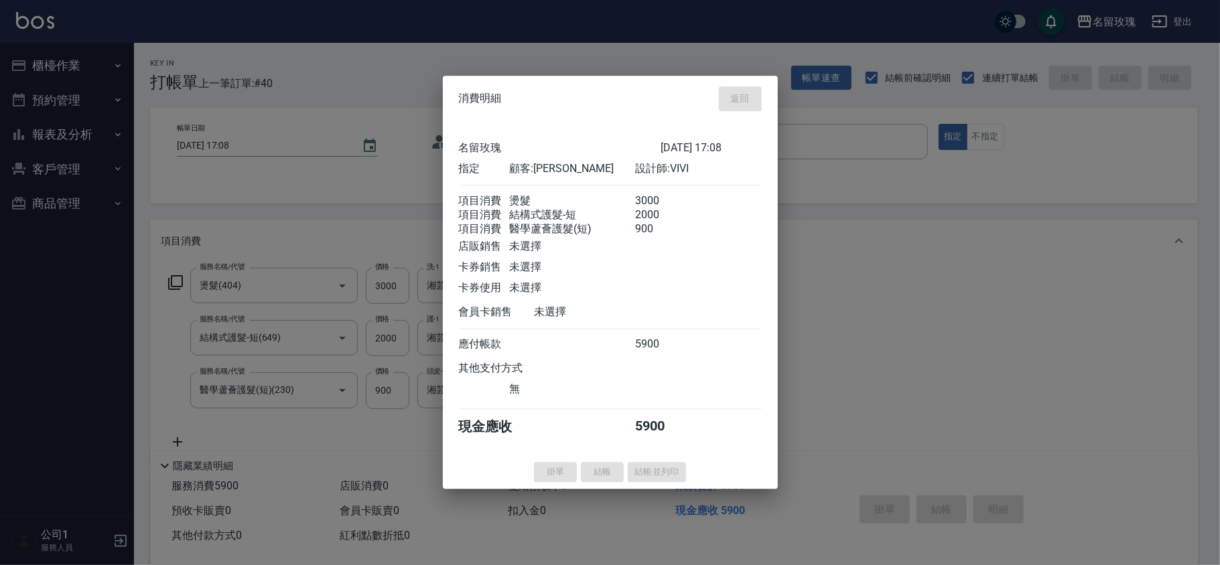
type input "[DATE] 17:10"
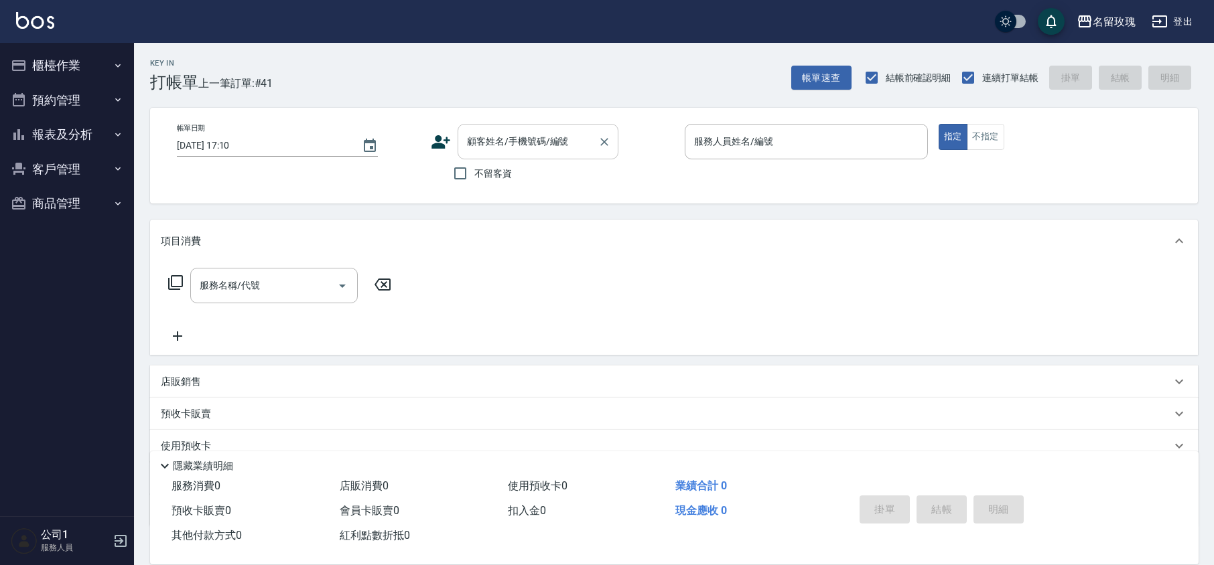
click at [576, 154] on div "顧客姓名/手機號碼/編號" at bounding box center [538, 142] width 161 height 36
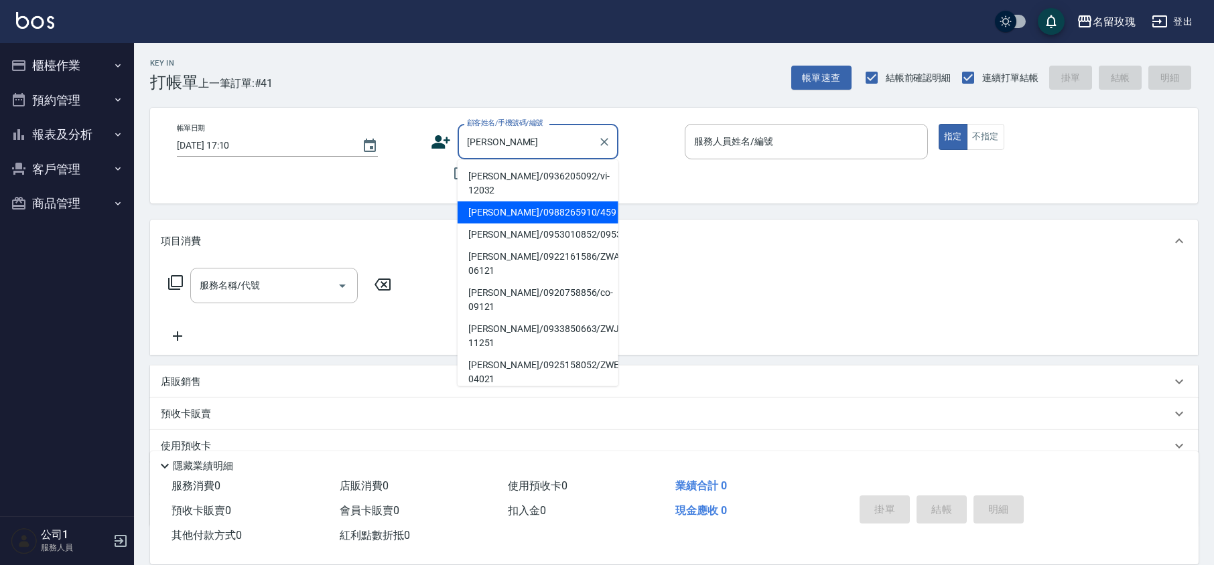
click at [541, 202] on li "[PERSON_NAME]/0988265910/459" at bounding box center [538, 213] width 161 height 22
type input "[PERSON_NAME]/0988265910/459"
type input "VIVI-2"
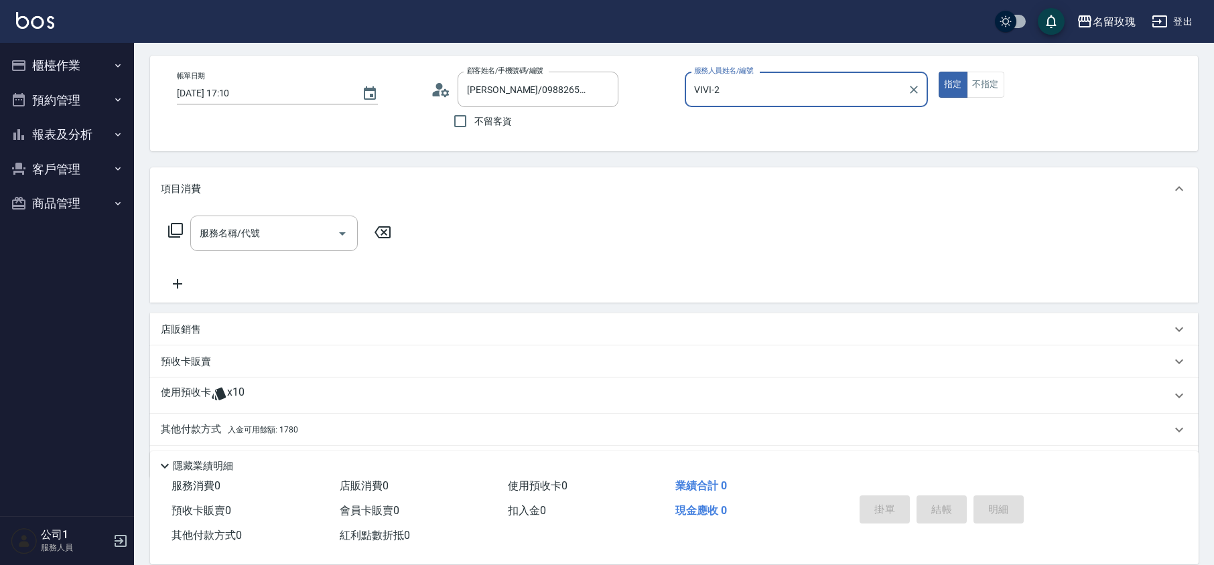
scroll to position [91, 0]
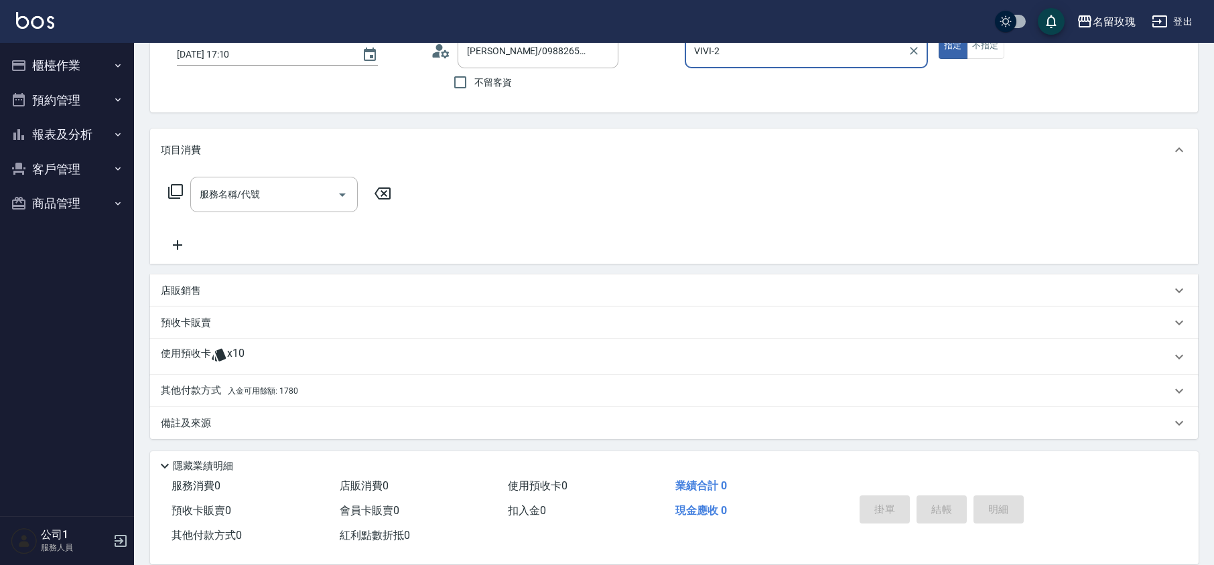
click at [269, 354] on div "使用預收卡 x10" at bounding box center [666, 357] width 1010 height 20
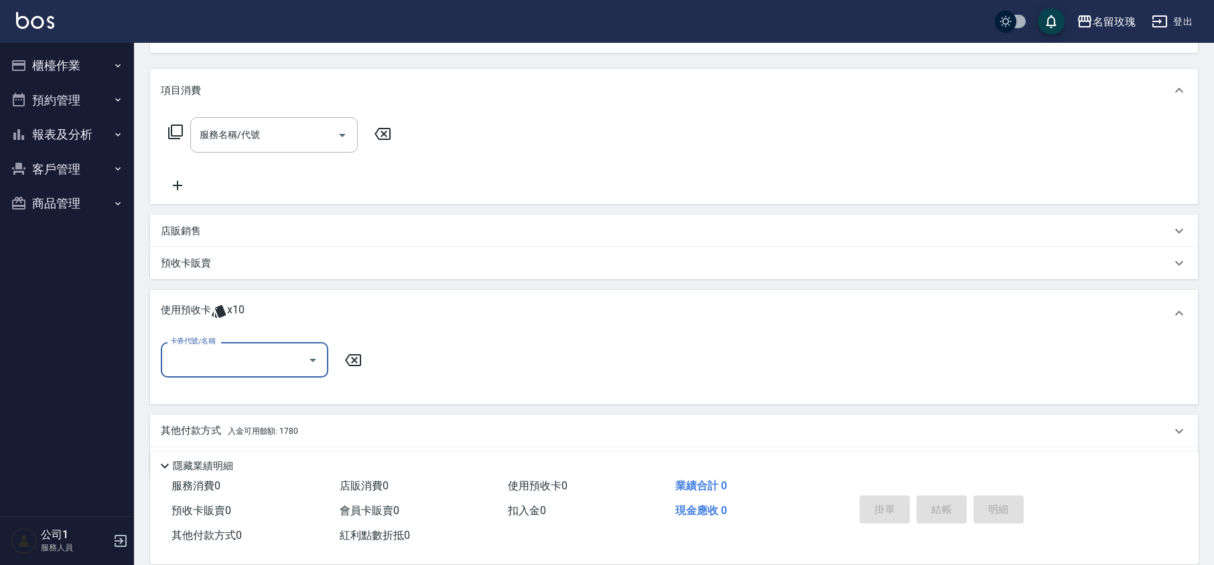
scroll to position [191, 0]
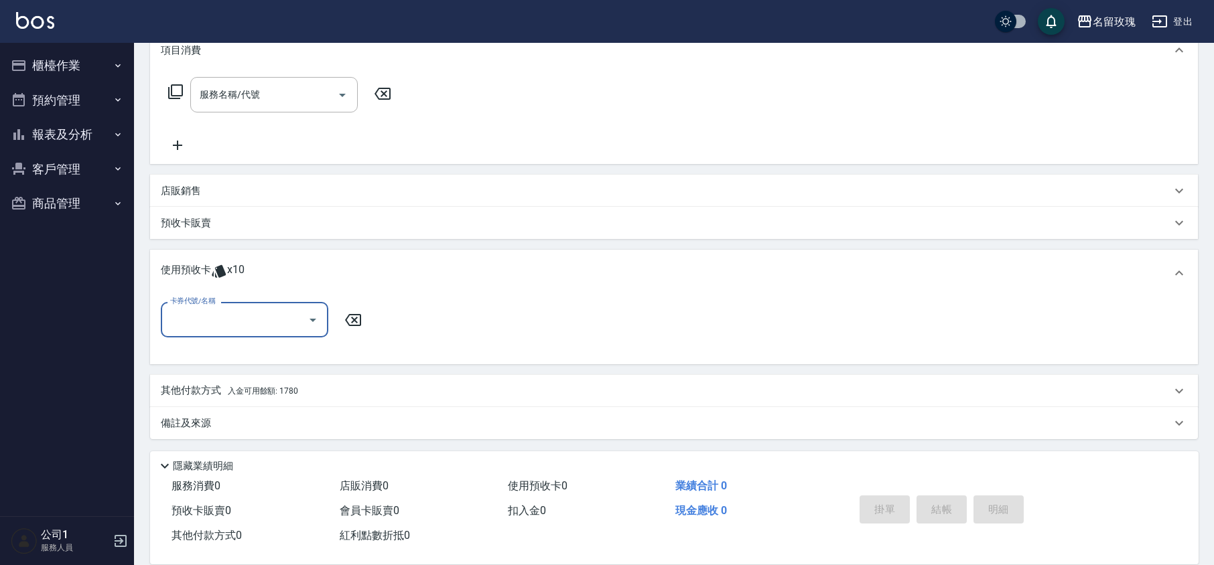
click at [245, 325] on input "卡券代號/名稱" at bounding box center [234, 319] width 135 height 23
click at [245, 323] on input "卡券代號/名稱" at bounding box center [234, 319] width 135 height 23
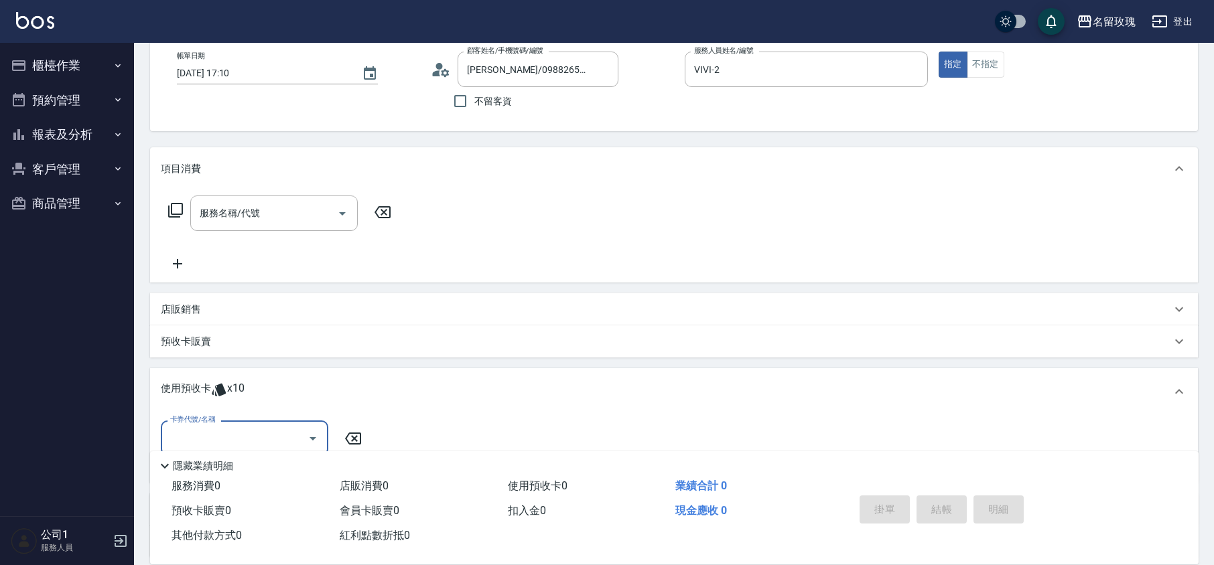
scroll to position [0, 0]
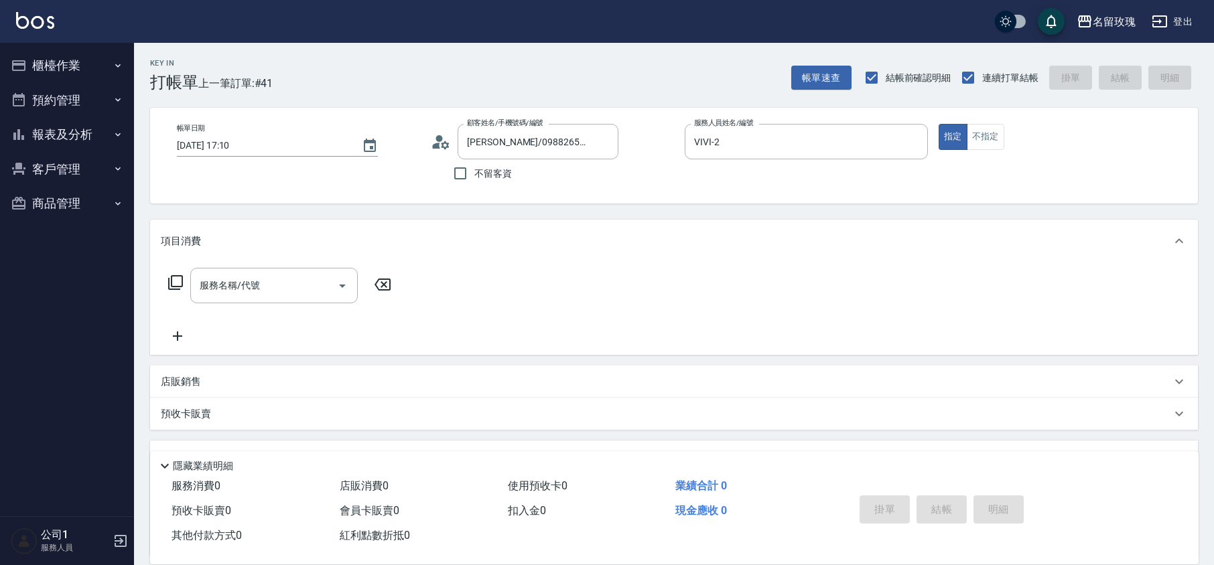
click at [438, 146] on icon at bounding box center [437, 146] width 8 height 6
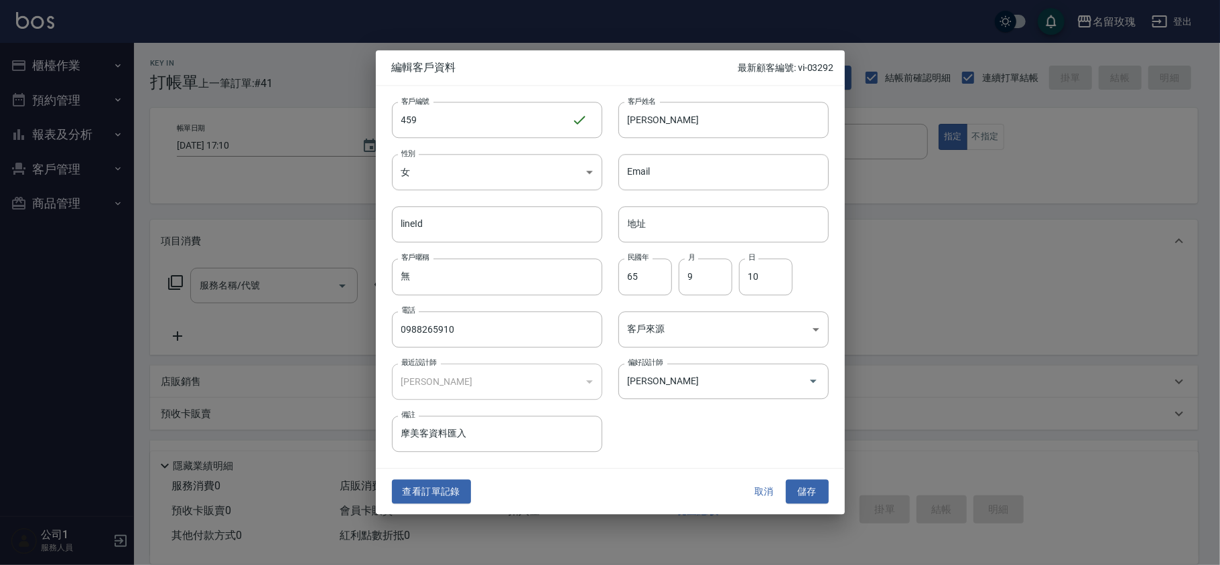
click at [758, 493] on button "取消" at bounding box center [764, 492] width 43 height 25
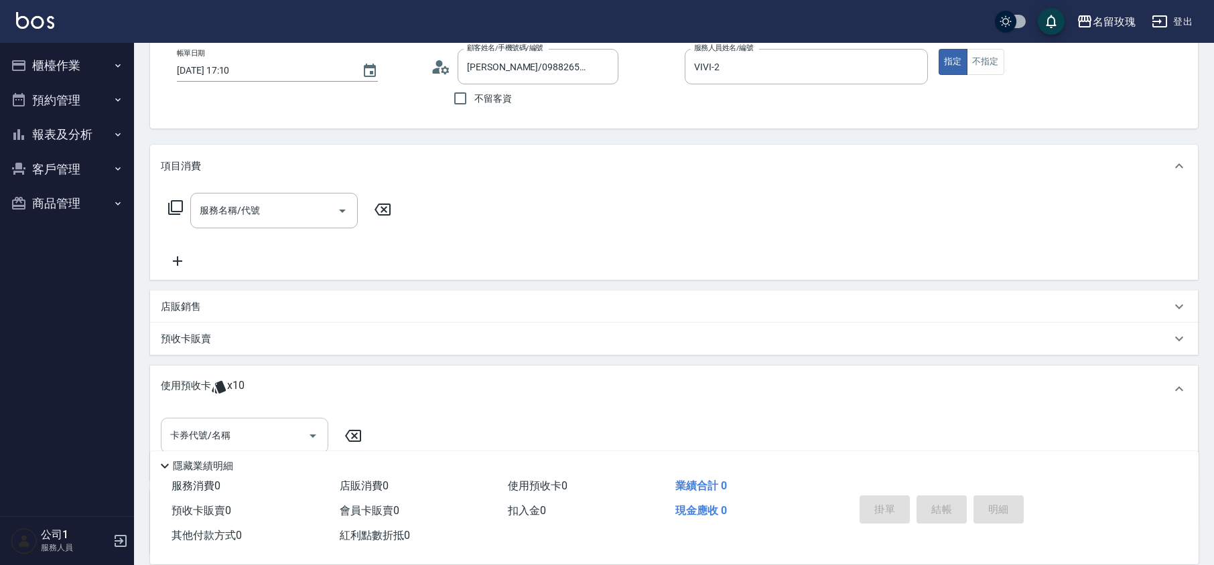
scroll to position [178, 0]
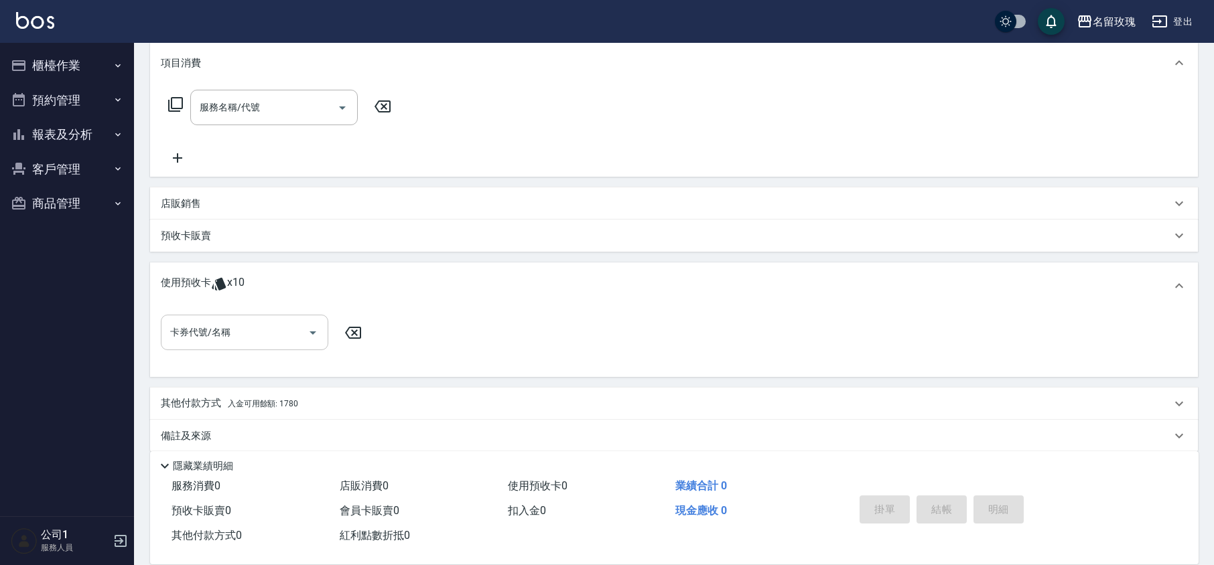
click at [233, 331] on input "卡券代號/名稱" at bounding box center [234, 332] width 135 height 23
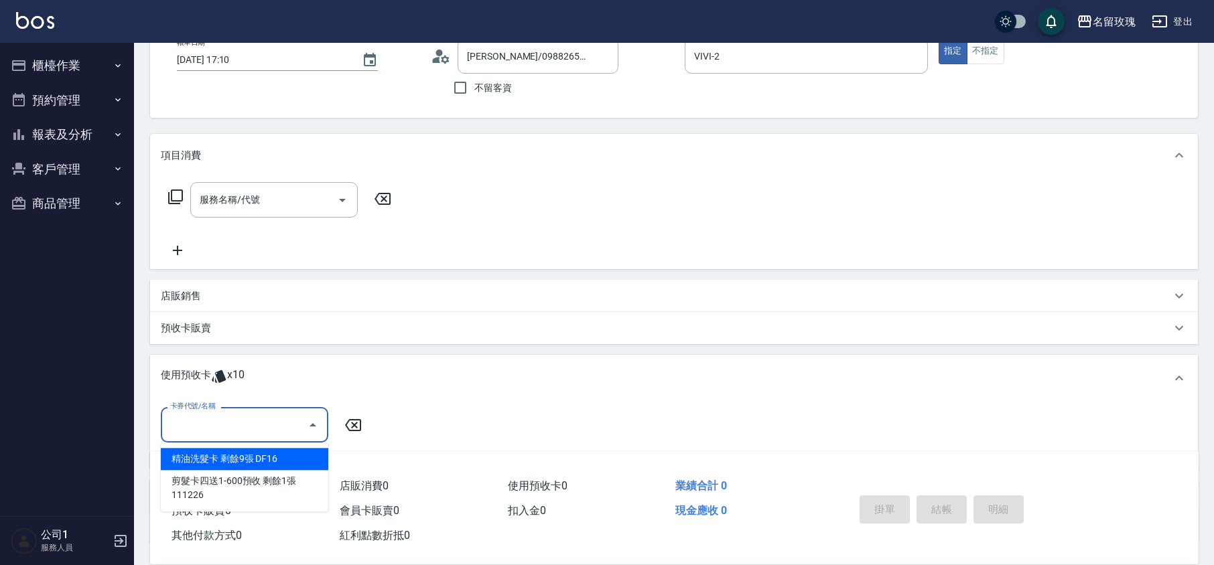
scroll to position [0, 0]
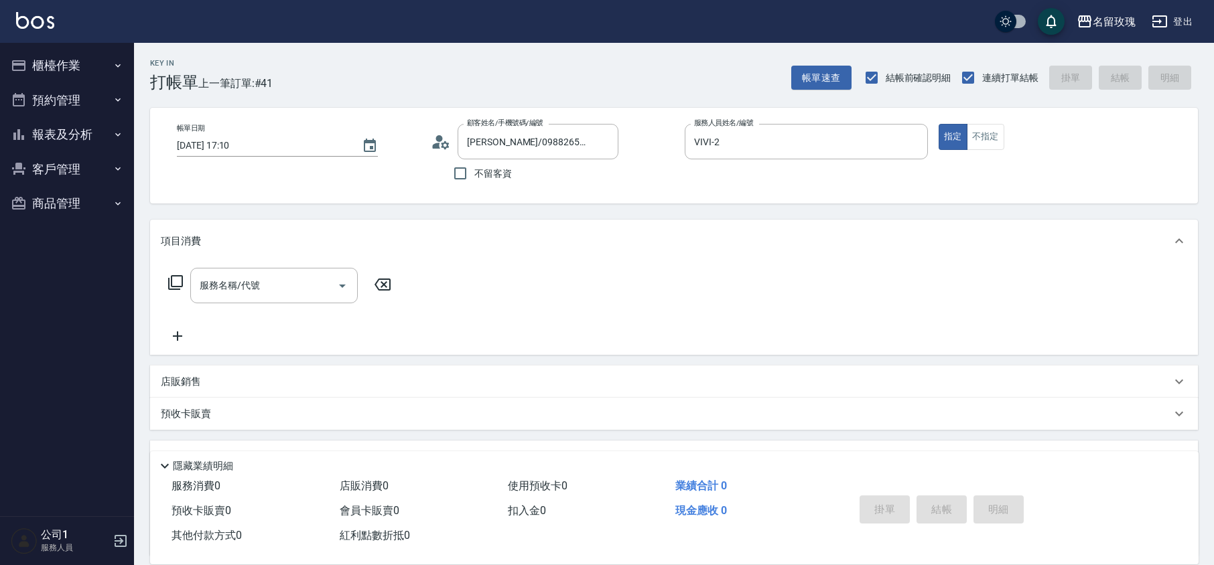
click at [446, 147] on icon at bounding box center [445, 145] width 8 height 8
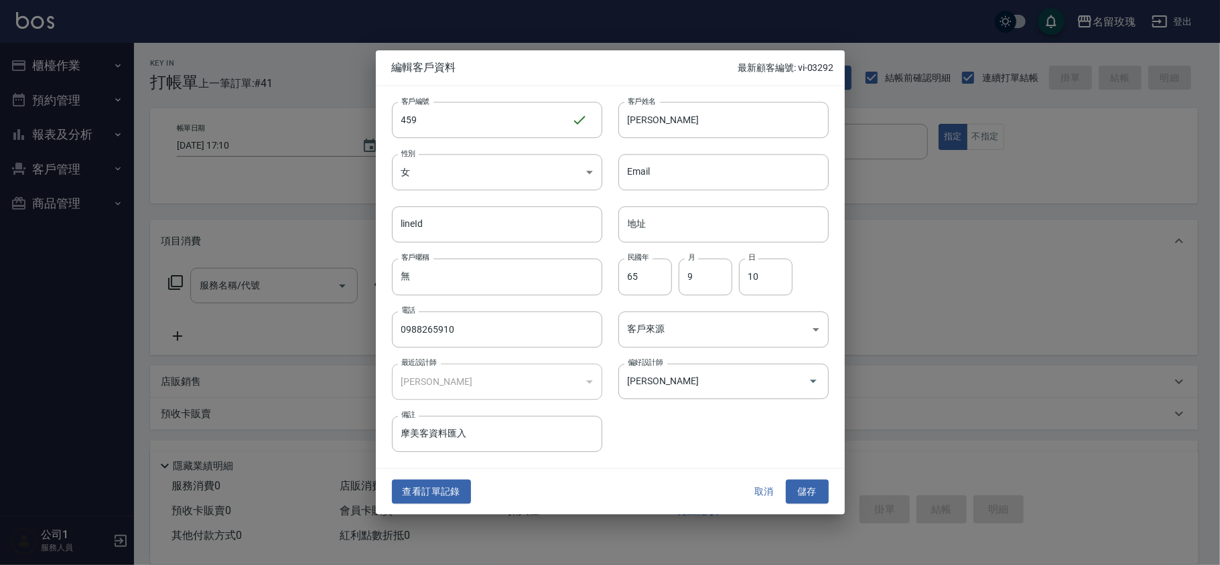
click at [746, 486] on button "取消" at bounding box center [764, 492] width 43 height 25
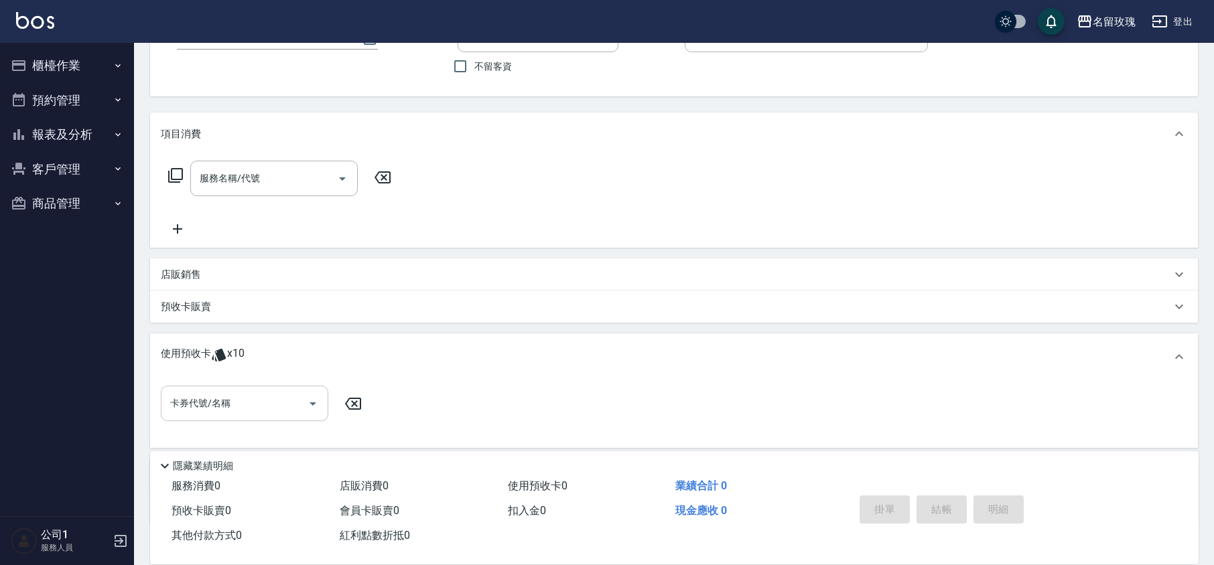
scroll to position [191, 0]
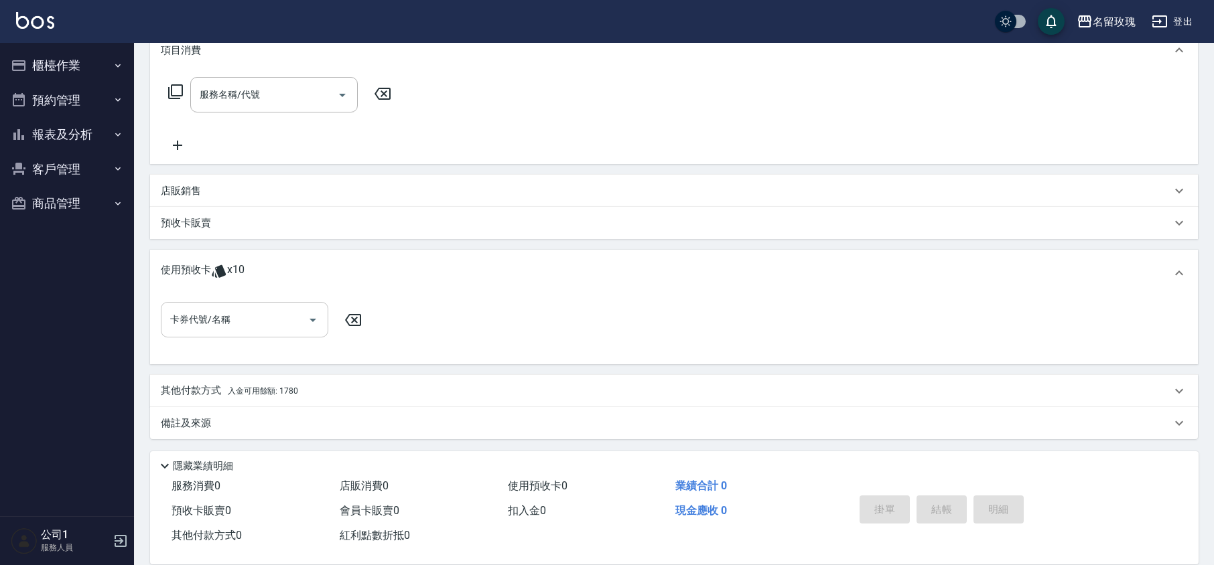
click at [200, 330] on input "卡券代號/名稱" at bounding box center [234, 319] width 135 height 23
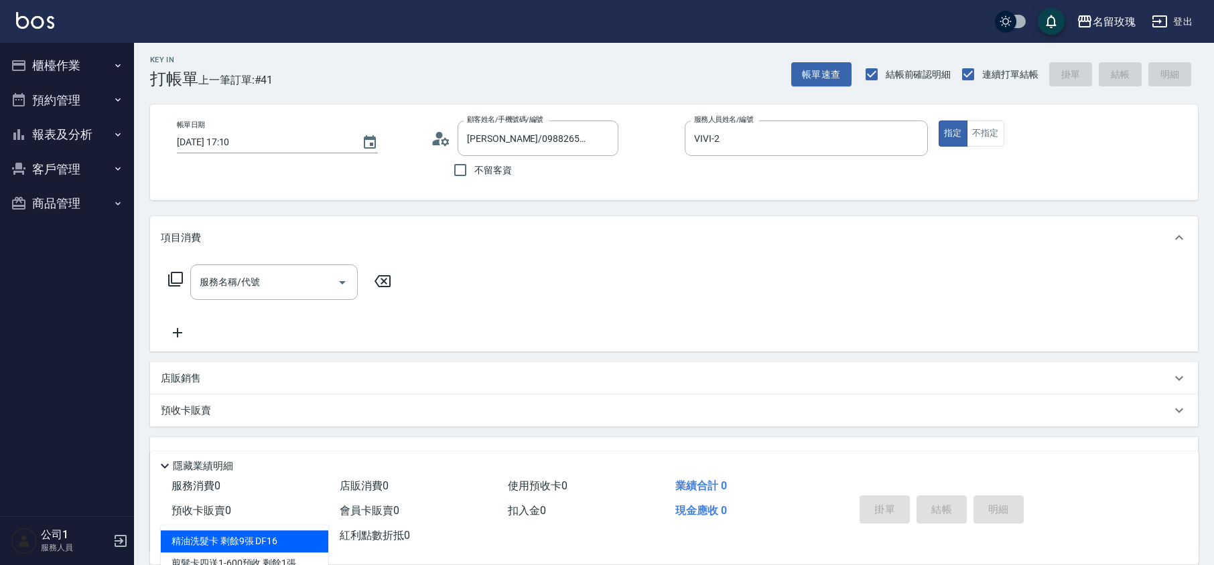
scroll to position [0, 0]
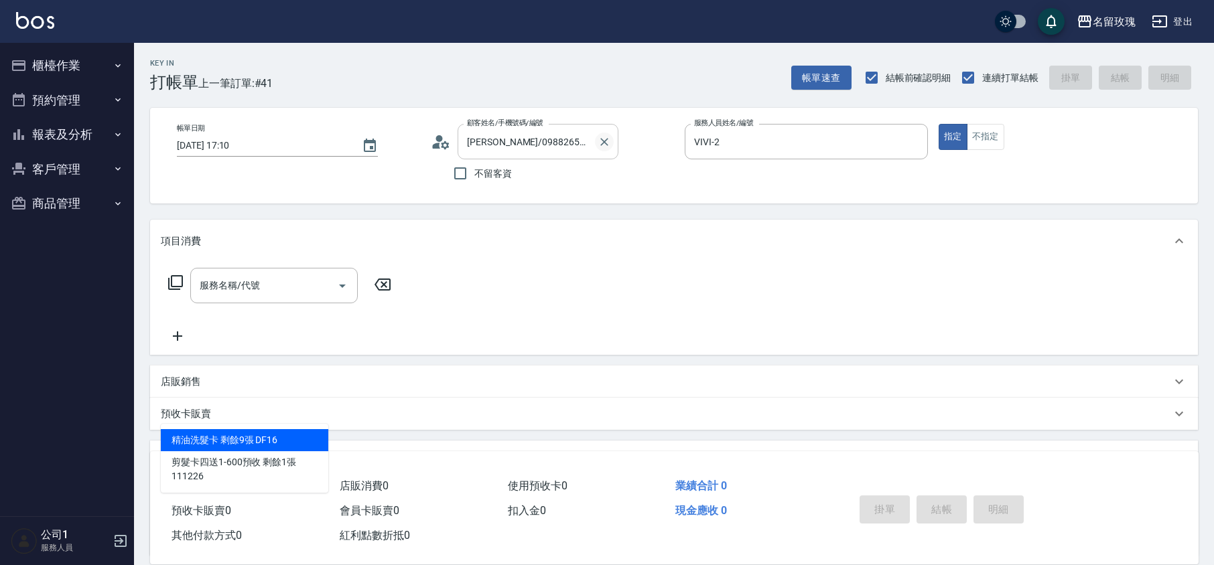
click at [612, 142] on button "Clear" at bounding box center [604, 142] width 19 height 19
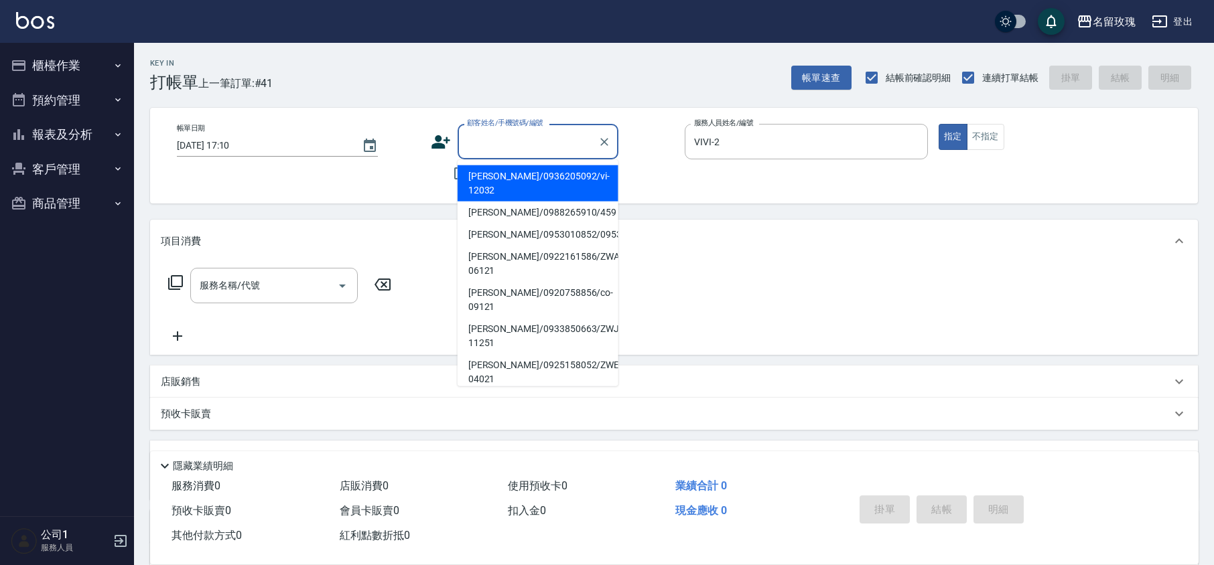
click at [543, 138] on input "顧客姓名/手機號碼/編號" at bounding box center [528, 141] width 129 height 23
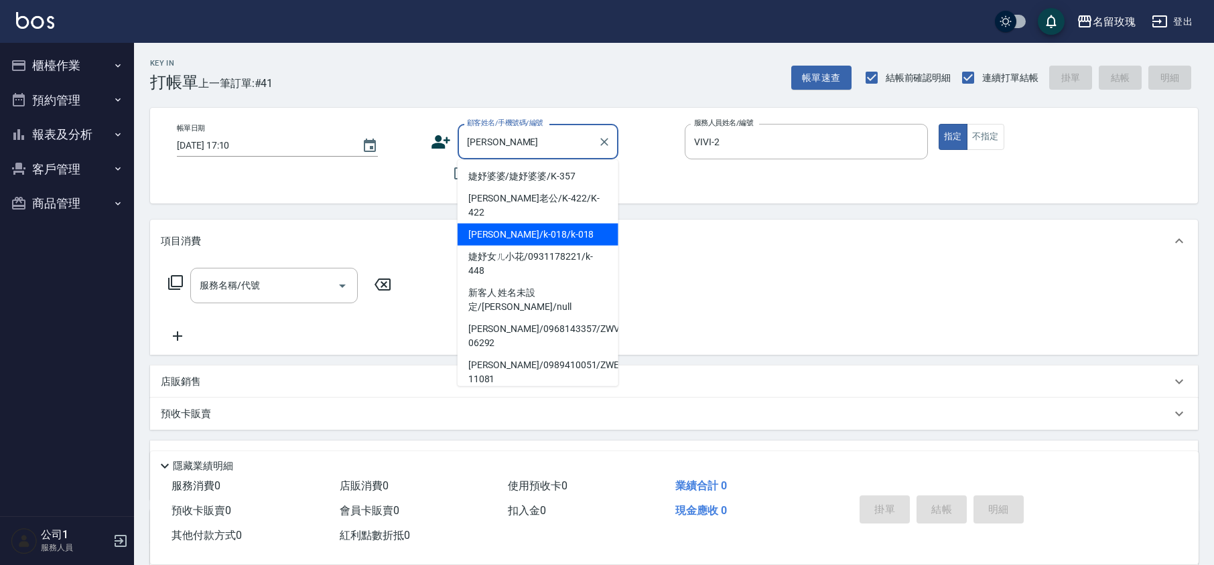
click at [548, 224] on li "[PERSON_NAME]/k-018/k-018" at bounding box center [538, 235] width 161 height 22
type input "[PERSON_NAME]/k-018/k-018"
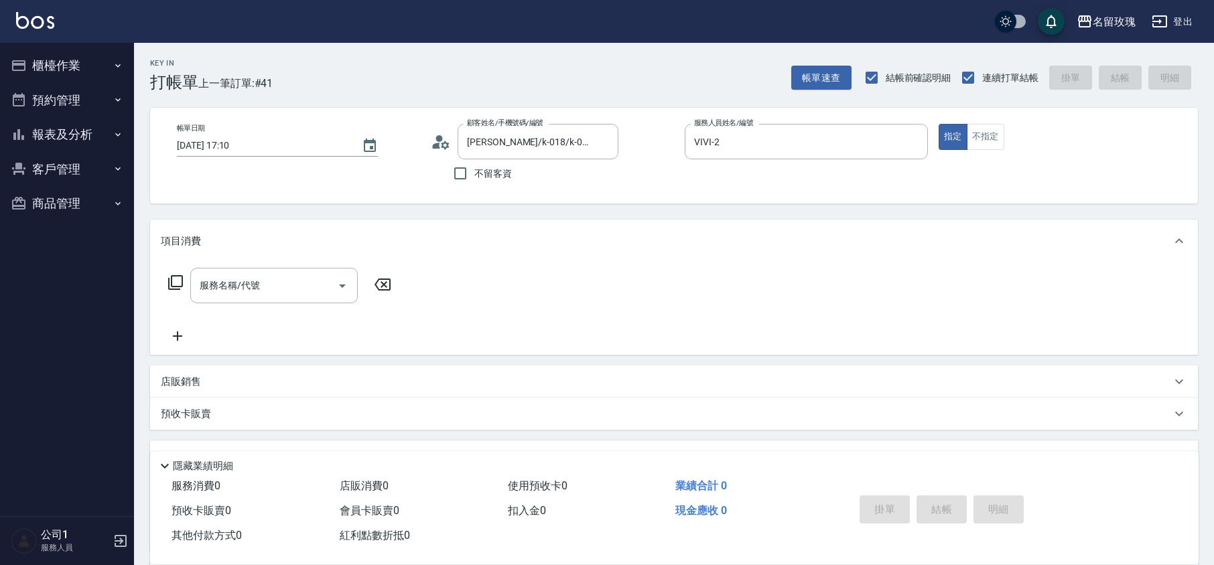
type input "[PERSON_NAME]-5"
click at [194, 269] on div "服務名稱/代號" at bounding box center [273, 286] width 167 height 36
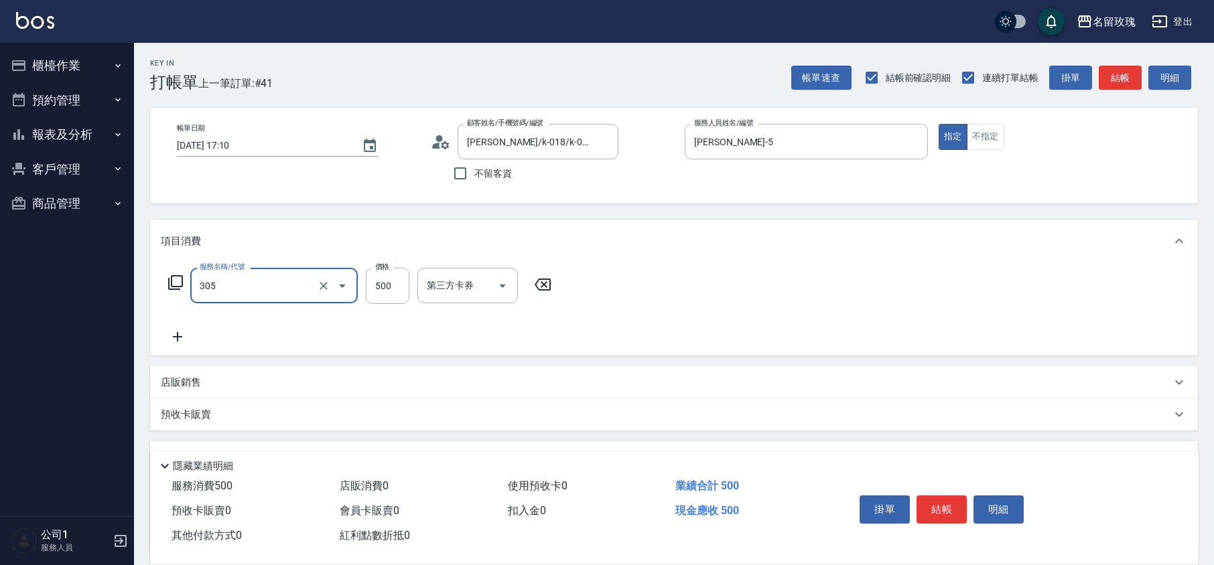
type input "剪髮(305)"
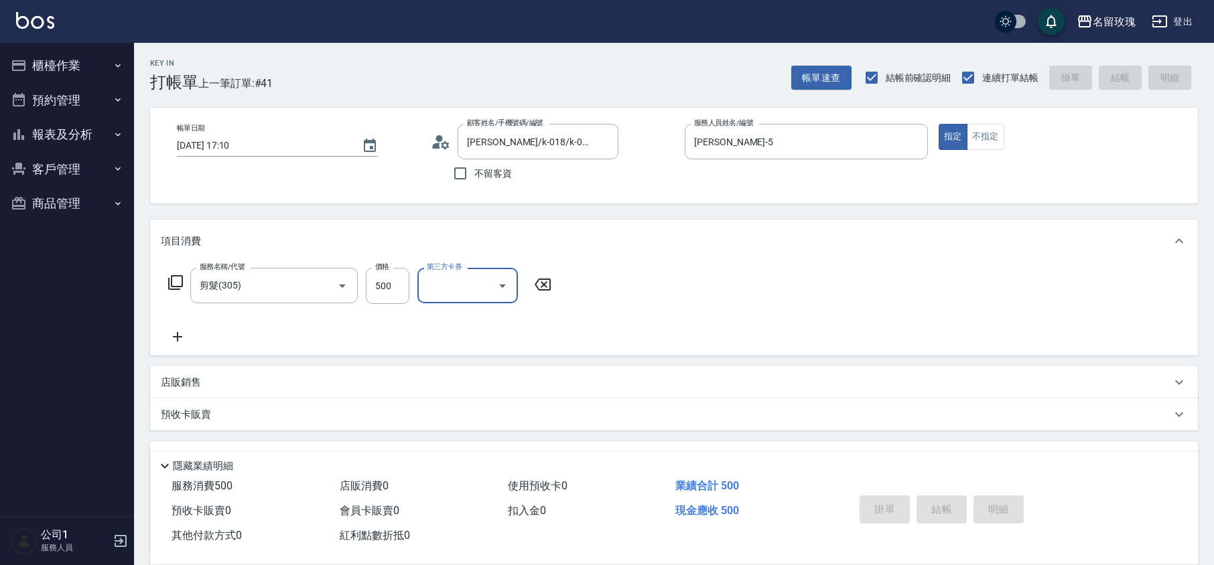
type input "[DATE] 17:27"
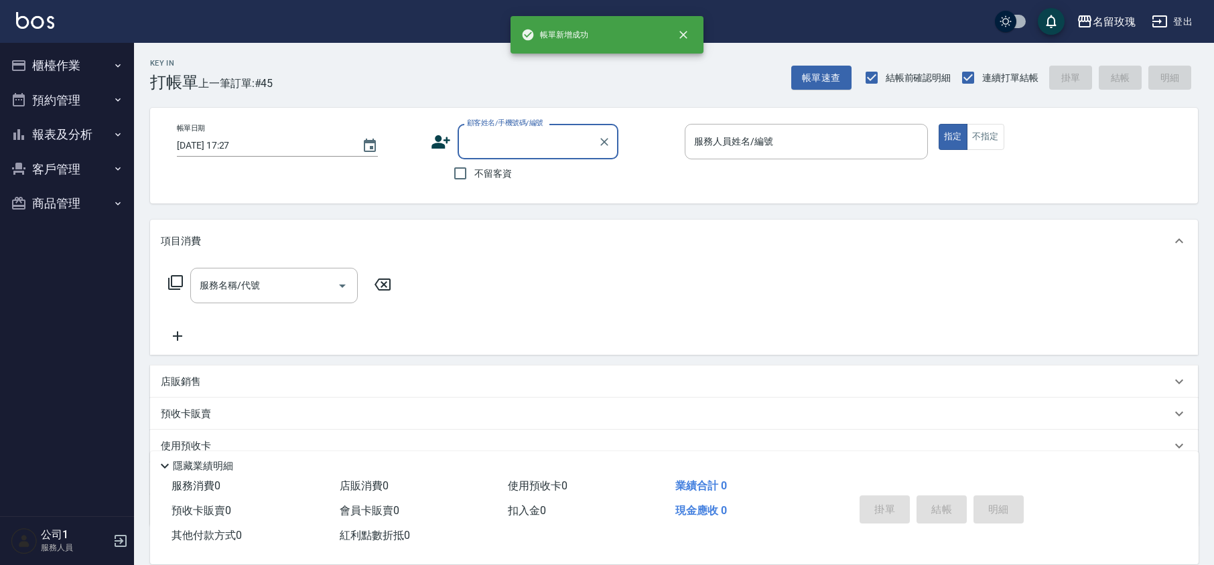
click at [36, 62] on button "櫃檯作業" at bounding box center [66, 65] width 123 height 35
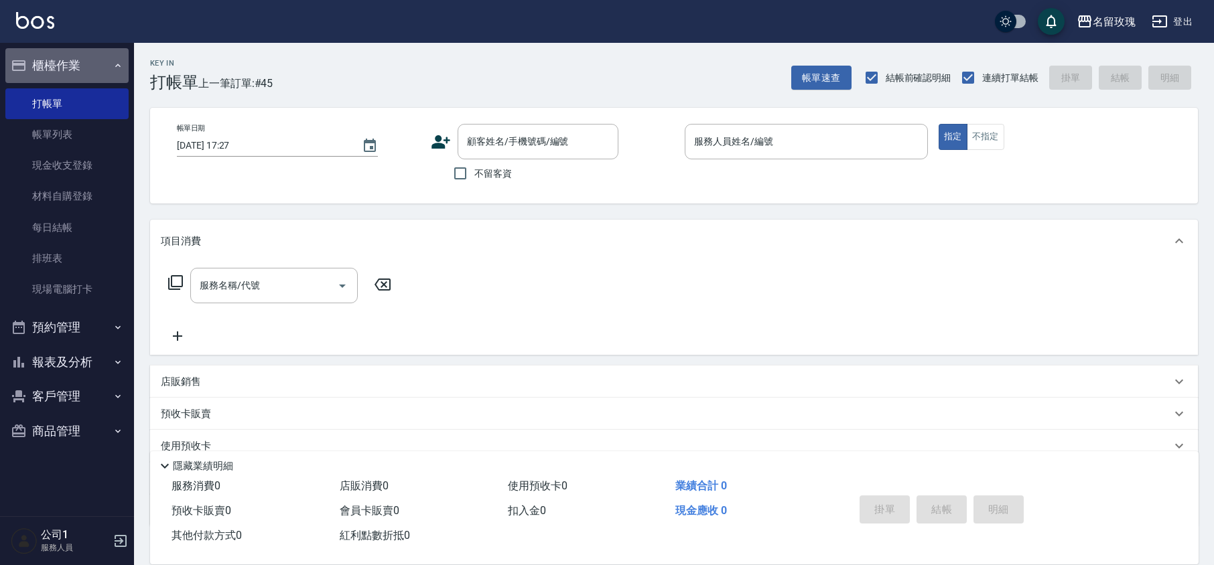
click at [87, 54] on button "櫃檯作業" at bounding box center [66, 65] width 123 height 35
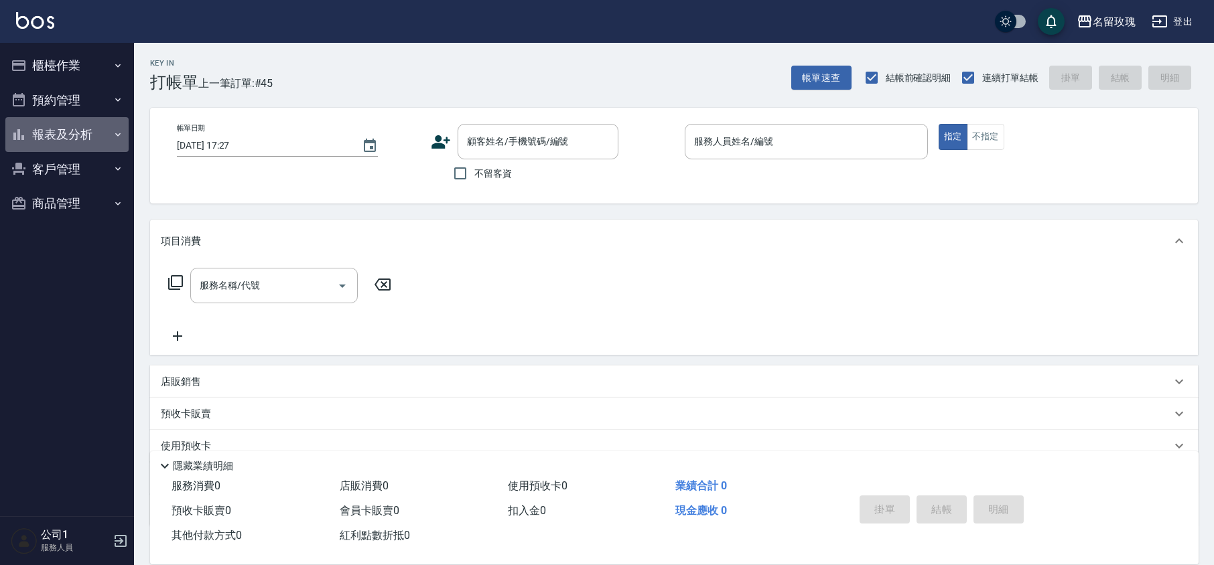
click at [70, 134] on button "報表及分析" at bounding box center [66, 134] width 123 height 35
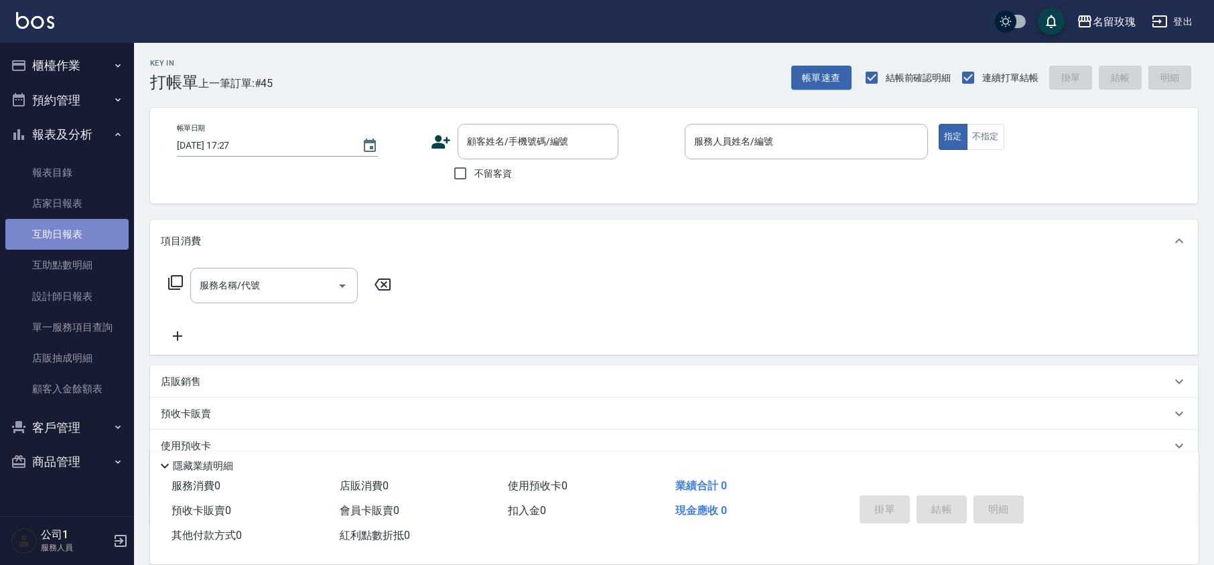
click at [96, 241] on link "互助日報表" at bounding box center [66, 234] width 123 height 31
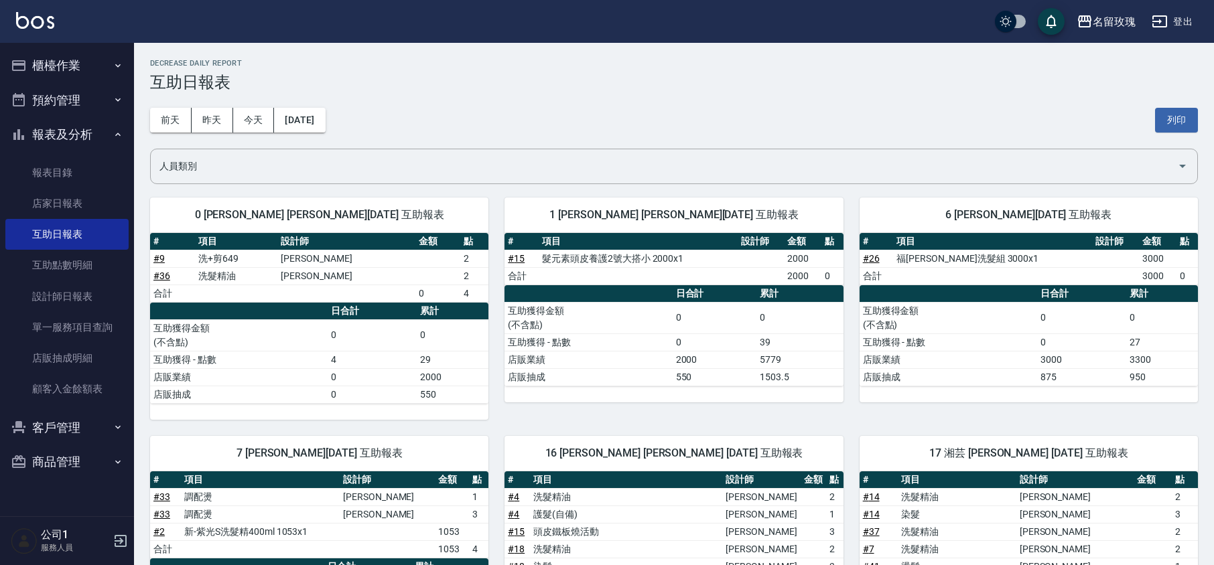
click at [527, 88] on h3 "互助日報表" at bounding box center [674, 82] width 1048 height 19
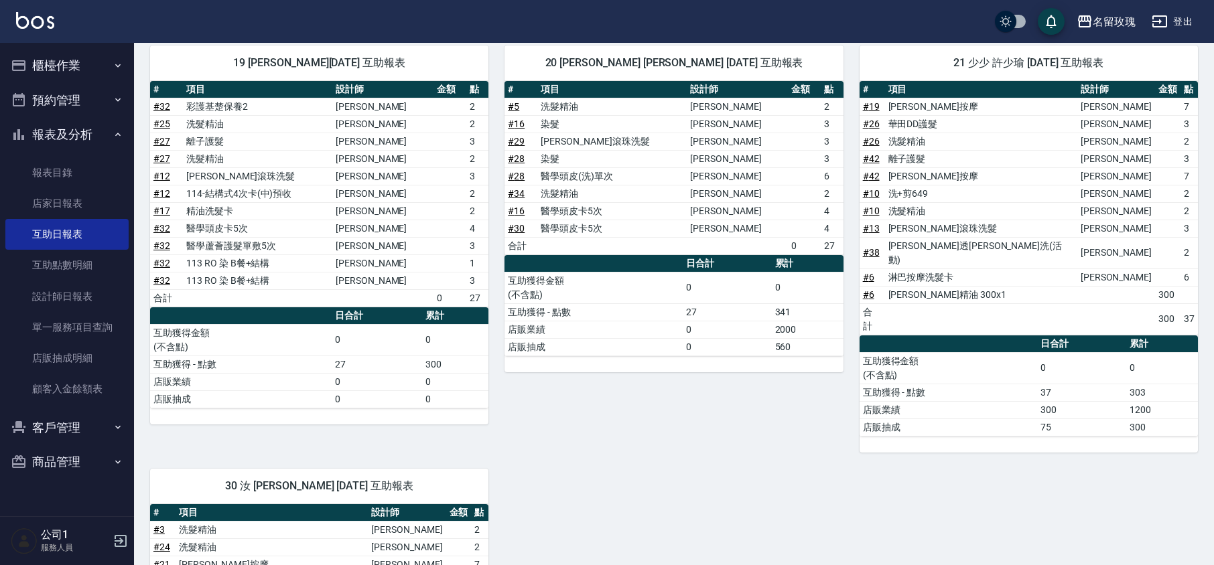
scroll to position [1036, 0]
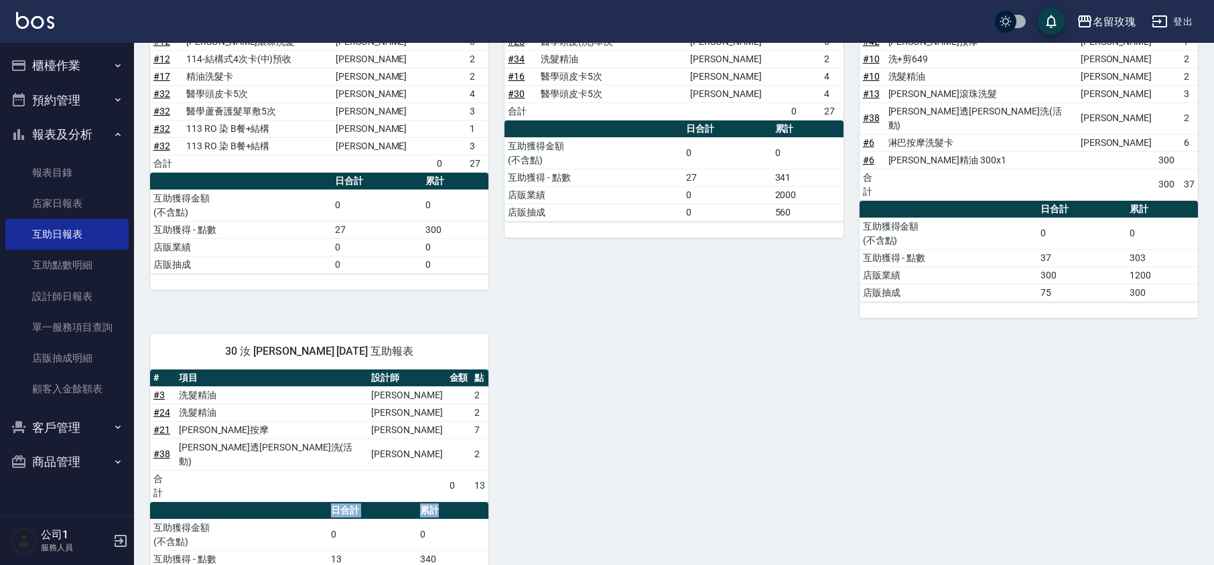
drag, startPoint x: 481, startPoint y: 419, endPoint x: 460, endPoint y: 434, distance: 26.4
click at [460, 434] on div "# 項目 設計師 金額 點 # 3 洗髮精油 [PERSON_NAME] 2 # 24 洗髮精油 [PERSON_NAME] 2 # 21 歐娜植萃按摩 [P…" at bounding box center [319, 487] width 338 height 234
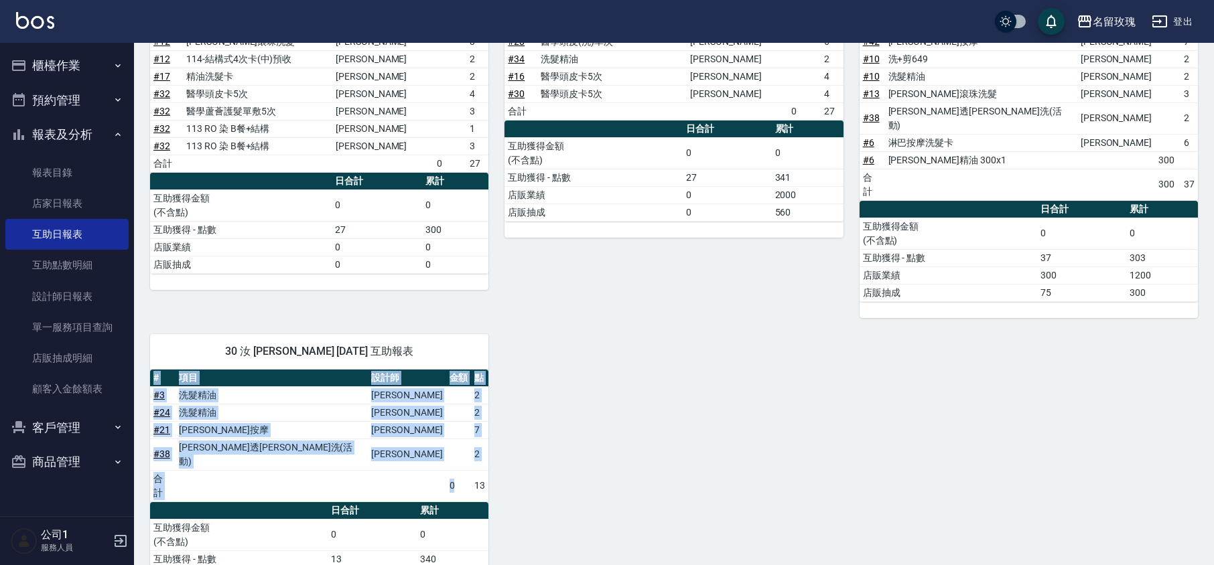
drag, startPoint x: 451, startPoint y: 421, endPoint x: 506, endPoint y: 423, distance: 55.6
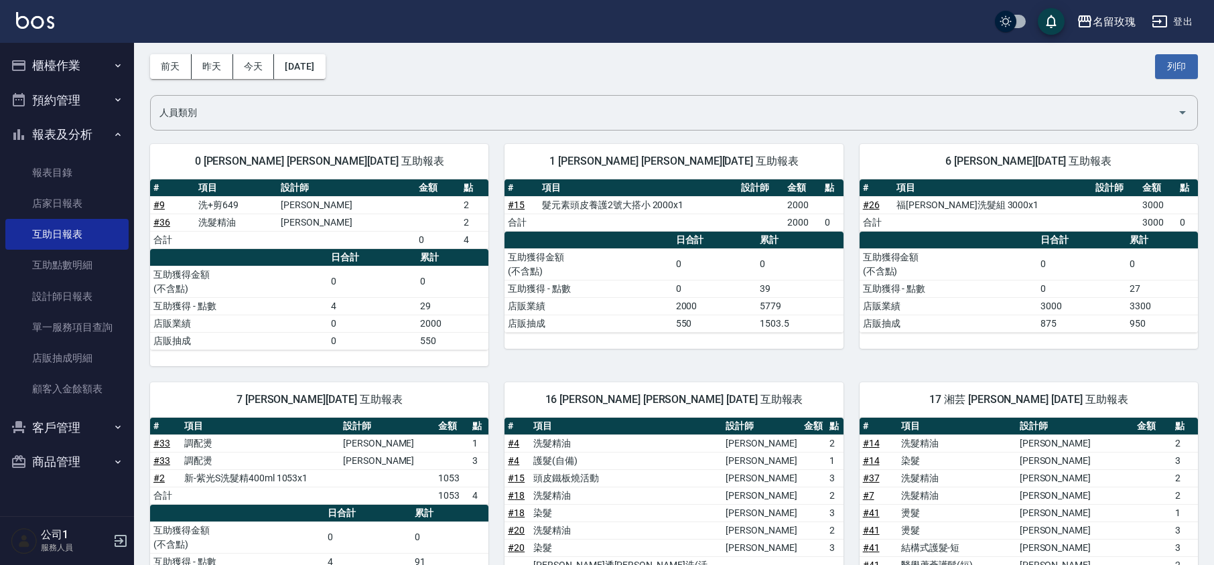
scroll to position [143, 0]
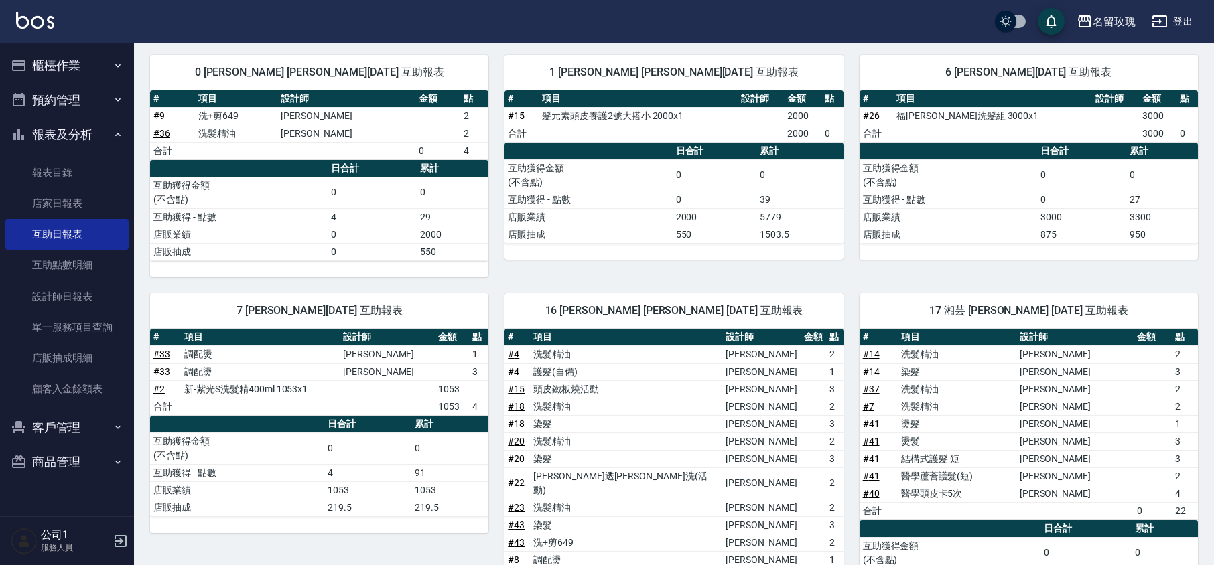
drag, startPoint x: 119, startPoint y: 127, endPoint x: 100, endPoint y: 115, distance: 22.3
click at [121, 126] on button "報表及分析" at bounding box center [66, 134] width 123 height 35
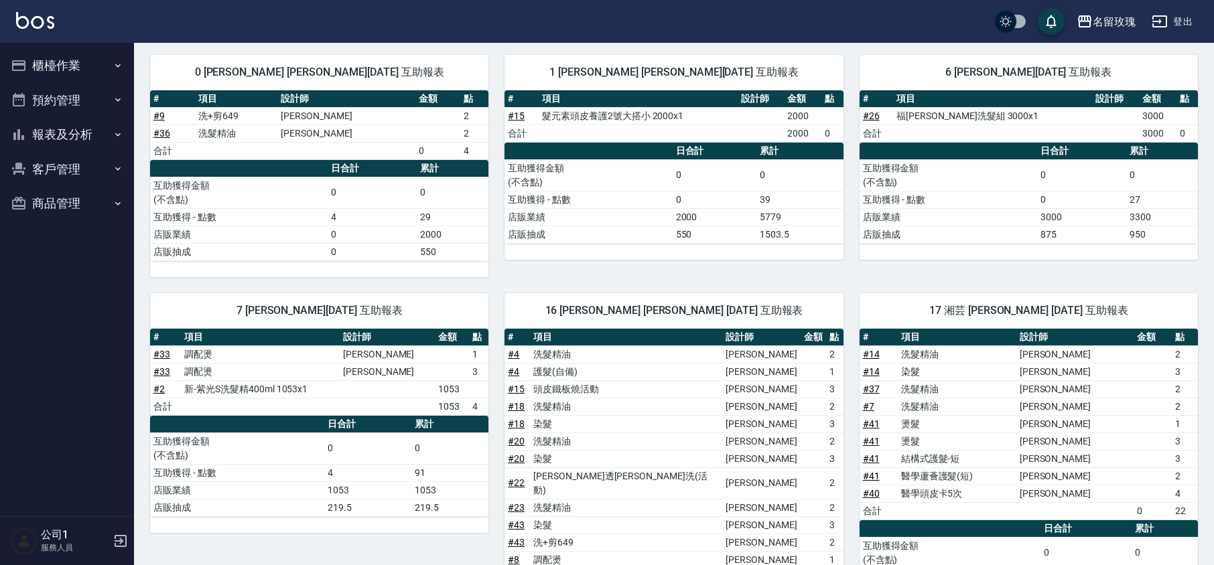
click at [73, 49] on button "櫃檯作業" at bounding box center [66, 65] width 123 height 35
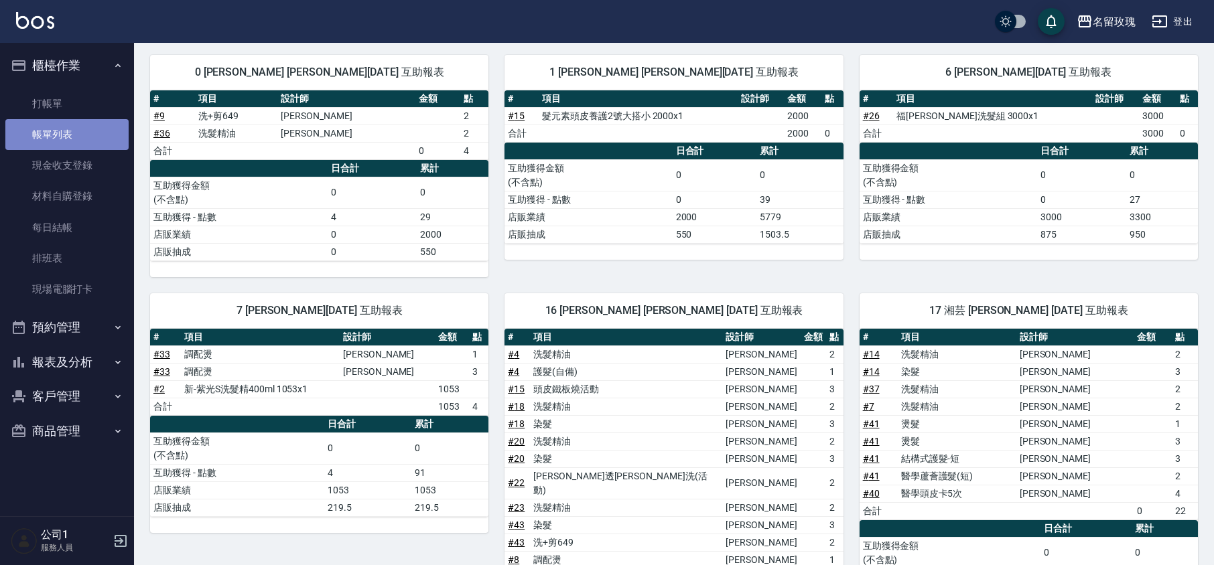
click at [58, 133] on link "帳單列表" at bounding box center [66, 134] width 123 height 31
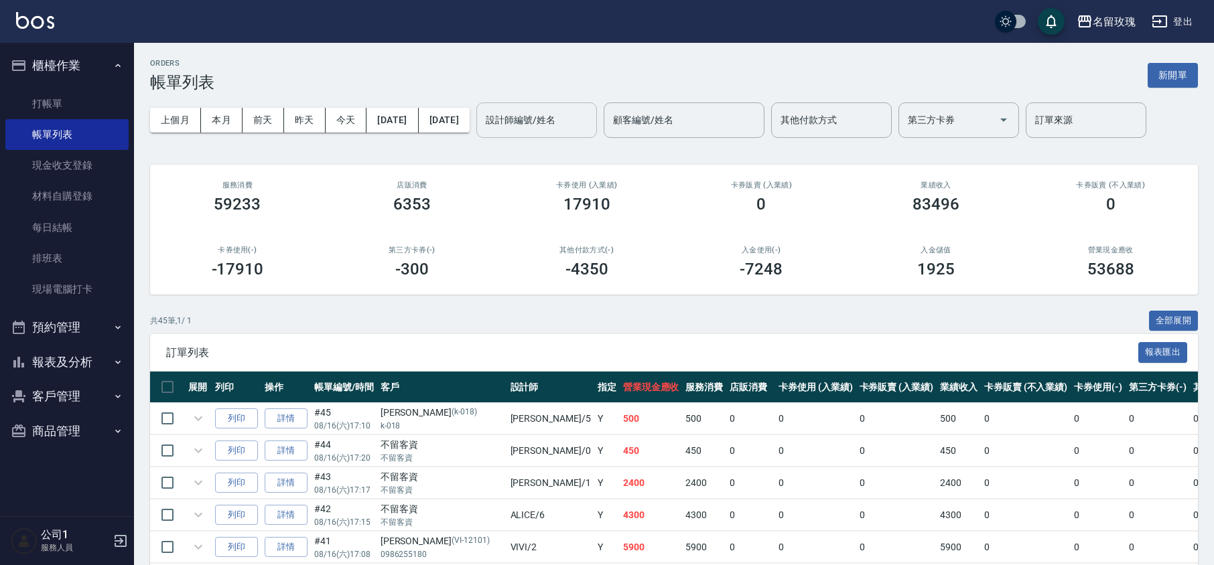
click at [561, 126] on div "設計師編號/姓名 設計師編號/姓名" at bounding box center [536, 121] width 121 height 36
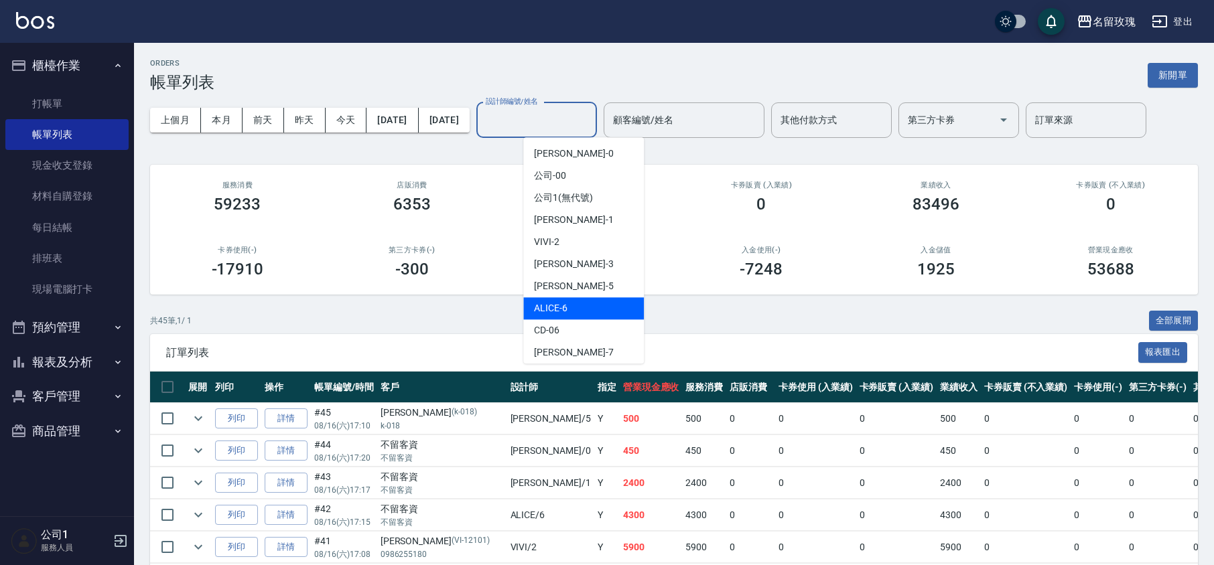
click at [580, 301] on div "ALICE -6" at bounding box center [583, 308] width 121 height 22
type input "ALICE-6"
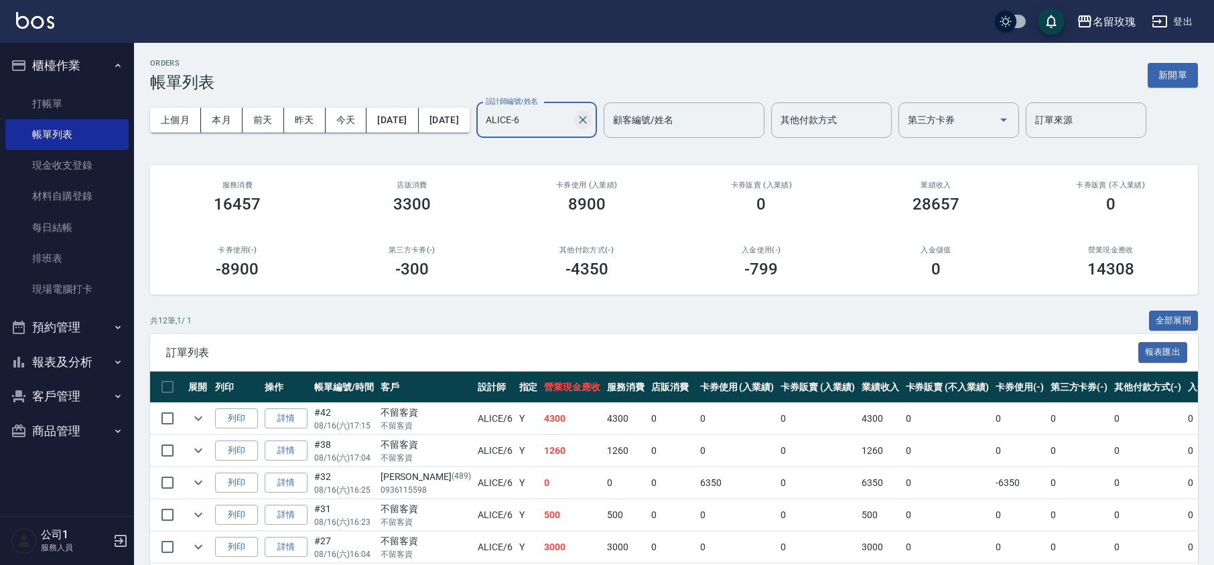
click at [590, 113] on icon "Clear" at bounding box center [582, 119] width 13 height 13
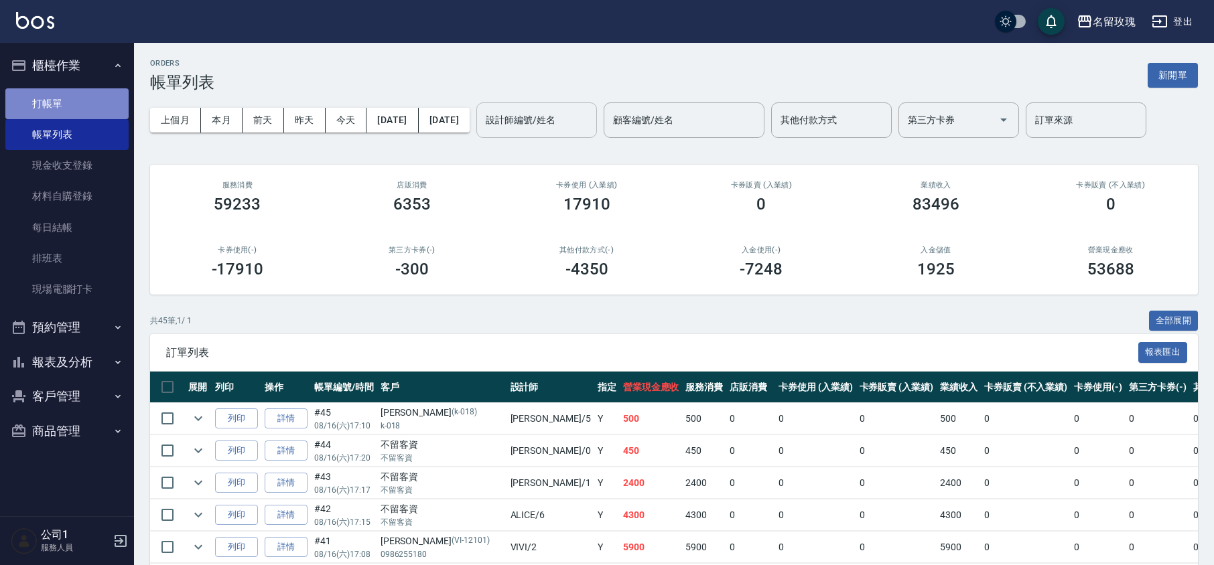
click at [44, 103] on link "打帳單" at bounding box center [66, 103] width 123 height 31
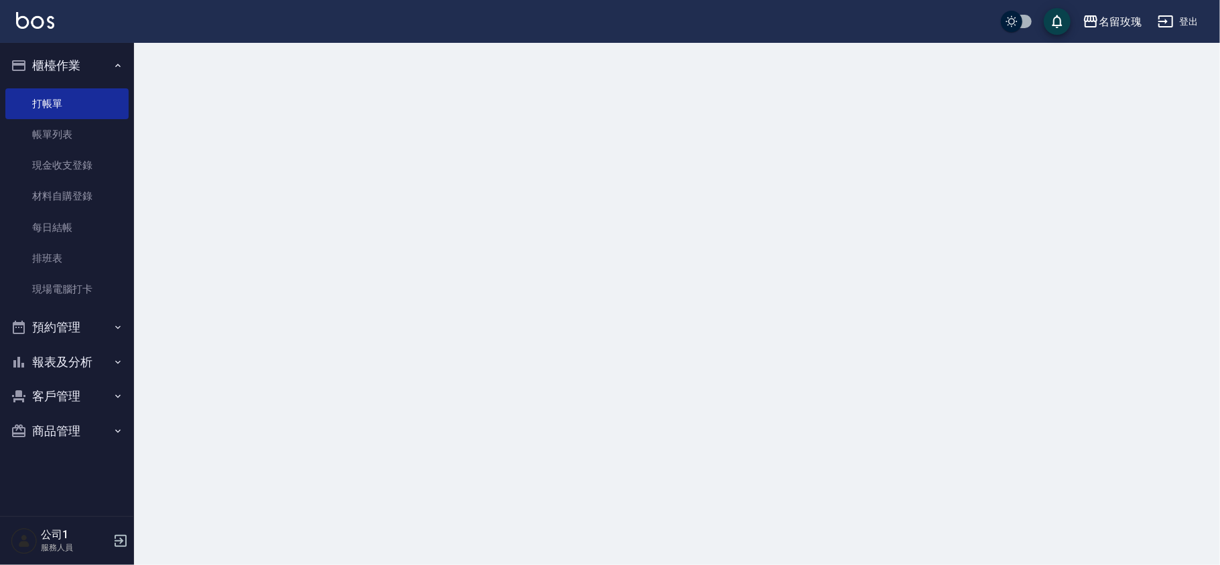
click at [74, 54] on button "櫃檯作業" at bounding box center [66, 65] width 123 height 35
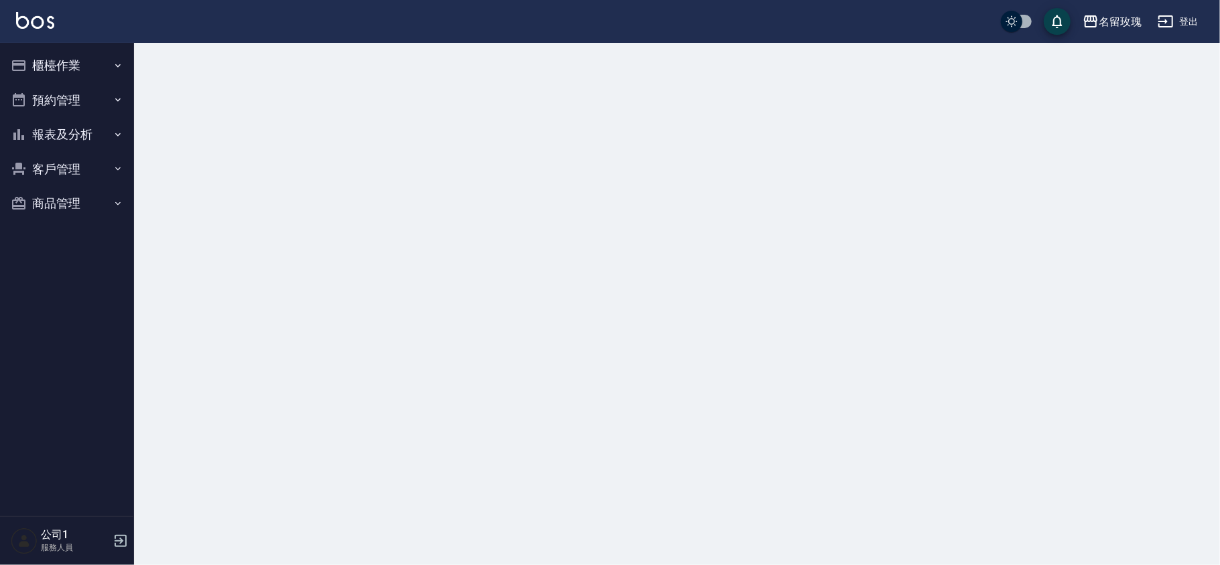
click at [423, 70] on div at bounding box center [677, 59] width 1086 height 32
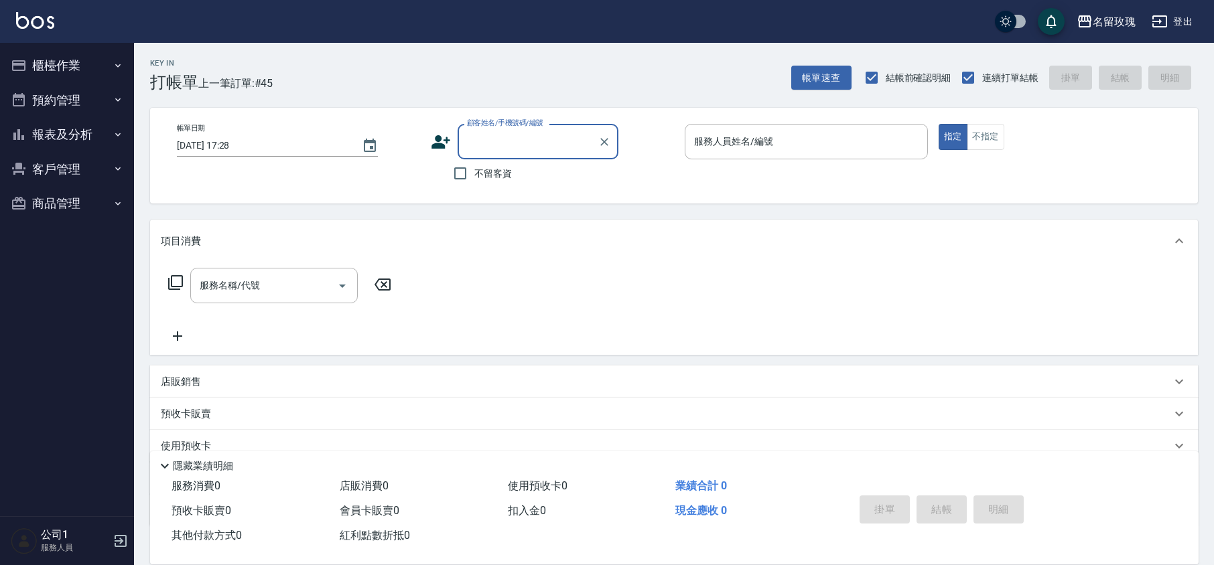
click at [631, 182] on div "顧客姓名/手機號碼/編號 顧客姓名/手機號碼/編號 不留客資" at bounding box center [552, 156] width 243 height 64
click at [76, 142] on button "報表及分析" at bounding box center [66, 134] width 123 height 35
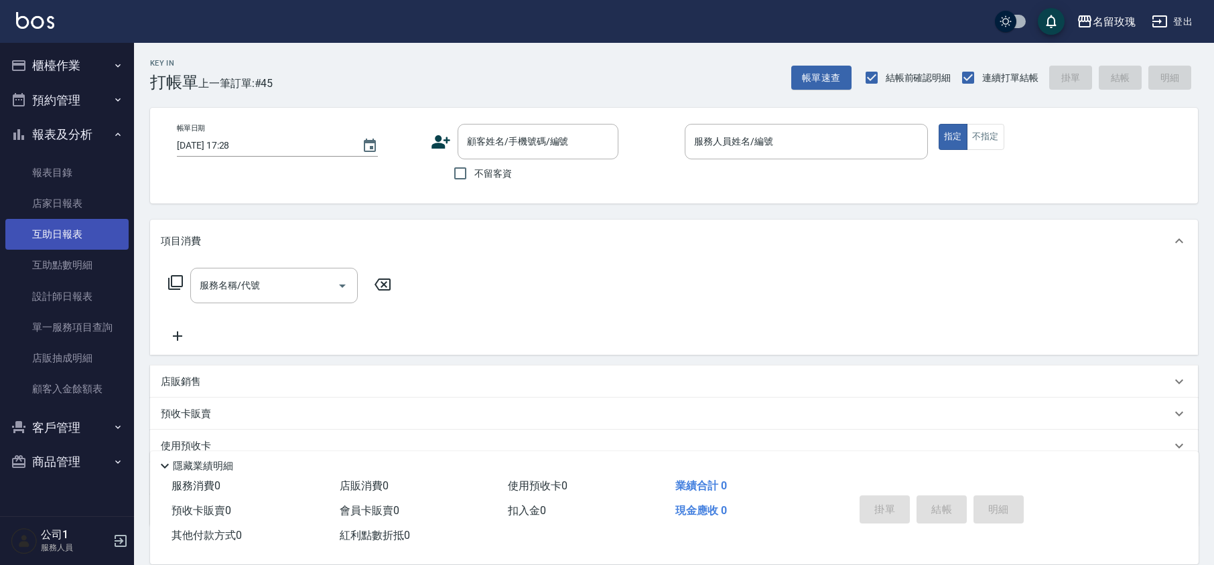
click at [70, 222] on link "互助日報表" at bounding box center [66, 234] width 123 height 31
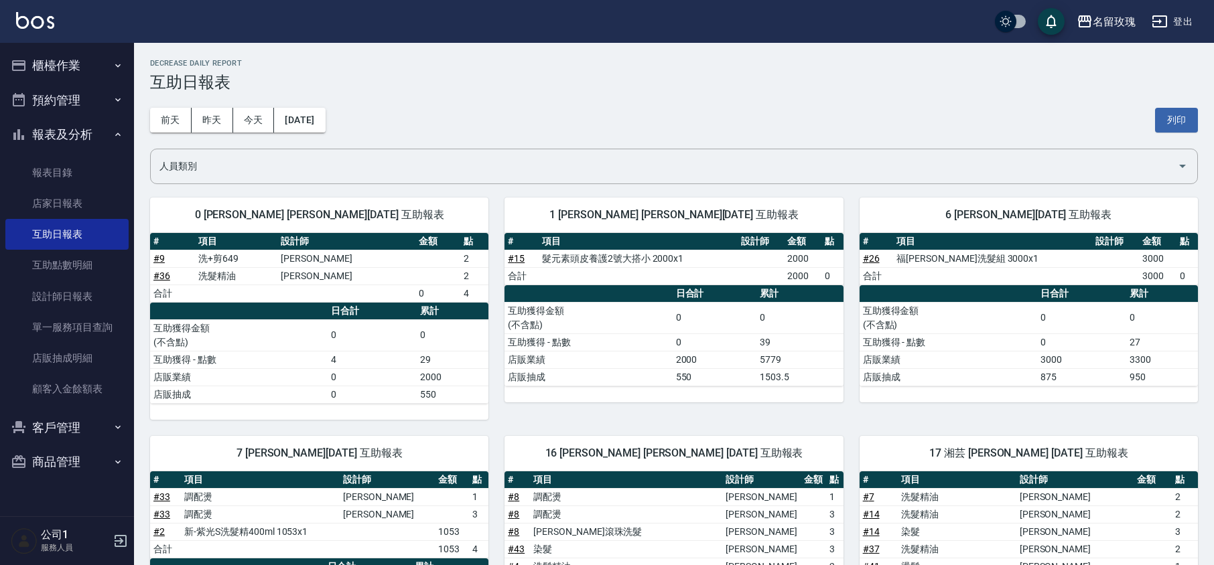
click at [92, 71] on button "櫃檯作業" at bounding box center [66, 65] width 123 height 35
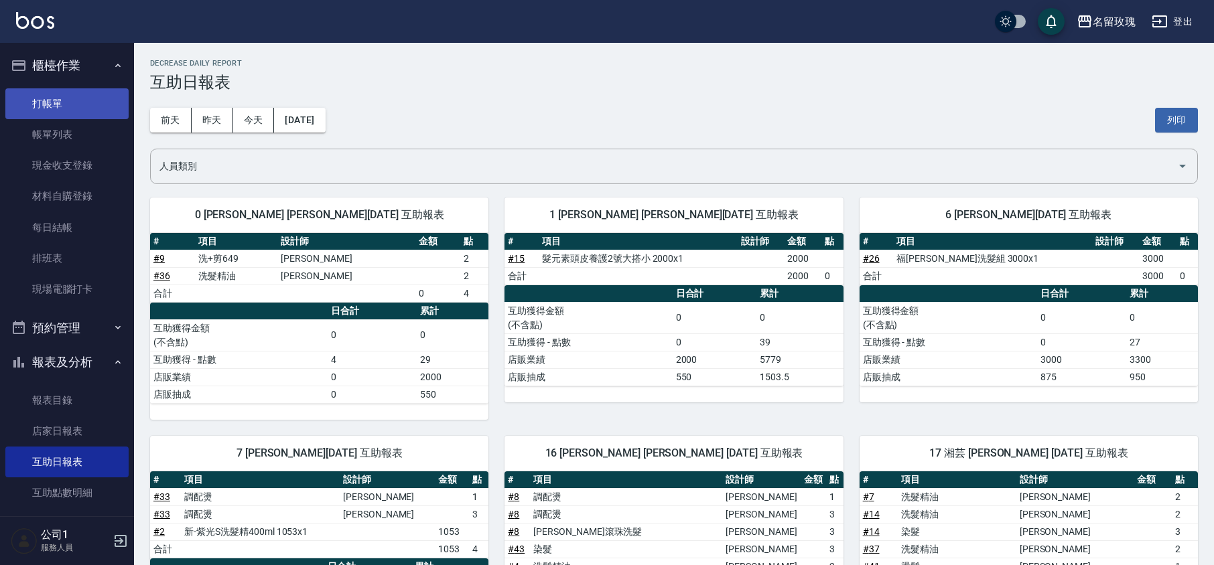
click at [81, 113] on link "打帳單" at bounding box center [66, 103] width 123 height 31
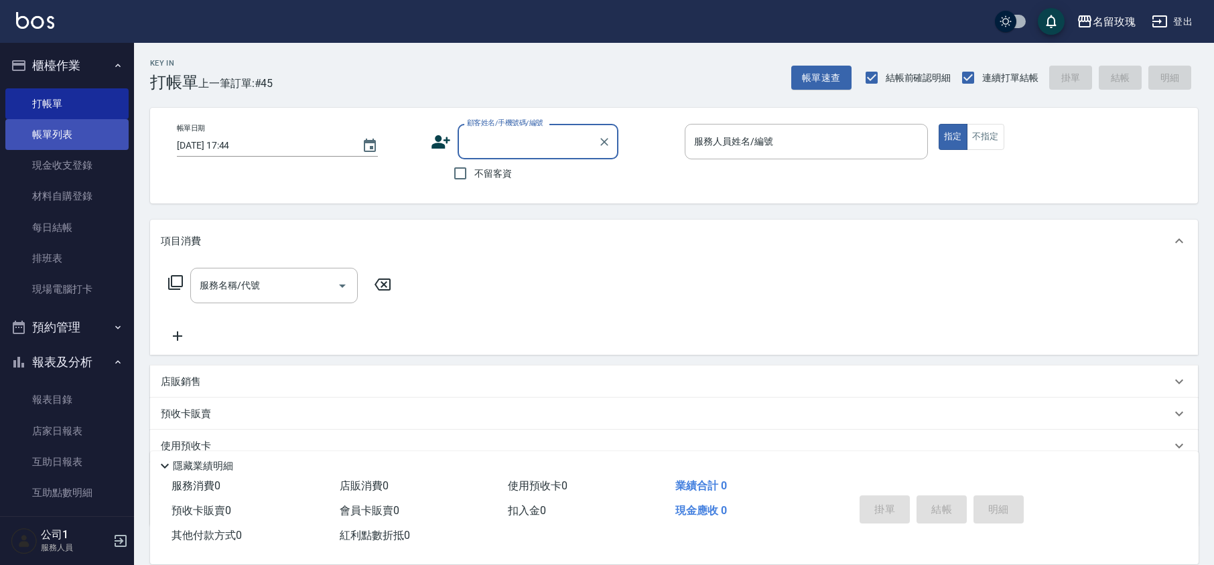
click at [56, 129] on link "帳單列表" at bounding box center [66, 134] width 123 height 31
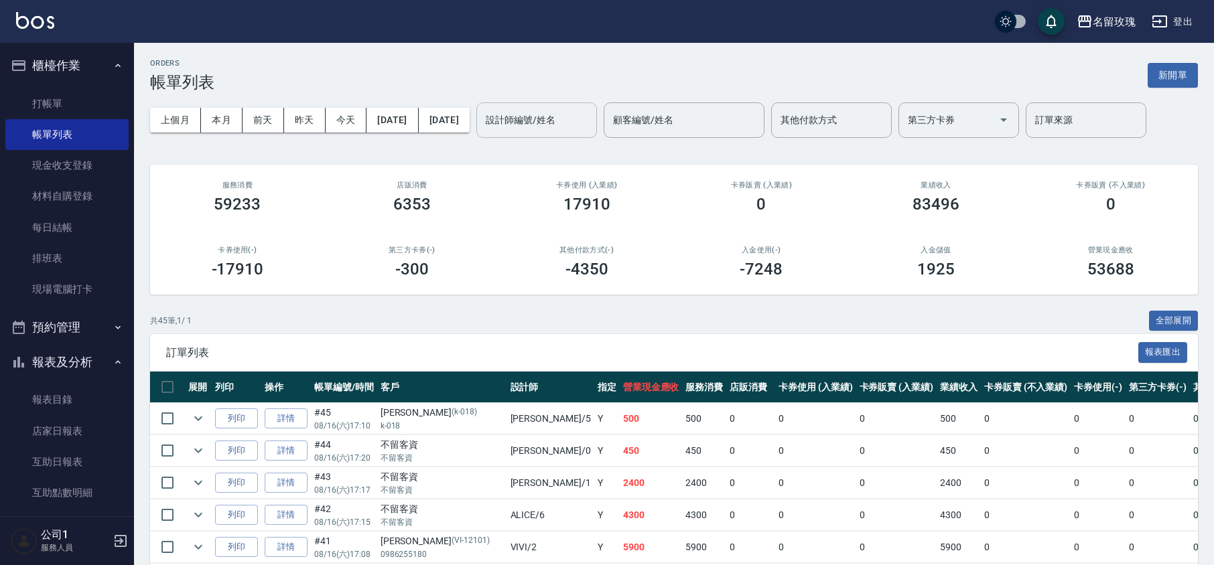
click at [568, 108] on div "設計師編號/姓名 設計師編號/姓名" at bounding box center [536, 121] width 121 height 36
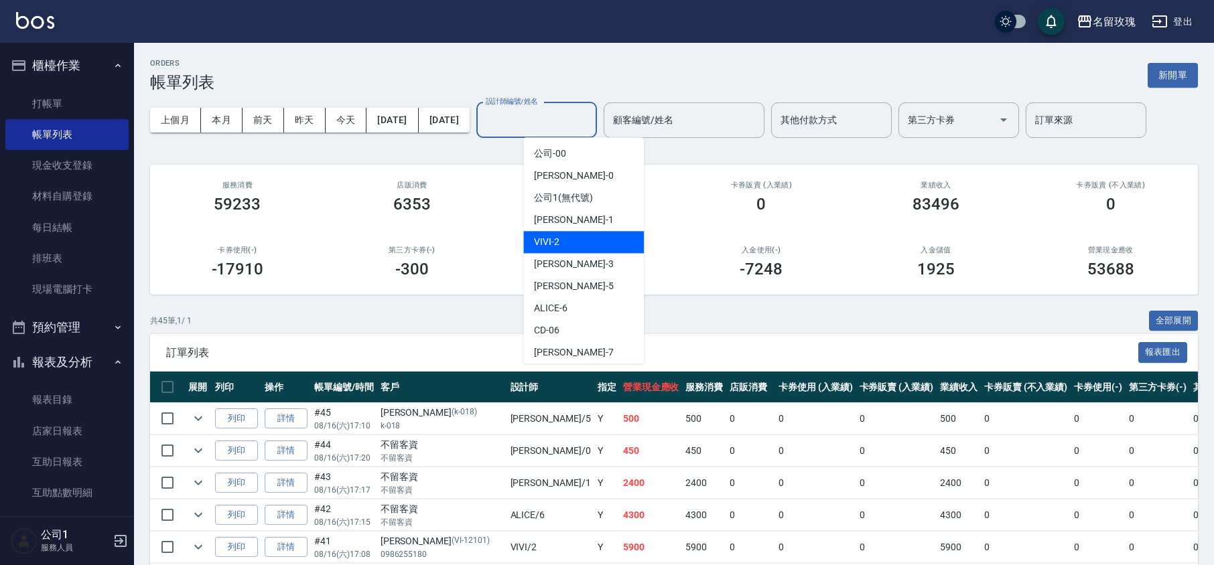
click at [588, 245] on div "VIVI -2" at bounding box center [583, 242] width 121 height 22
type input "VIVI-2"
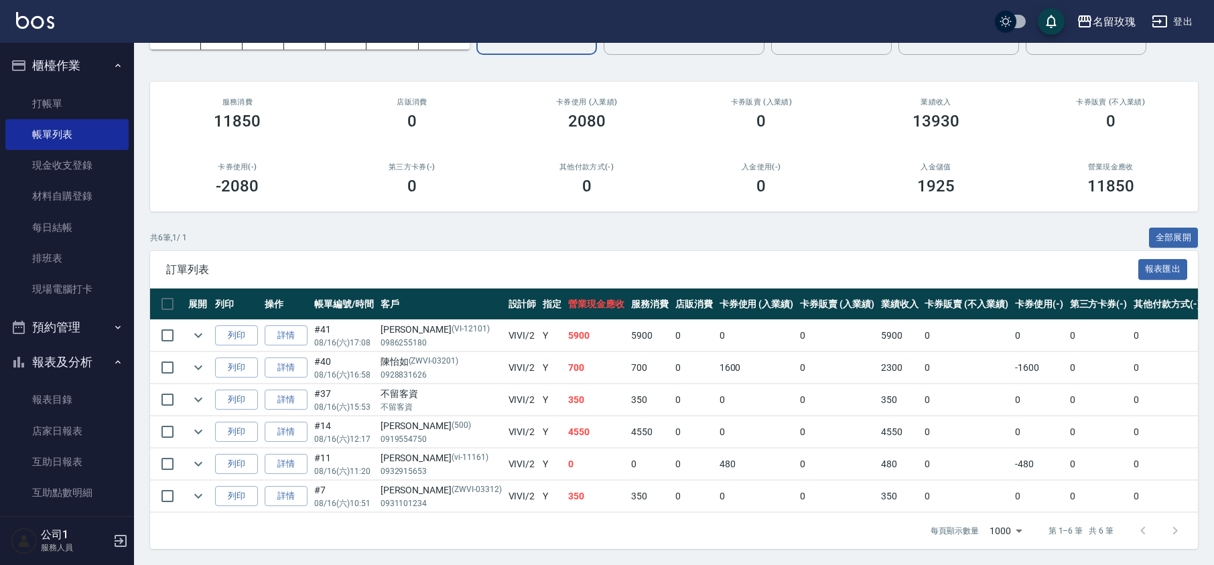
scroll to position [100, 0]
click at [194, 360] on icon "expand row" at bounding box center [198, 368] width 16 height 16
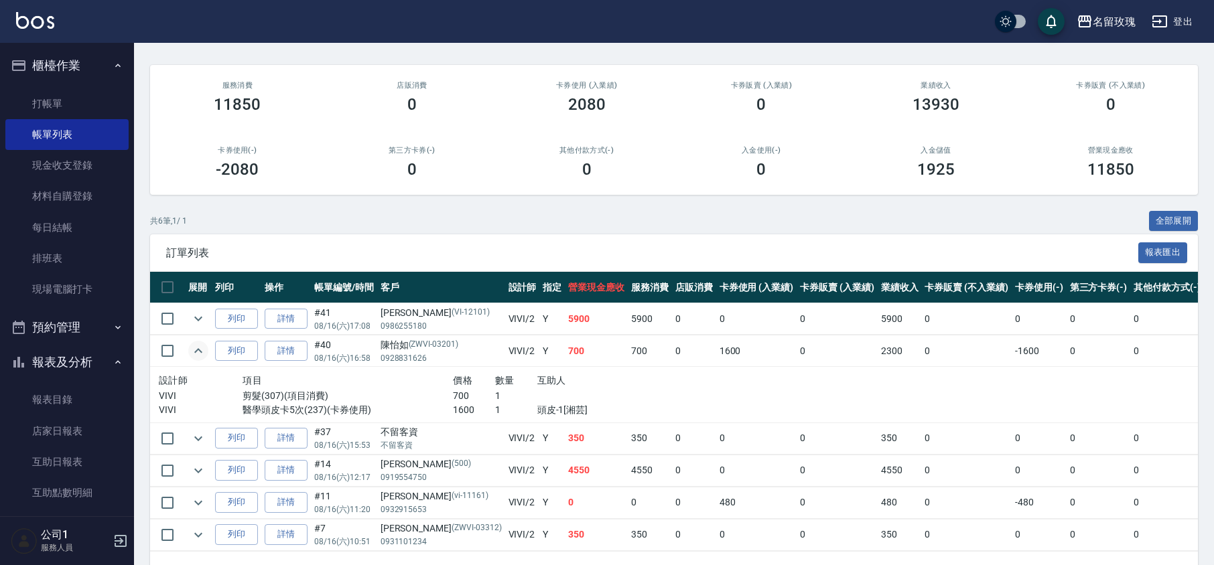
click at [194, 351] on icon "expand row" at bounding box center [198, 351] width 16 height 16
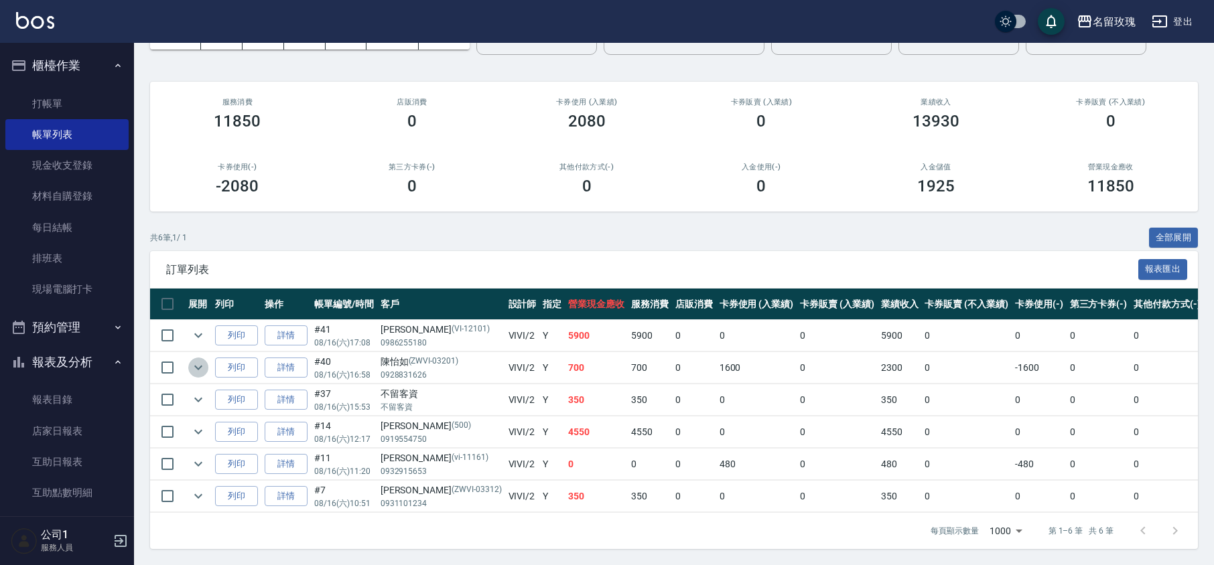
click at [193, 360] on icon "expand row" at bounding box center [198, 368] width 16 height 16
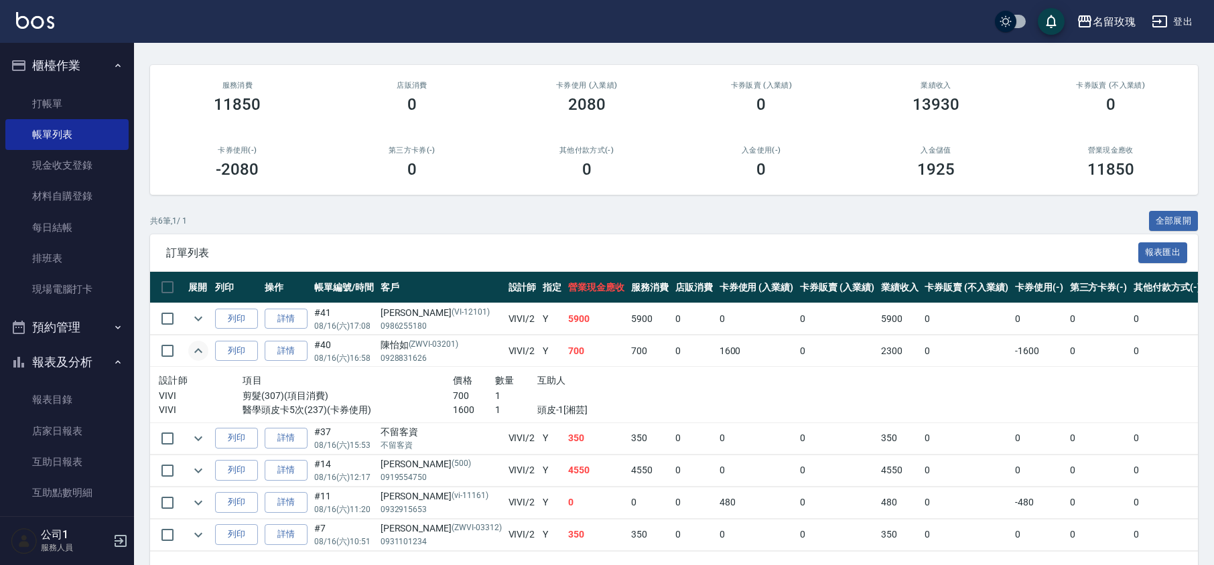
click at [193, 352] on icon "expand row" at bounding box center [198, 351] width 16 height 16
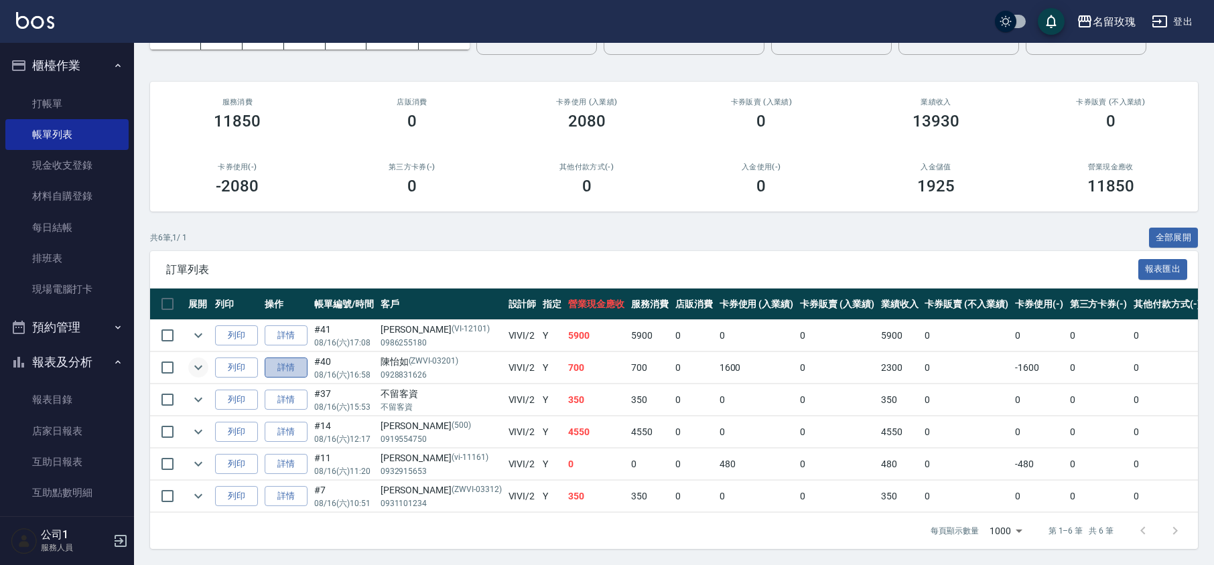
click at [293, 358] on link "詳情" at bounding box center [286, 368] width 43 height 21
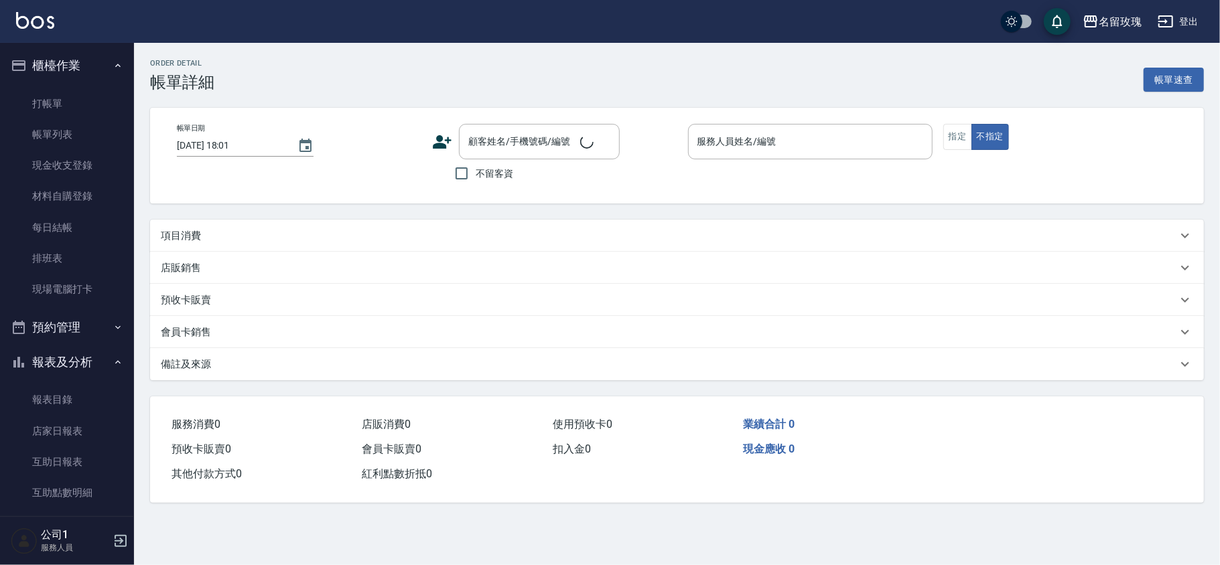
type input "[DATE] 16:58"
type input "VIVI-2"
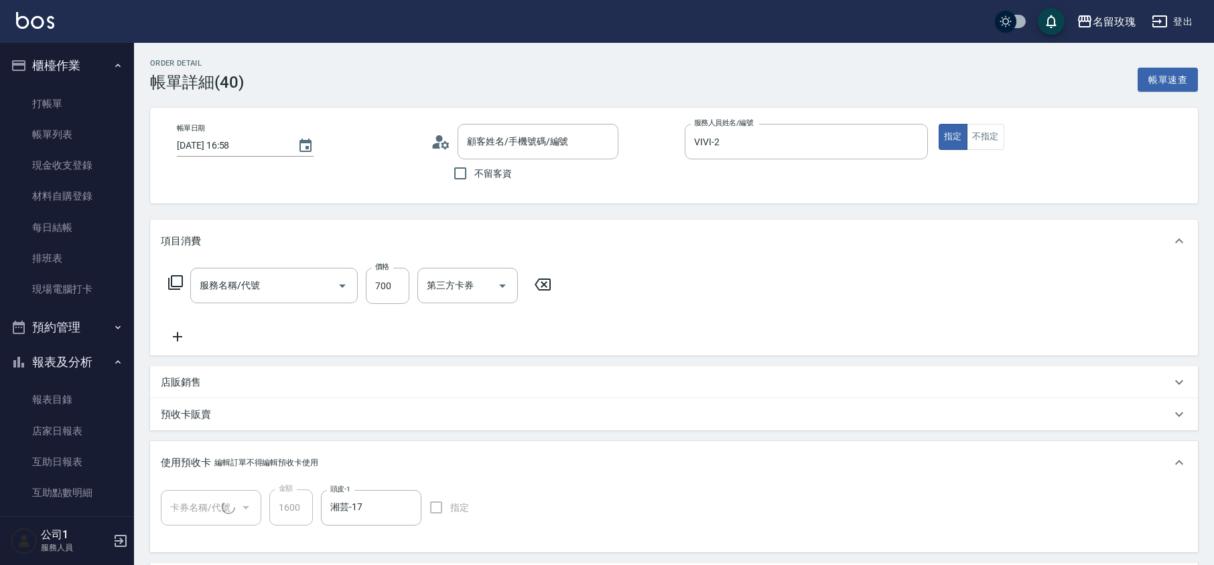
type input "[PERSON_NAME]/0928831626/ZWVI-03201"
type input "醫學頭皮卡5次(1/1) 11407110"
type input "剪髮(307)"
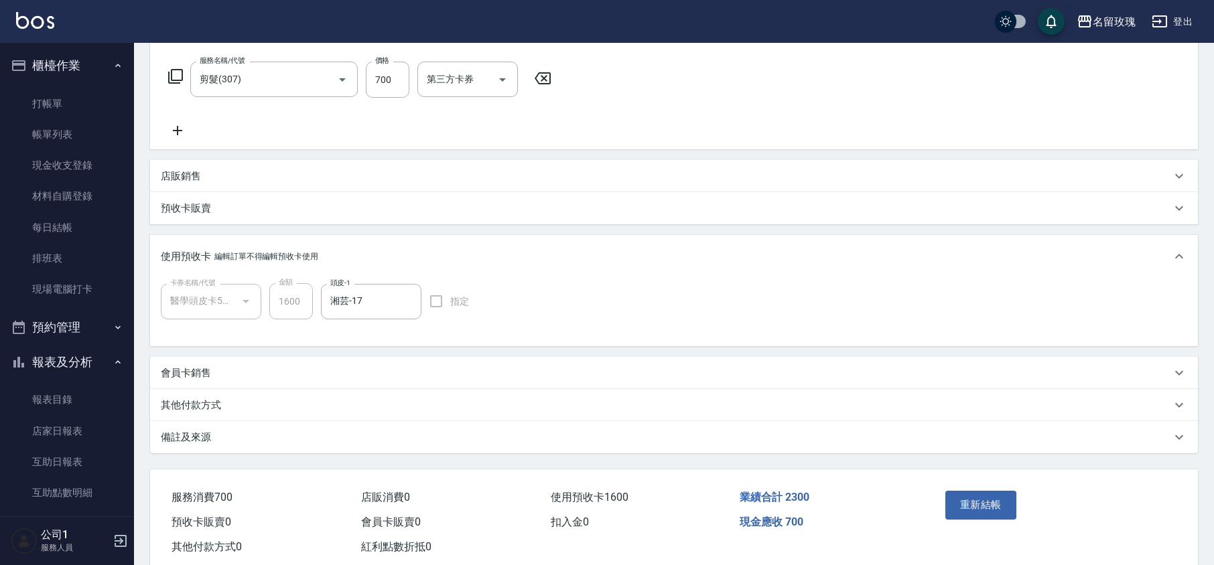
scroll to position [236, 0]
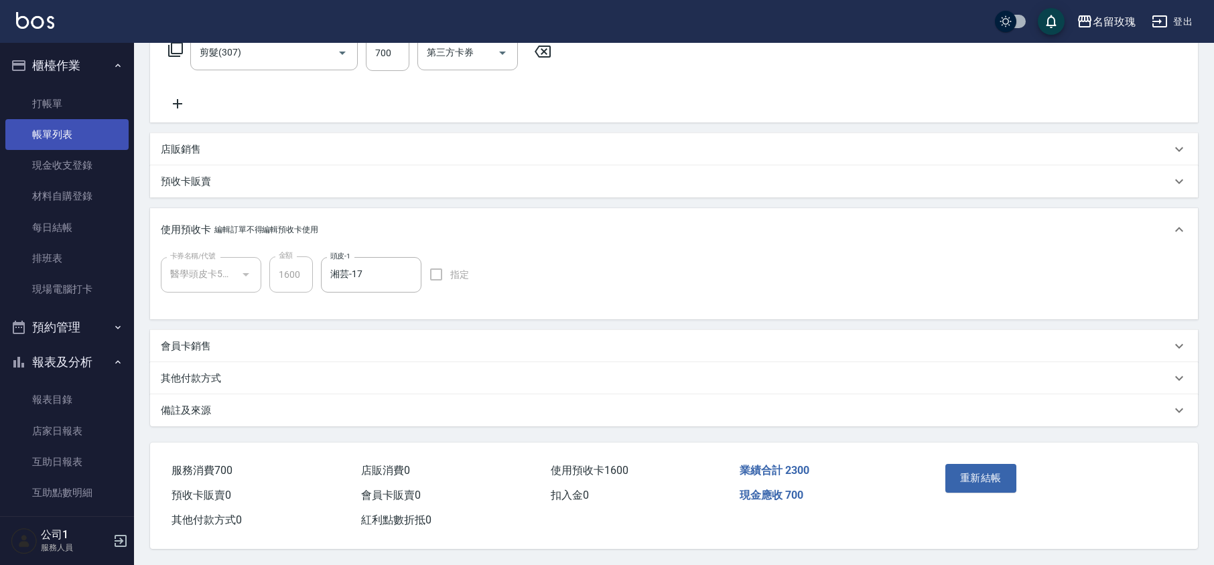
click at [67, 130] on link "帳單列表" at bounding box center [66, 134] width 123 height 31
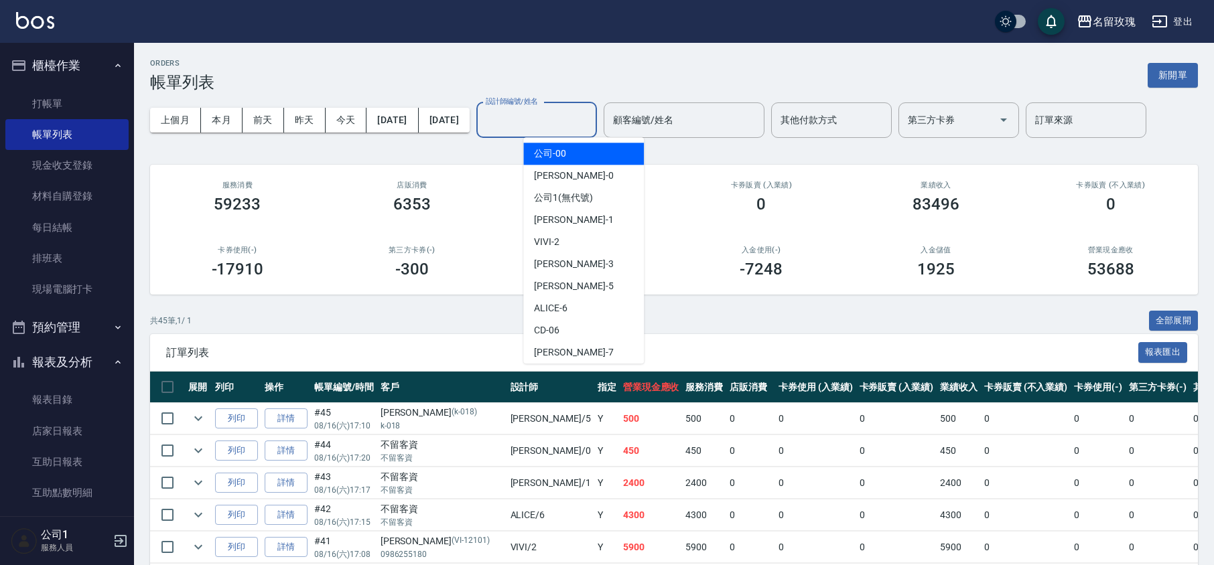
click at [580, 121] on input "設計師編號/姓名" at bounding box center [536, 120] width 109 height 23
click at [606, 244] on div "VIVI -2" at bounding box center [583, 242] width 121 height 22
type input "VIVI-2"
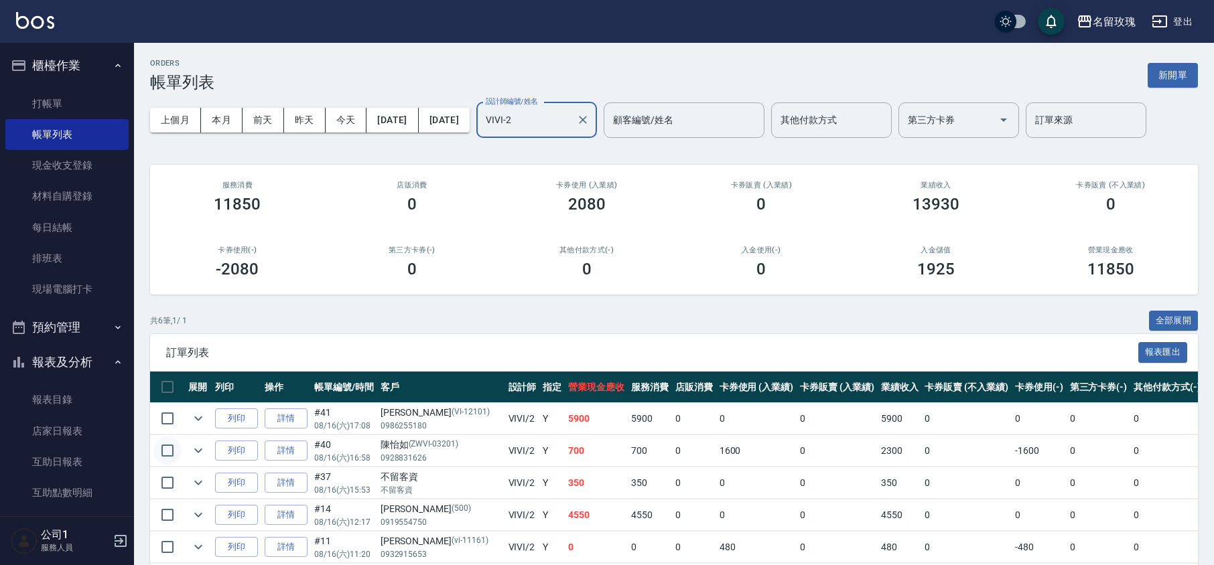
click at [164, 453] on input "checkbox" at bounding box center [167, 451] width 28 height 28
checkbox input "true"
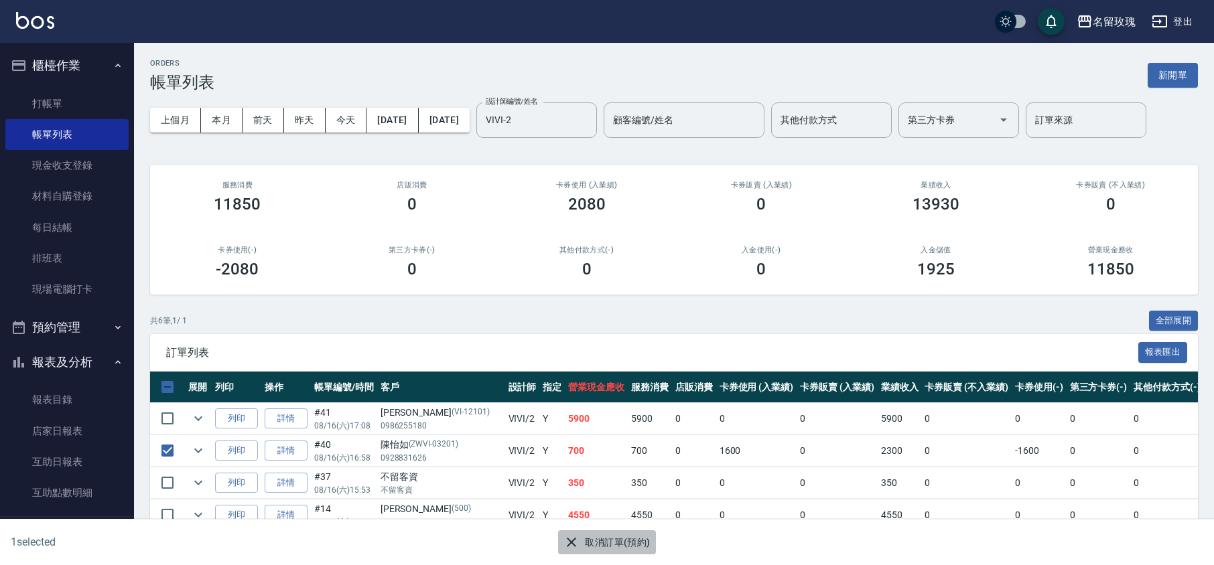
click at [616, 545] on button "取消訂單(預約)" at bounding box center [606, 543] width 97 height 25
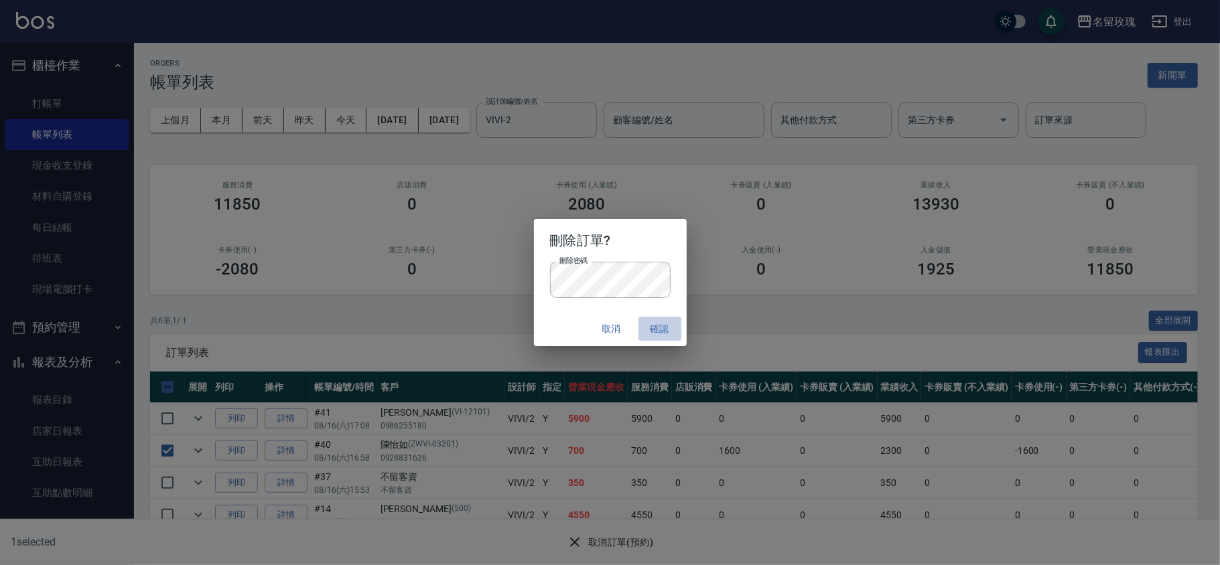
click at [677, 328] on button "確認" at bounding box center [659, 329] width 43 height 25
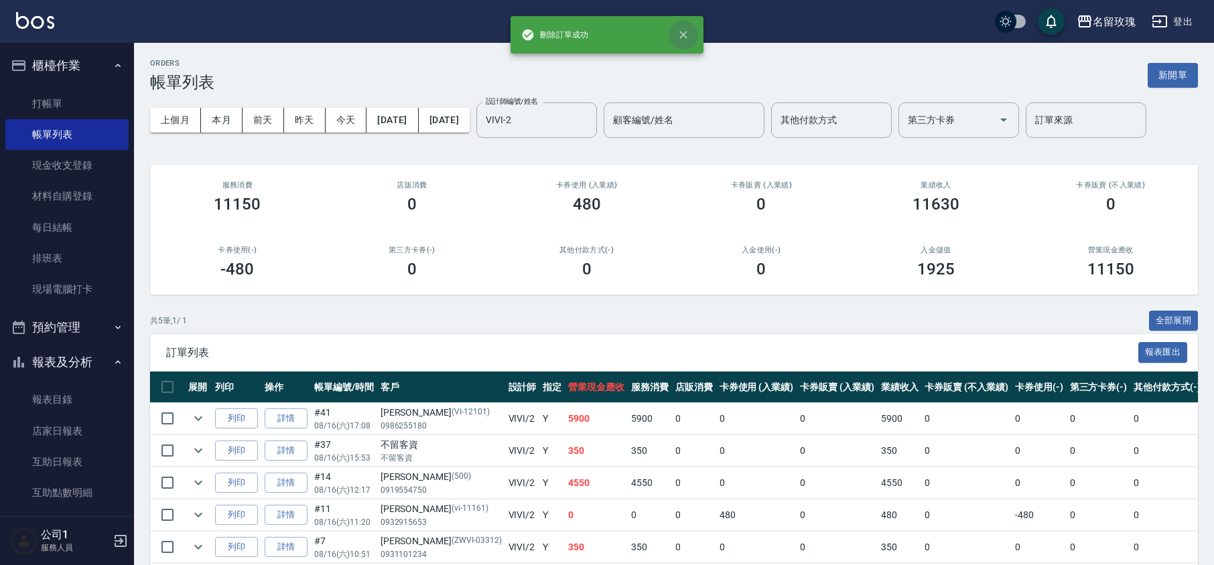
click at [682, 33] on icon "close" at bounding box center [683, 34] width 13 height 13
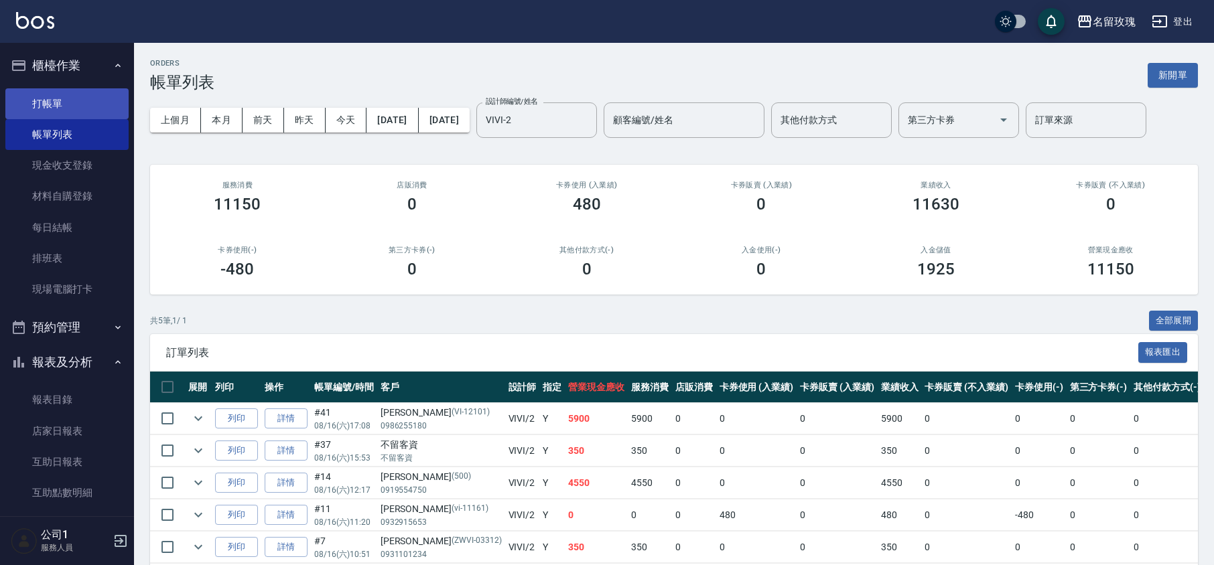
click at [99, 109] on link "打帳單" at bounding box center [66, 103] width 123 height 31
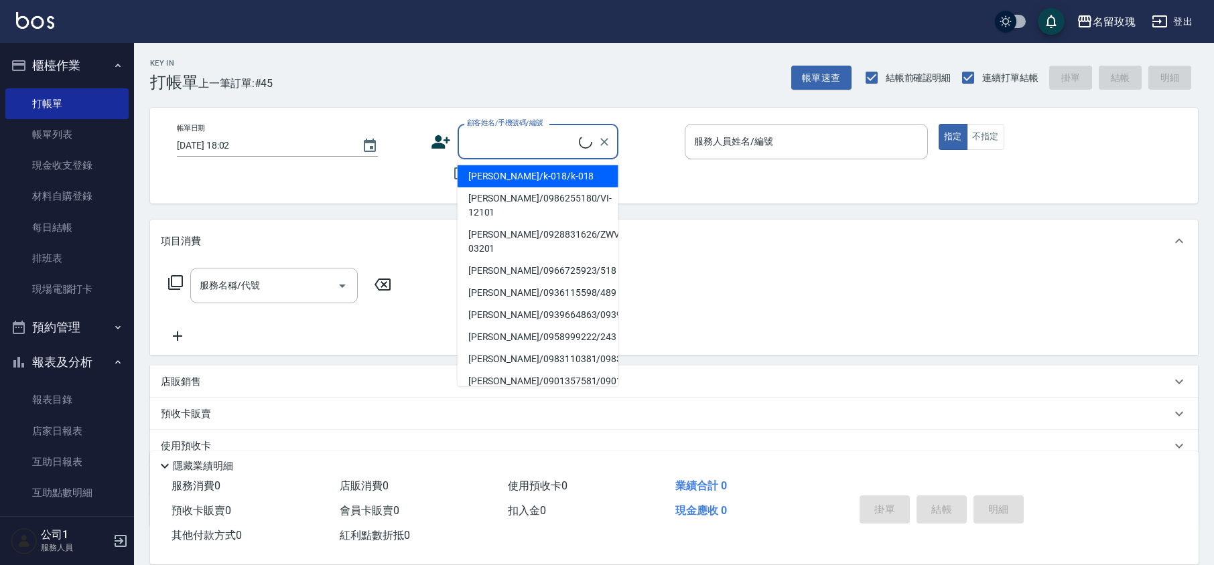
click at [501, 143] on input "顧客姓名/手機號碼/編號" at bounding box center [521, 141] width 115 height 23
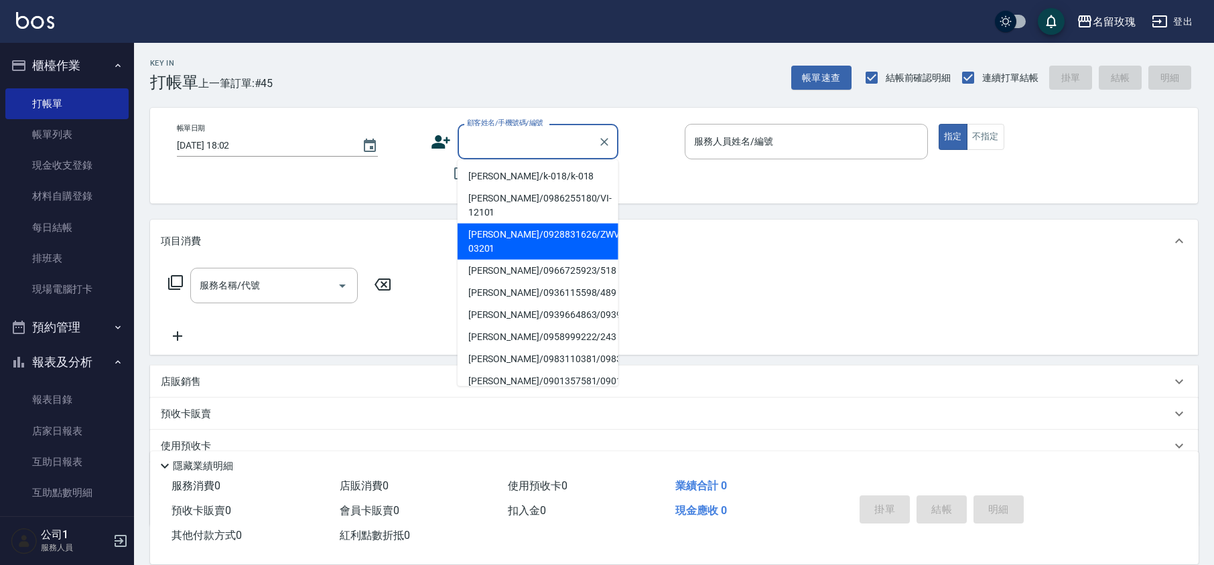
click at [517, 236] on li "[PERSON_NAME]/0928831626/ZWVI-03201" at bounding box center [538, 242] width 161 height 36
type input "[PERSON_NAME]/0928831626/ZWVI-03201"
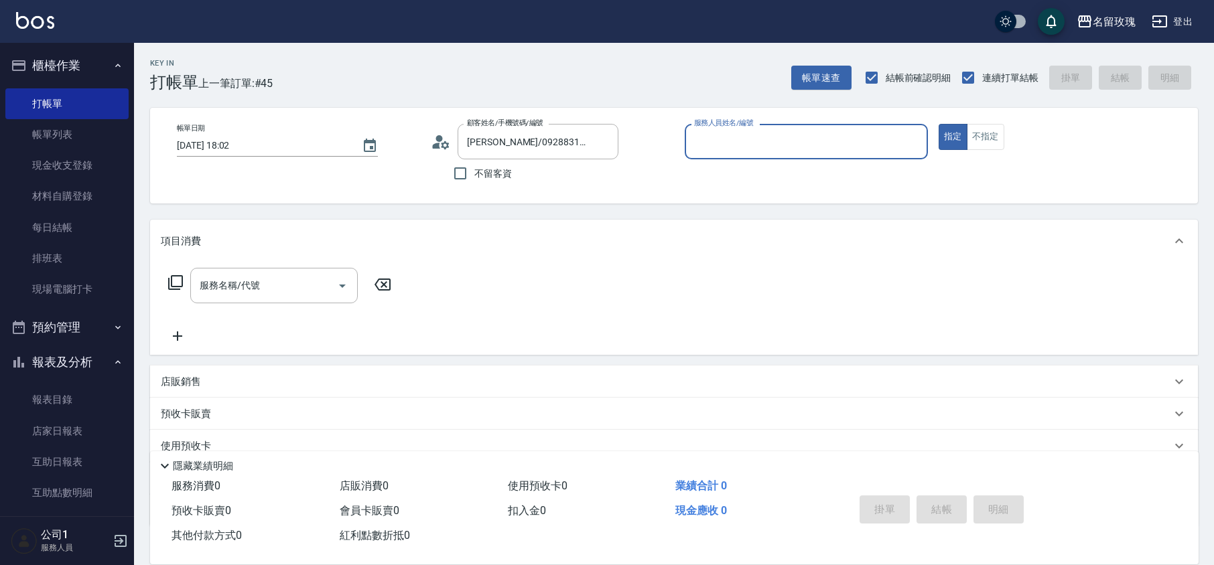
type input "VIVI-2"
click at [173, 280] on icon at bounding box center [175, 283] width 16 height 16
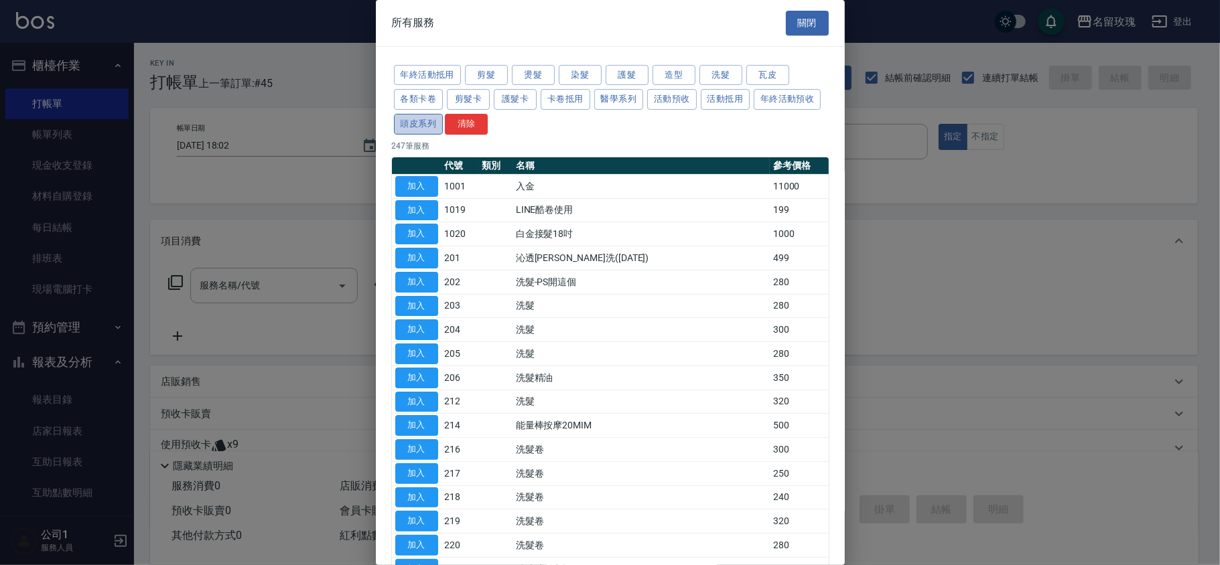
click at [444, 129] on button "頭皮系列" at bounding box center [419, 124] width 50 height 21
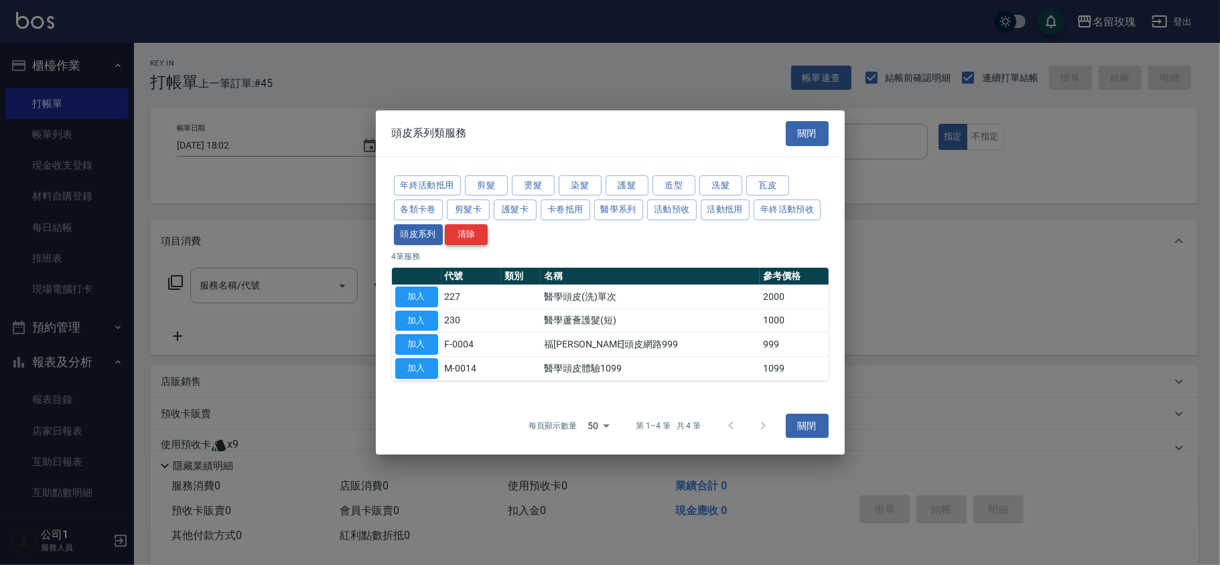
click at [464, 229] on button "清除" at bounding box center [466, 234] width 43 height 21
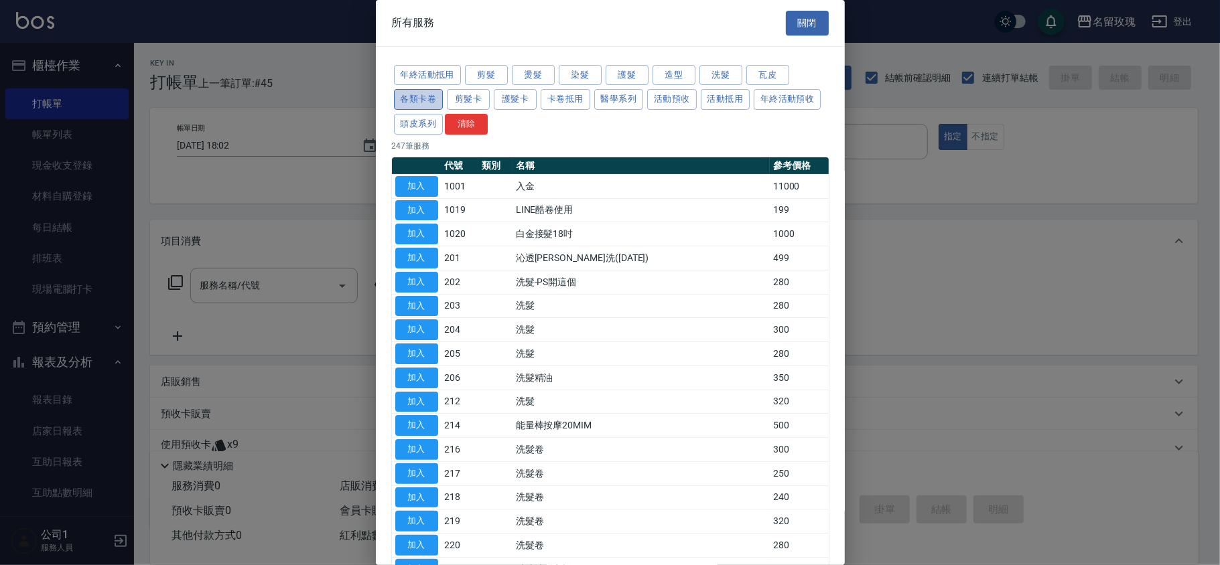
click at [427, 99] on button "各類卡卷" at bounding box center [419, 99] width 50 height 21
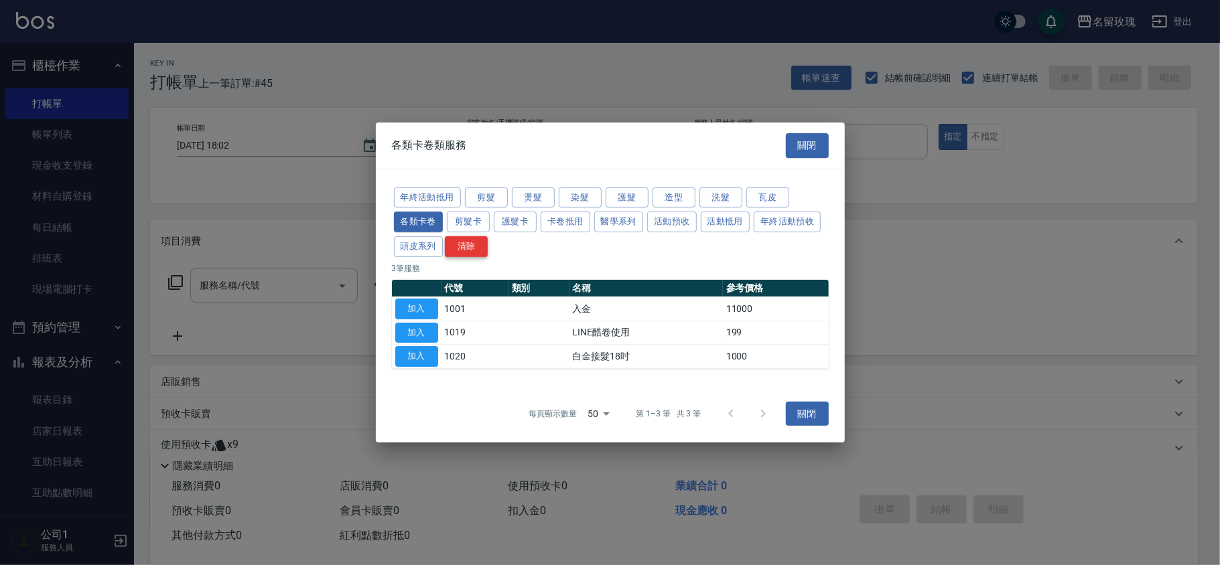
click at [486, 252] on button "清除" at bounding box center [466, 246] width 43 height 21
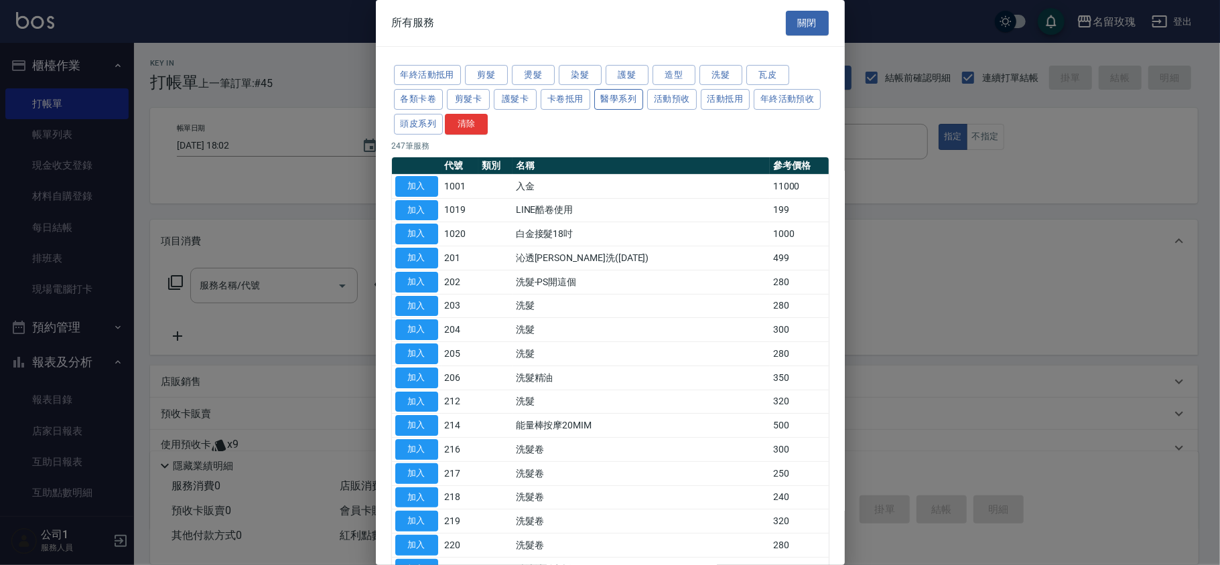
click at [622, 105] on button "醫學系列" at bounding box center [619, 99] width 50 height 21
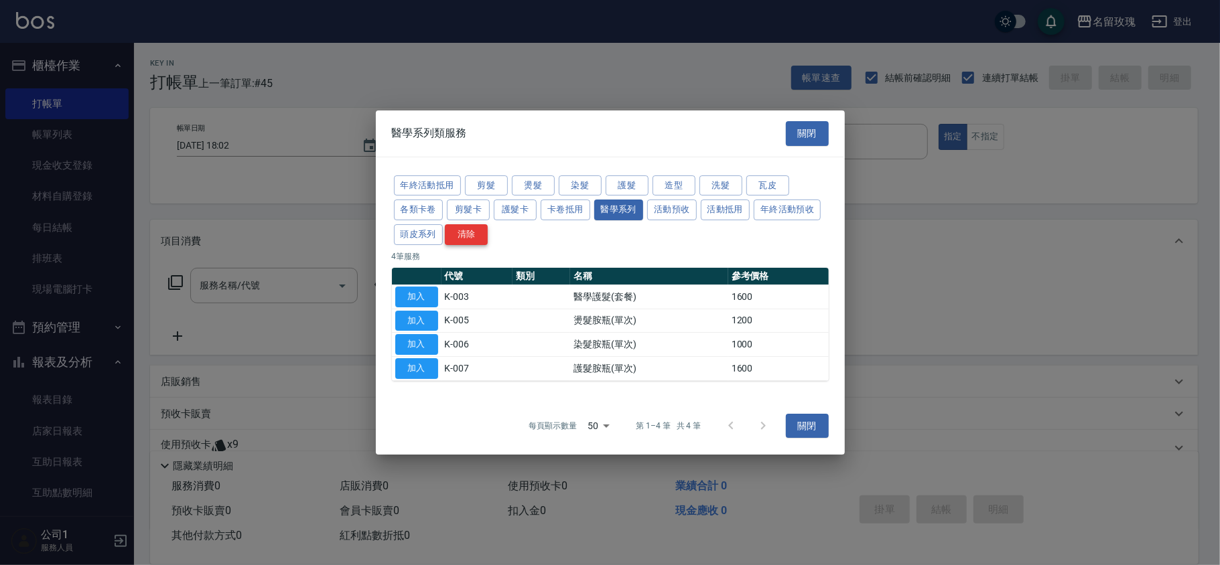
click at [483, 237] on button "清除" at bounding box center [466, 234] width 43 height 21
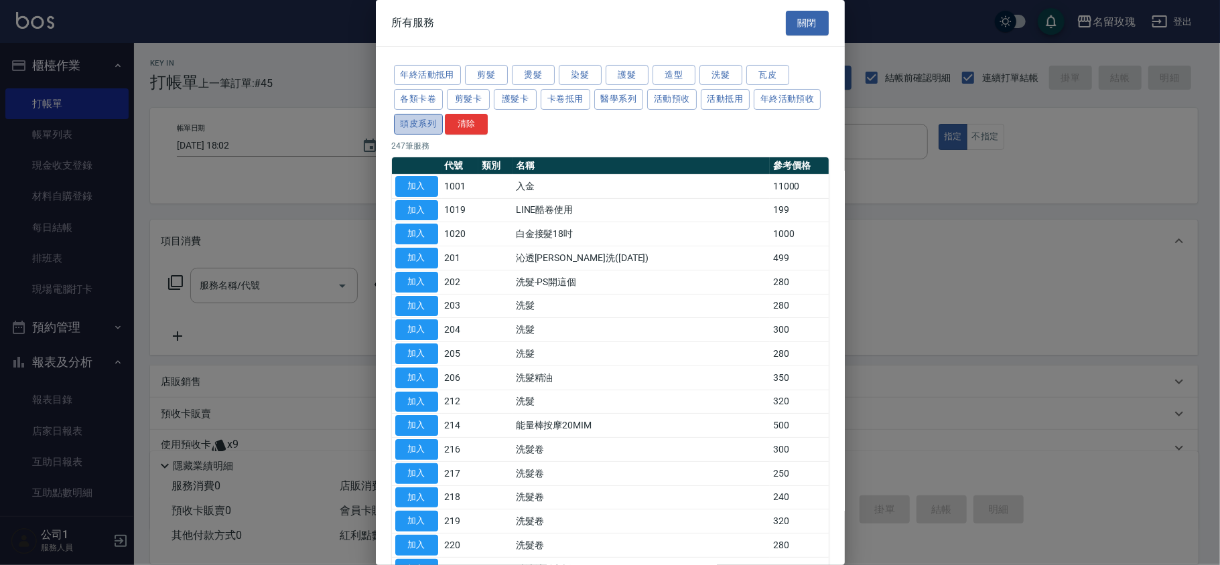
click at [444, 127] on button "頭皮系列" at bounding box center [419, 124] width 50 height 21
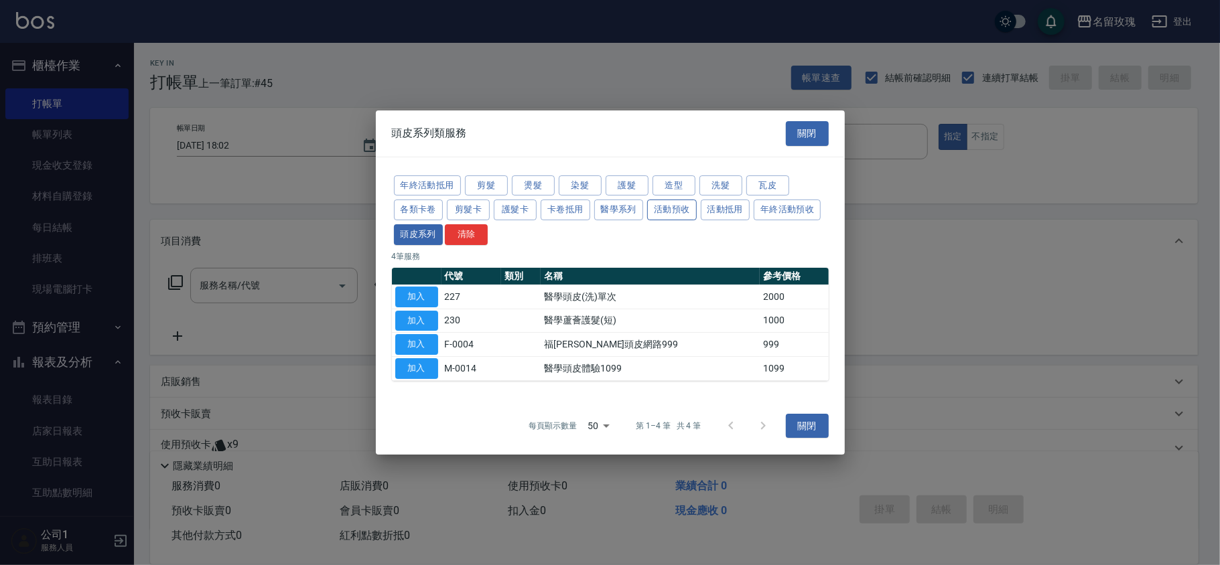
click at [663, 213] on button "活動預收" at bounding box center [672, 210] width 50 height 21
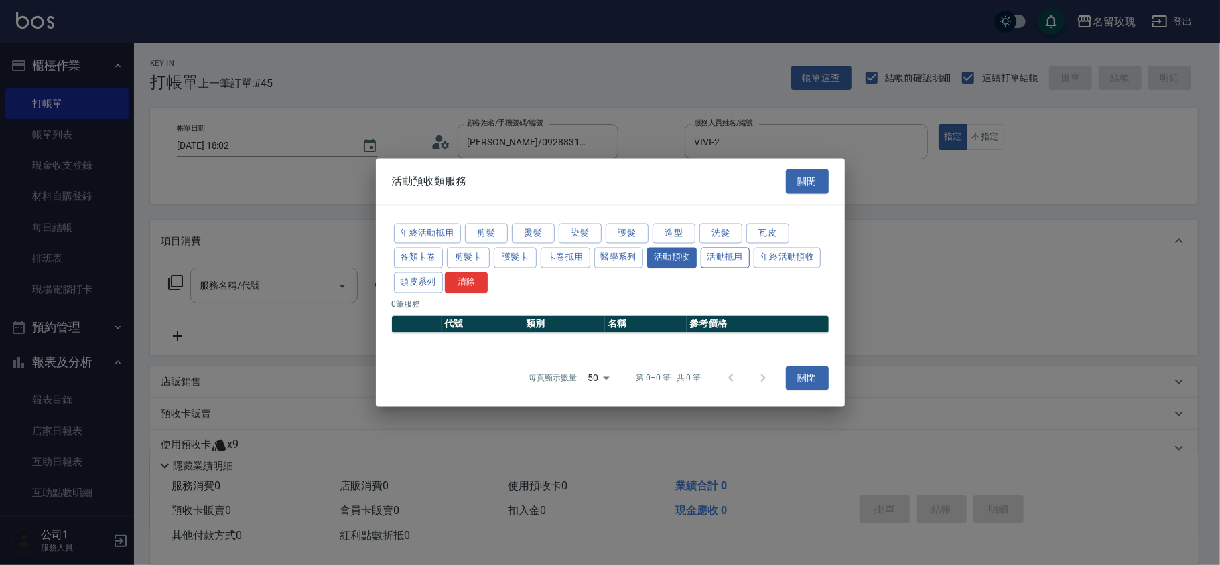
click at [722, 264] on button "活動抵用" at bounding box center [726, 258] width 50 height 21
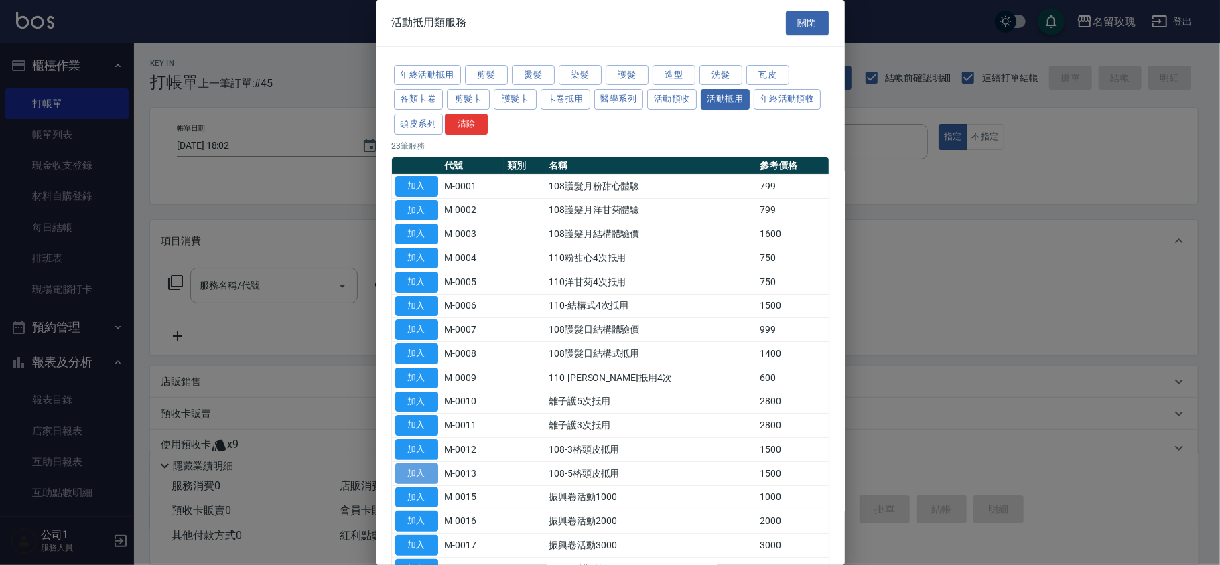
click at [429, 477] on button "加入" at bounding box center [416, 474] width 43 height 21
type input "108-5格頭皮抵用(M-0013)"
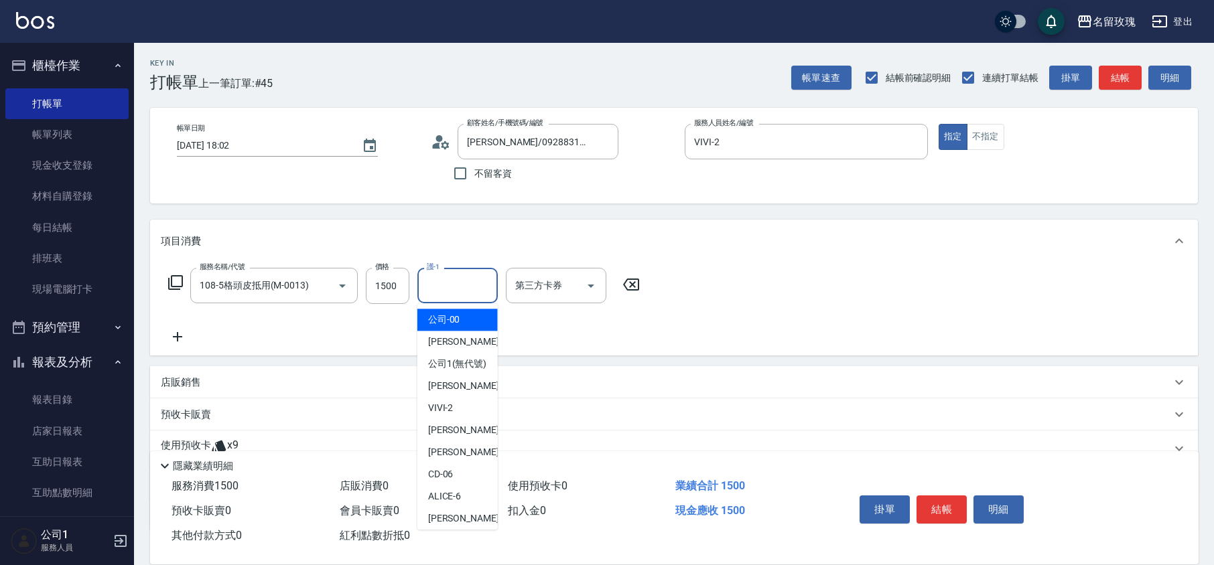
click at [451, 276] on input "護-1" at bounding box center [457, 285] width 68 height 23
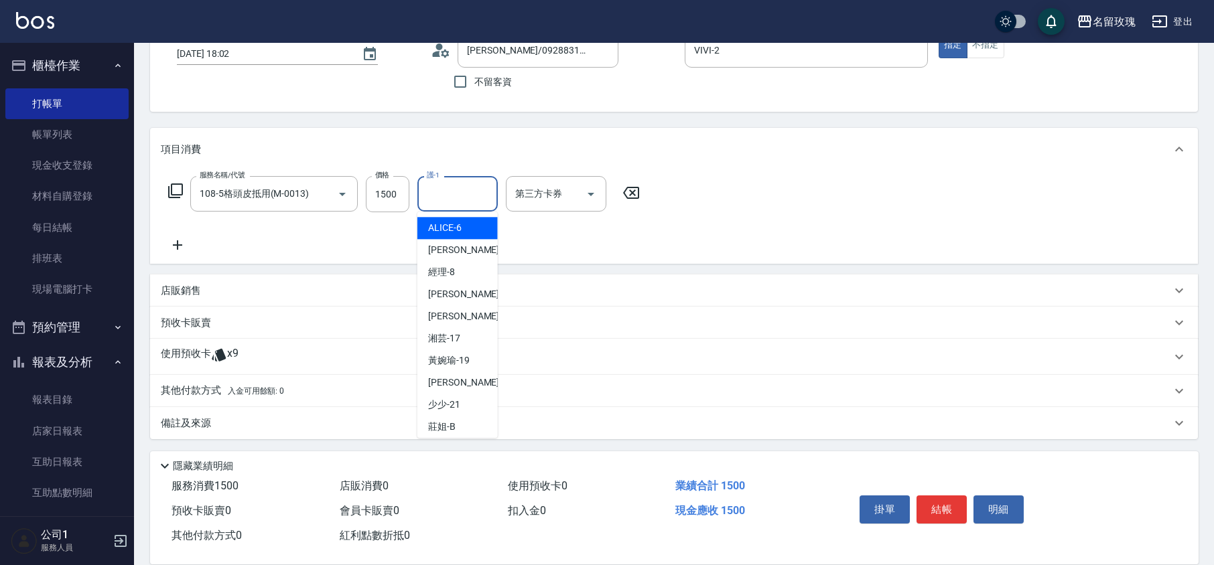
scroll to position [178, 0]
click at [462, 348] on div "湘芸 -17" at bounding box center [457, 337] width 80 height 22
type input "湘芸-17"
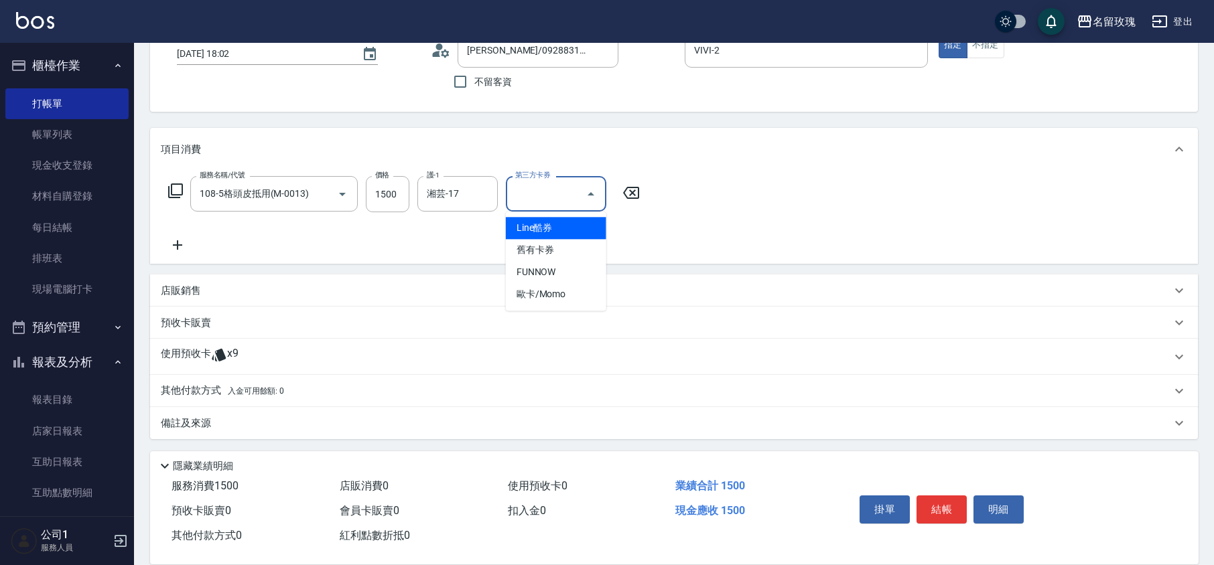
click at [544, 201] on input "第三方卡券" at bounding box center [546, 193] width 68 height 23
click at [553, 257] on span "舊有卡券" at bounding box center [556, 250] width 100 height 22
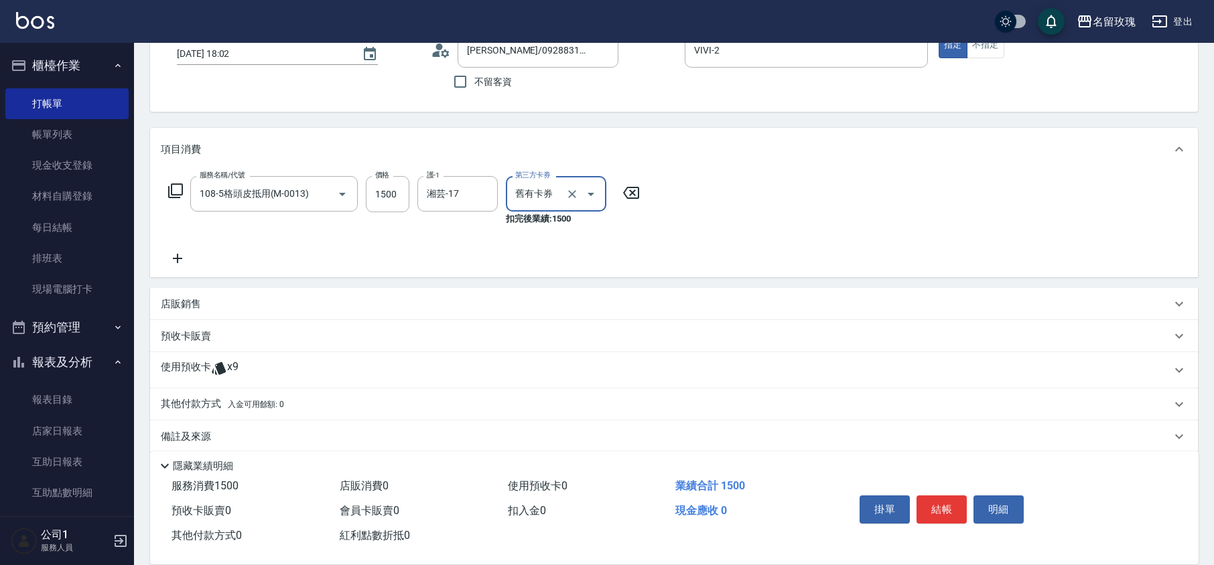
type input "舊有卡券"
click at [174, 192] on icon at bounding box center [175, 191] width 16 height 16
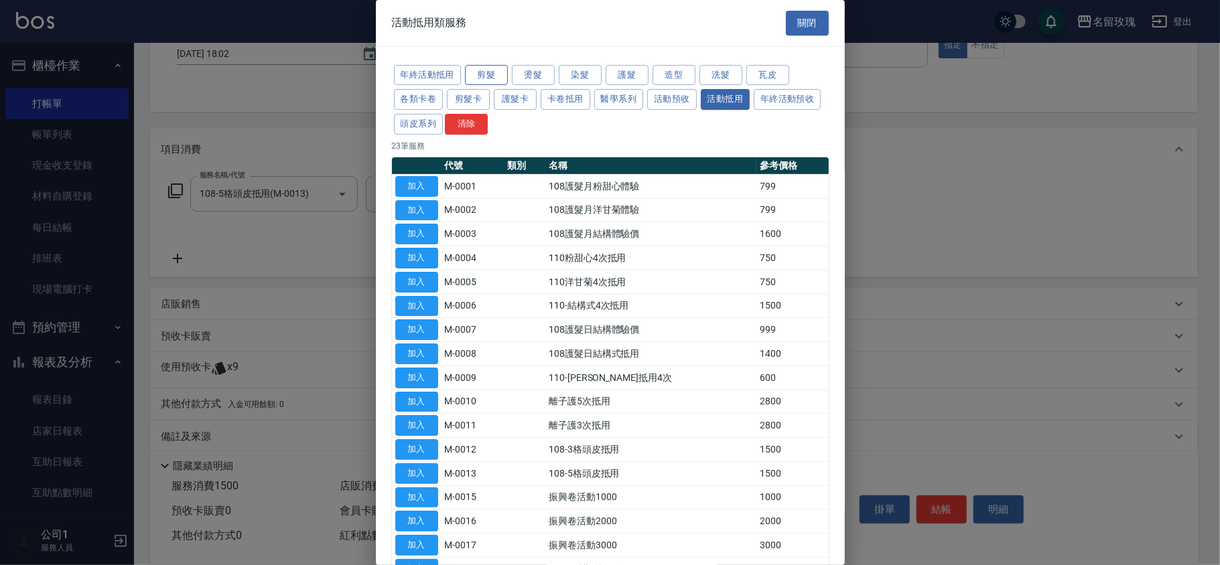
click at [496, 73] on button "剪髮" at bounding box center [486, 75] width 43 height 21
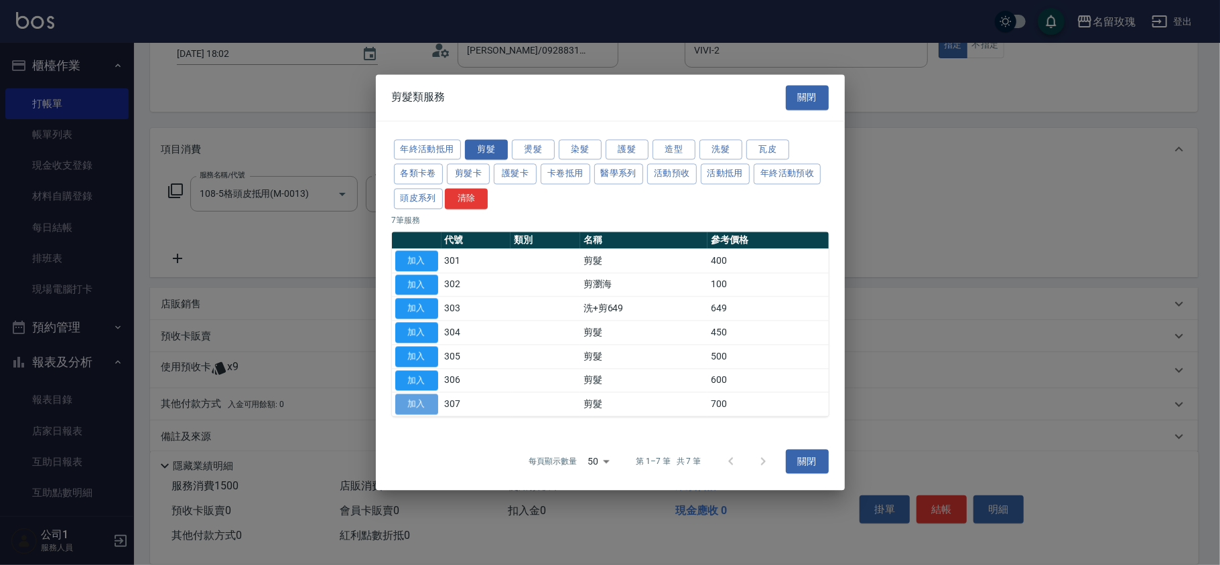
click at [402, 403] on button "加入" at bounding box center [416, 405] width 43 height 21
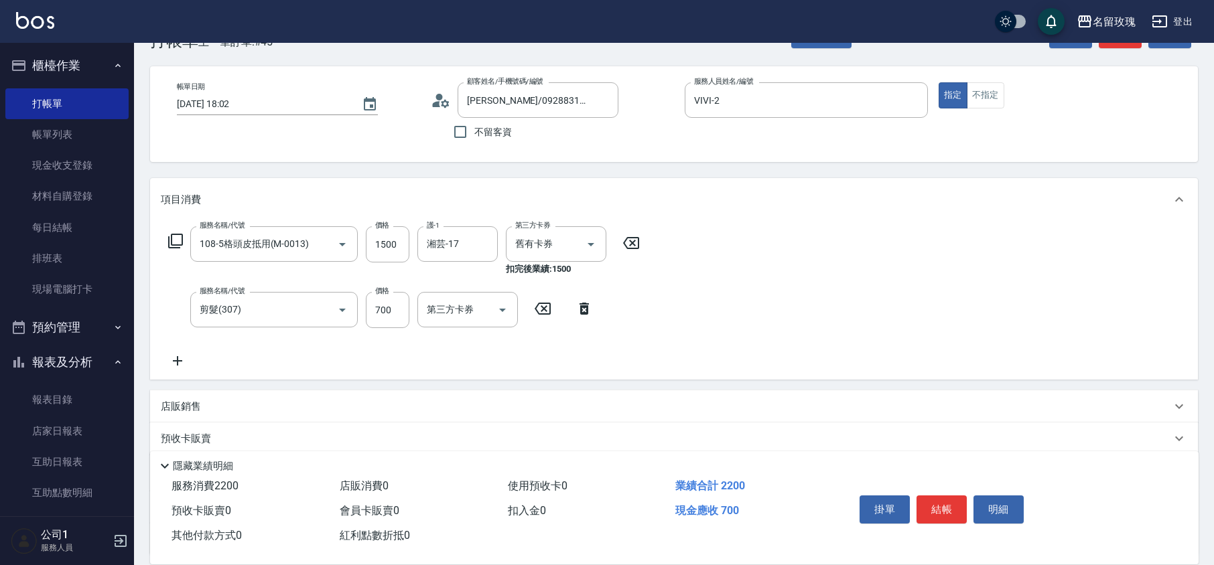
scroll to position [0, 0]
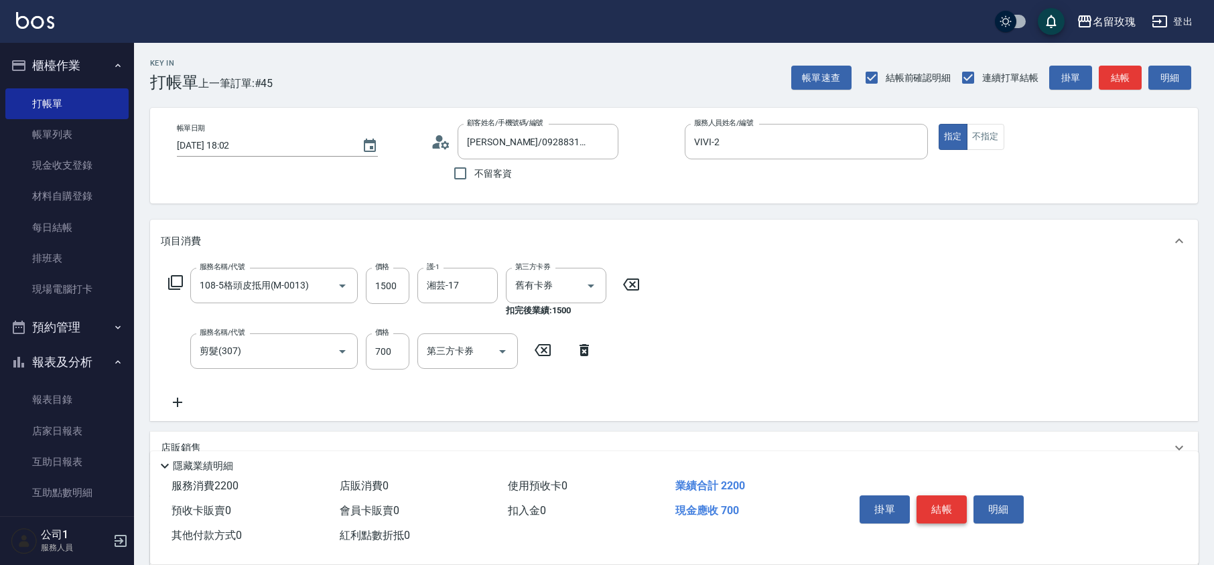
click at [939, 513] on button "結帳" at bounding box center [942, 510] width 50 height 28
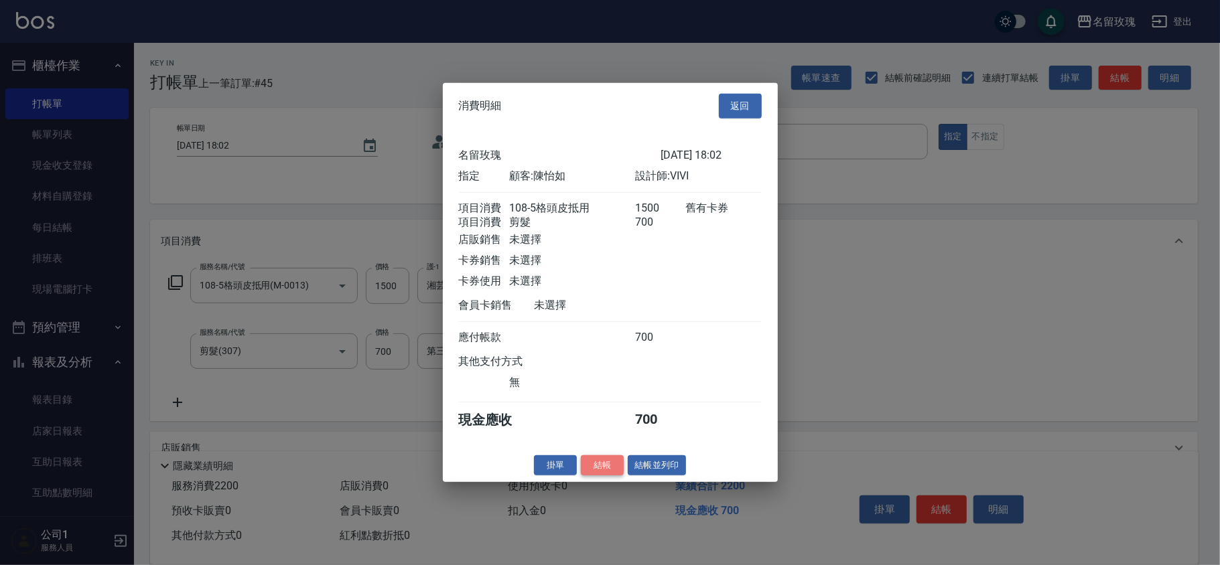
click at [602, 467] on button "結帳" at bounding box center [602, 465] width 43 height 21
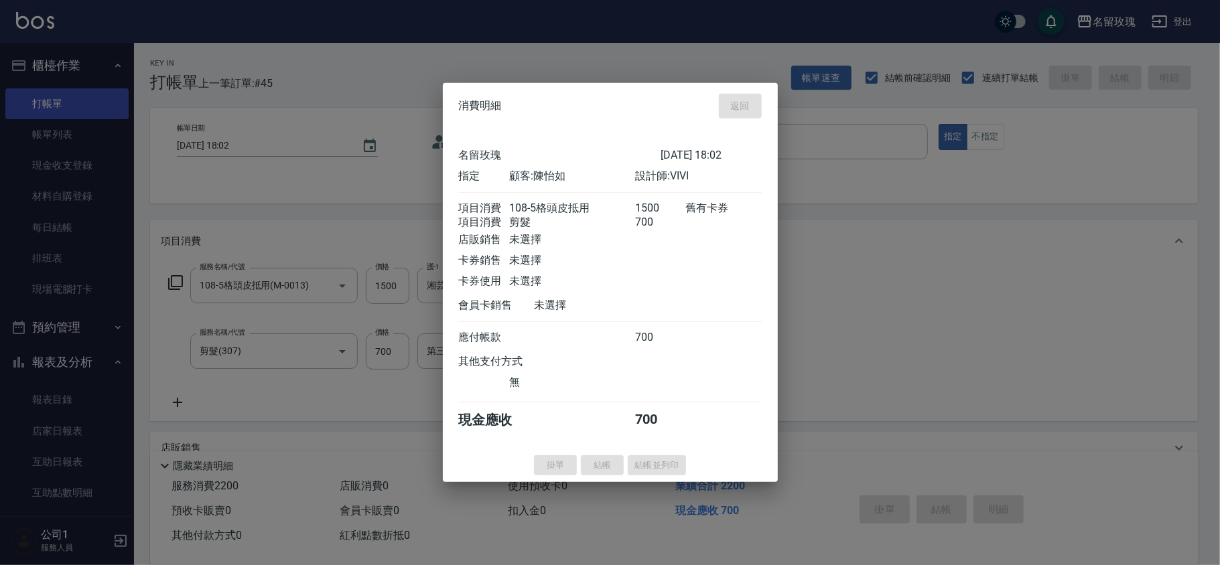
type input "[DATE] 18:03"
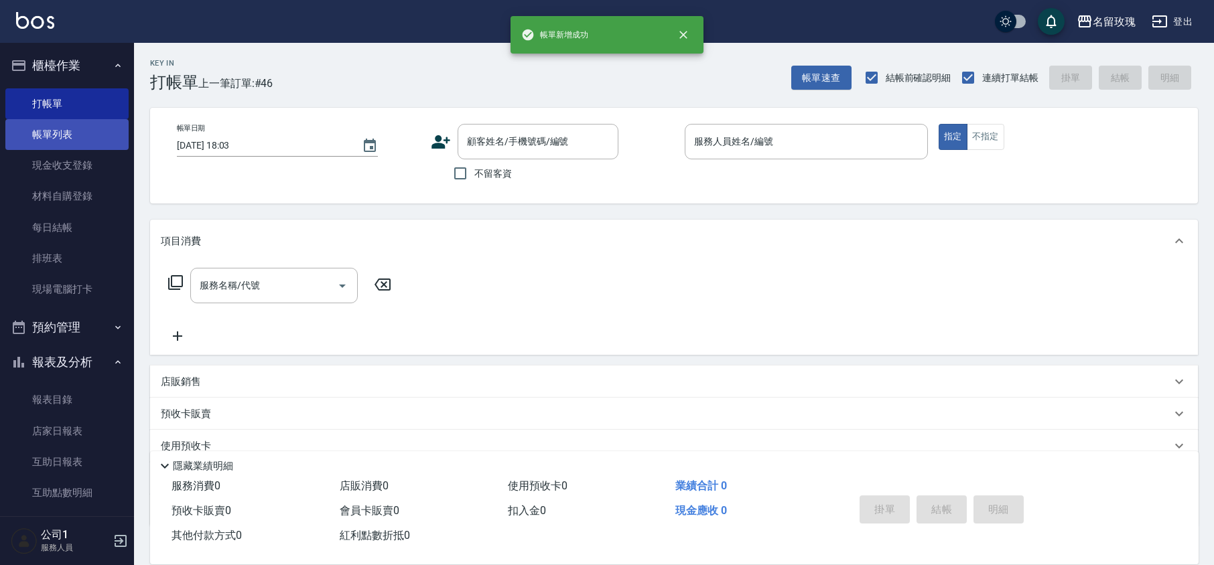
click at [84, 140] on link "帳單列表" at bounding box center [66, 134] width 123 height 31
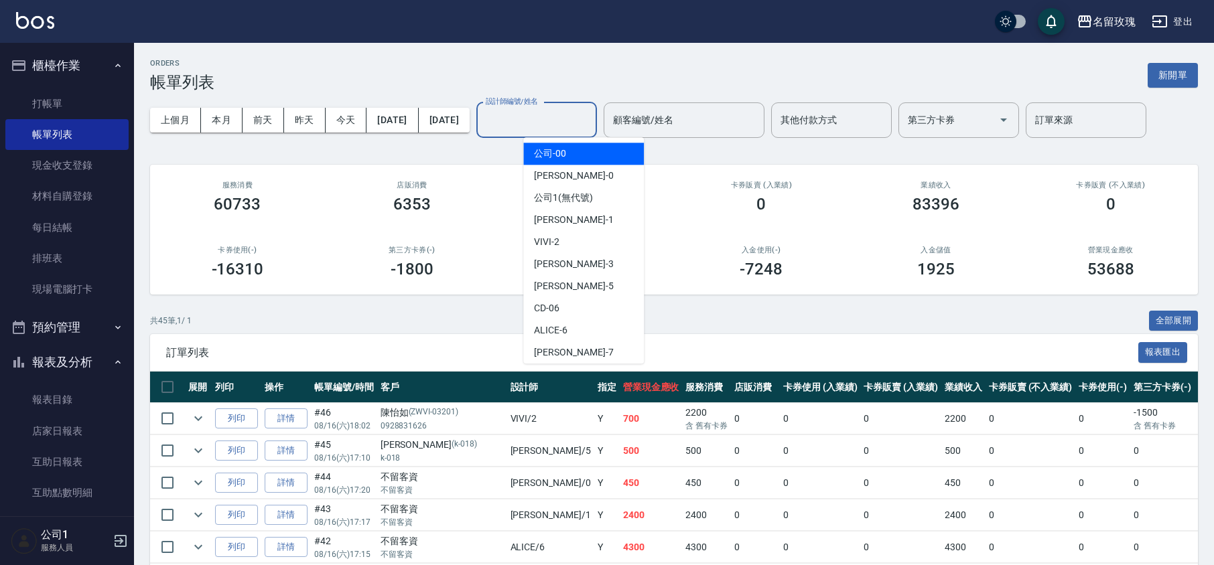
click at [574, 121] on input "設計師編號/姓名" at bounding box center [536, 120] width 109 height 23
click at [580, 242] on div "VIVI -2" at bounding box center [583, 242] width 121 height 22
type input "VIVI-2"
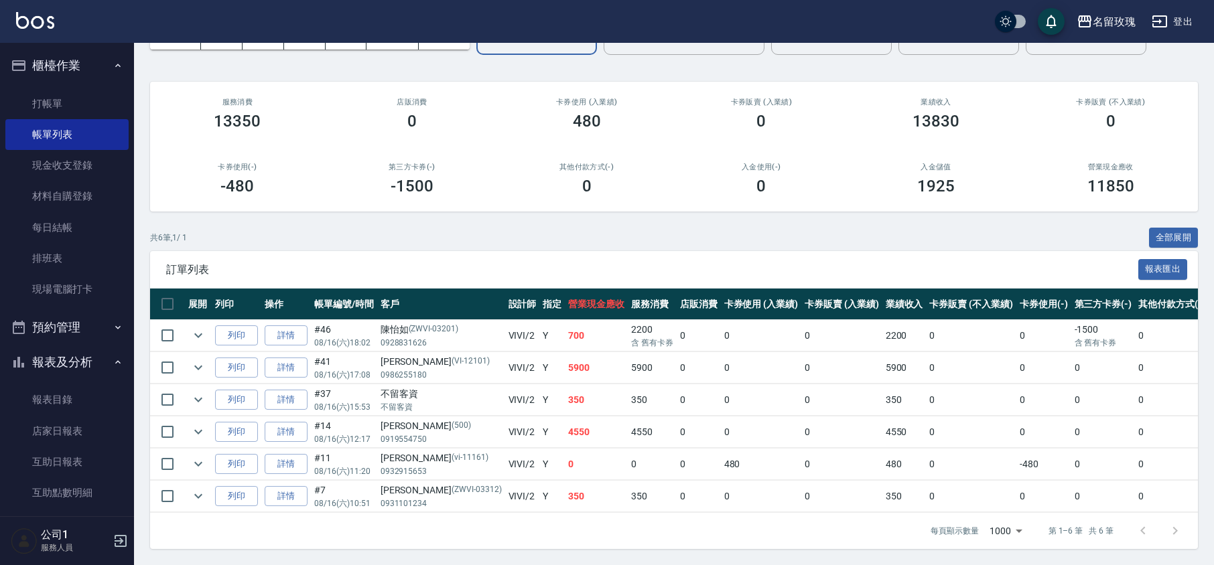
scroll to position [100, 0]
click at [194, 328] on icon "expand row" at bounding box center [198, 336] width 16 height 16
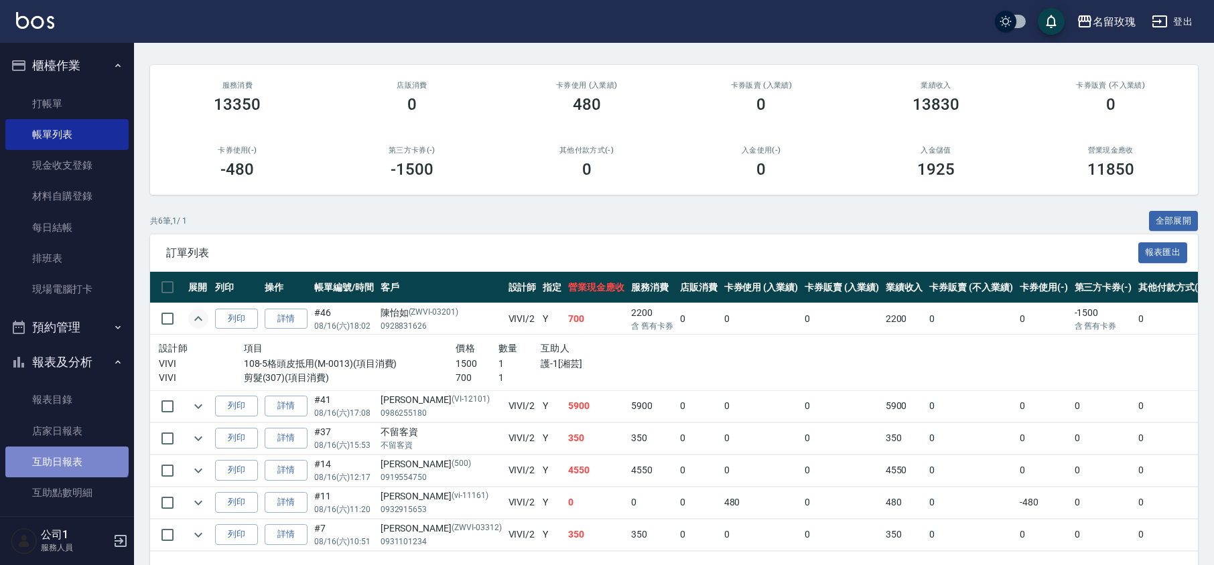
click at [66, 450] on link "互助日報表" at bounding box center [66, 462] width 123 height 31
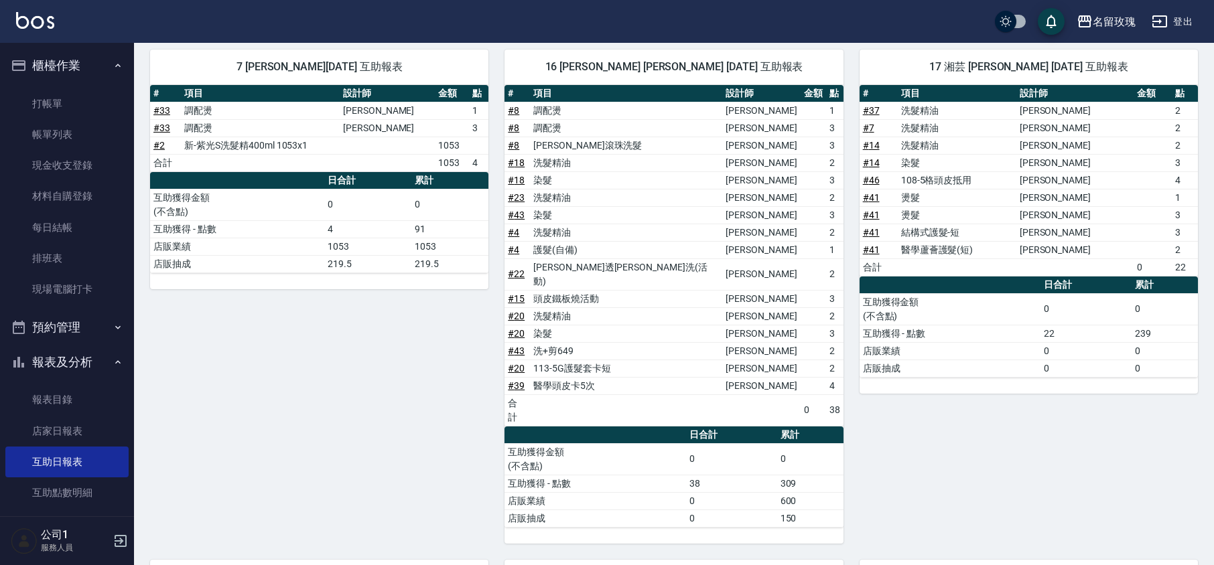
scroll to position [232, 0]
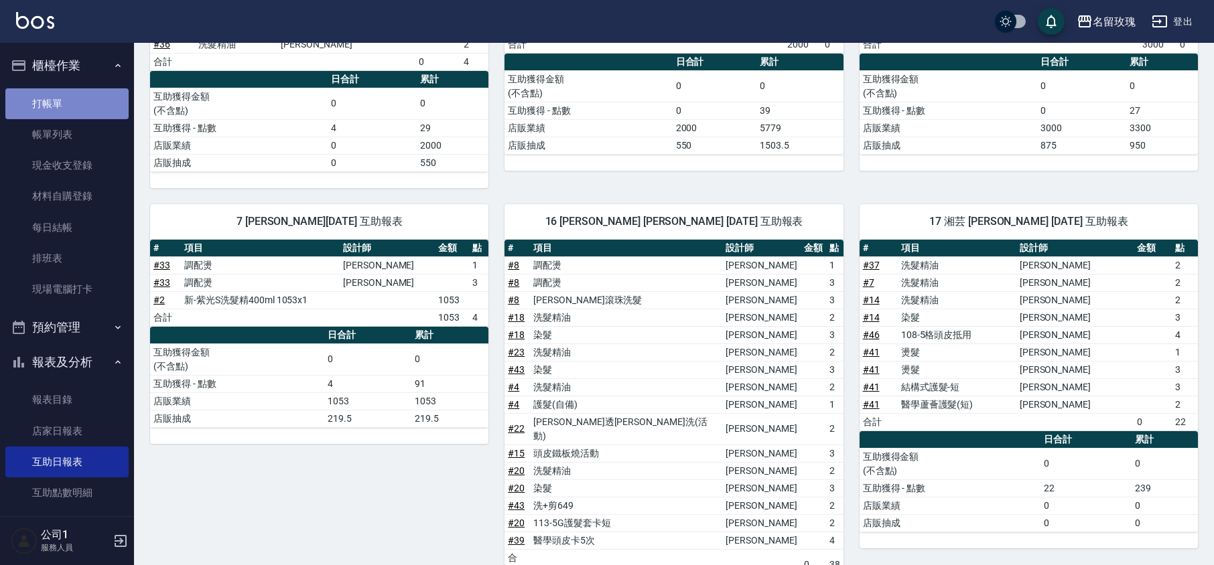
click at [78, 102] on link "打帳單" at bounding box center [66, 103] width 123 height 31
